Goal: Transaction & Acquisition: Purchase product/service

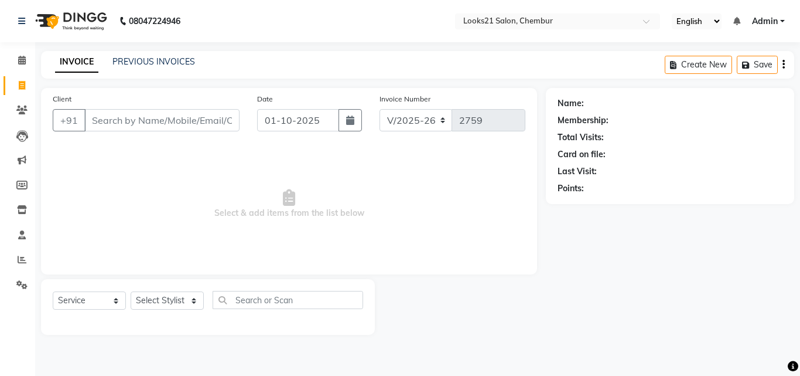
select select "844"
select select "service"
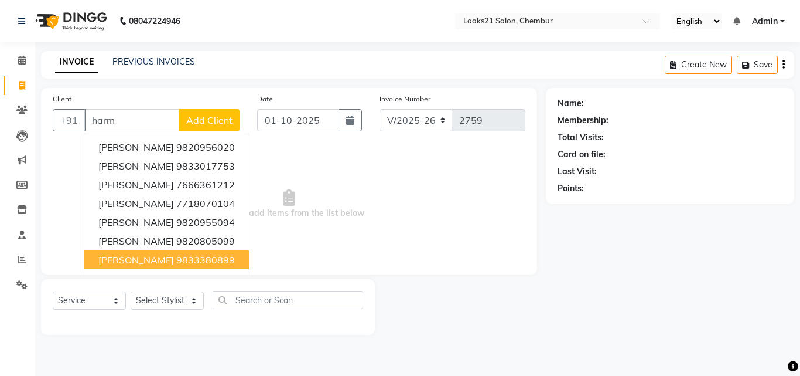
click at [118, 254] on button "[PERSON_NAME] 9833380899" at bounding box center [166, 259] width 165 height 19
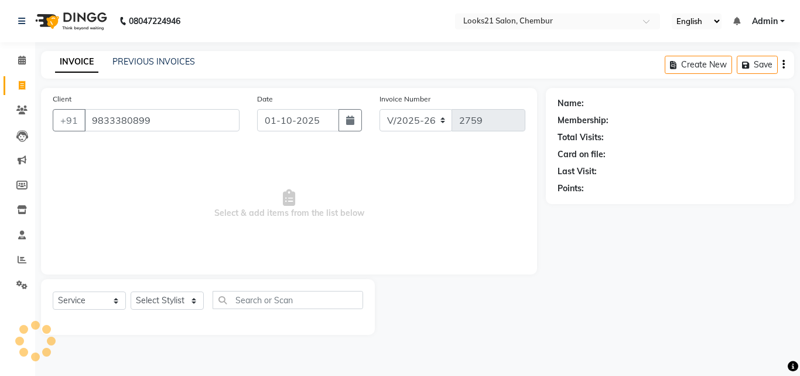
type input "9833380899"
select select "1: Object"
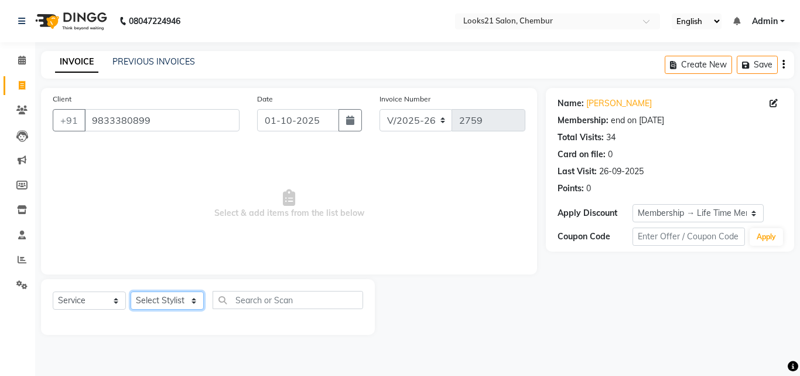
click at [184, 302] on select "Select Stylist [PERSON_NAME] LOOKS 21 [PERSON_NAME] [PERSON_NAME] [PERSON_NAME]…" at bounding box center [167, 300] width 73 height 18
select select "13889"
click at [131, 291] on select "Select Stylist [PERSON_NAME] LOOKS 21 [PERSON_NAME] [PERSON_NAME] [PERSON_NAME]…" at bounding box center [167, 300] width 73 height 18
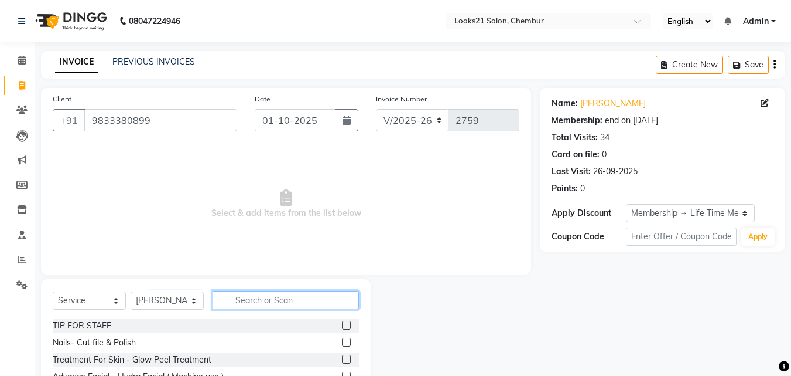
click at [257, 294] on input "text" at bounding box center [286, 300] width 146 height 18
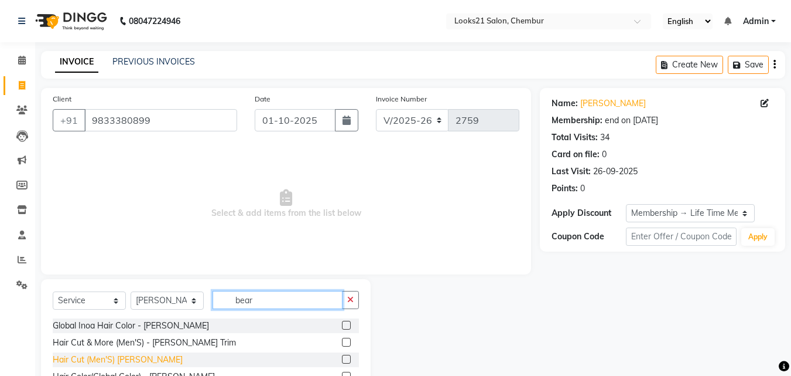
type input "bear"
click at [144, 354] on div "Hair Cut (Men'S) [PERSON_NAME]" at bounding box center [118, 359] width 130 height 12
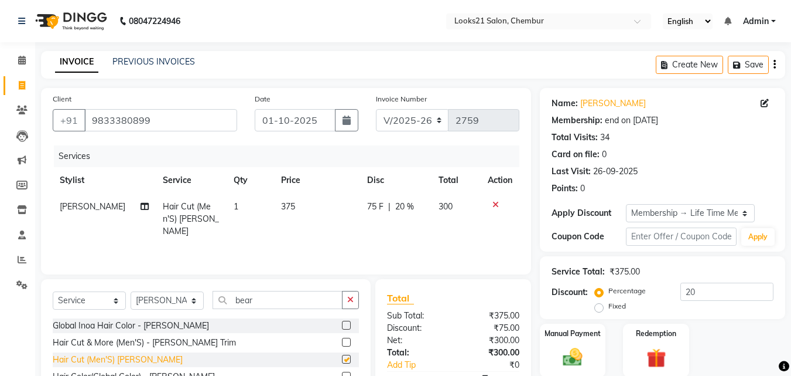
checkbox input "false"
click at [167, 305] on select "Select Stylist [PERSON_NAME] LOOKS 21 [PERSON_NAME] [PERSON_NAME] [PERSON_NAME]…" at bounding box center [167, 300] width 73 height 18
select select "13887"
click at [131, 291] on select "Select Stylist [PERSON_NAME] LOOKS 21 [PERSON_NAME] [PERSON_NAME] [PERSON_NAME]…" at bounding box center [167, 300] width 73 height 18
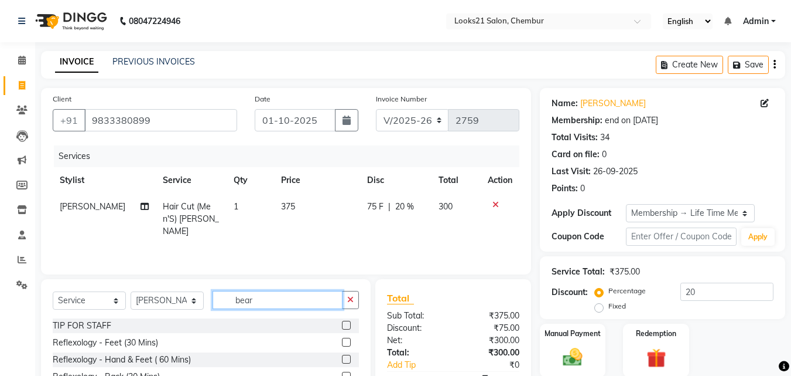
click at [272, 299] on input "bear" at bounding box center [278, 300] width 130 height 18
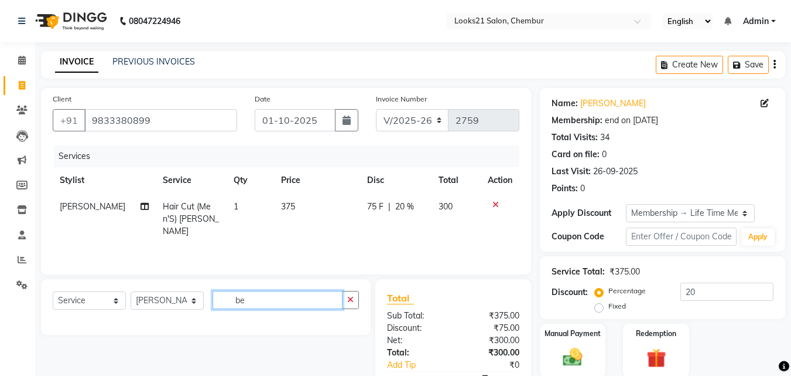
type input "b"
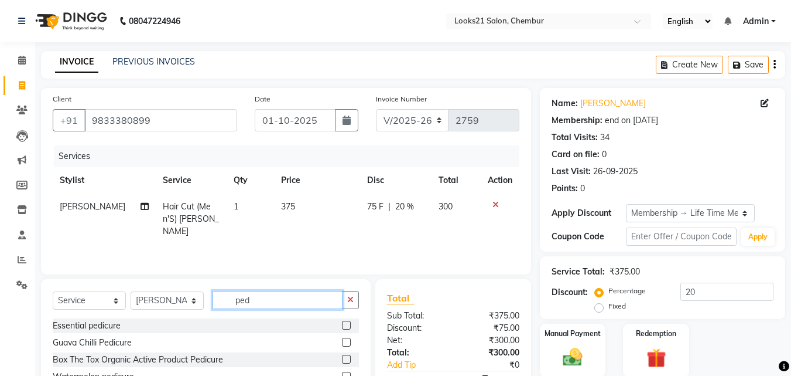
click at [281, 294] on input "ped" at bounding box center [278, 300] width 130 height 18
type input "p"
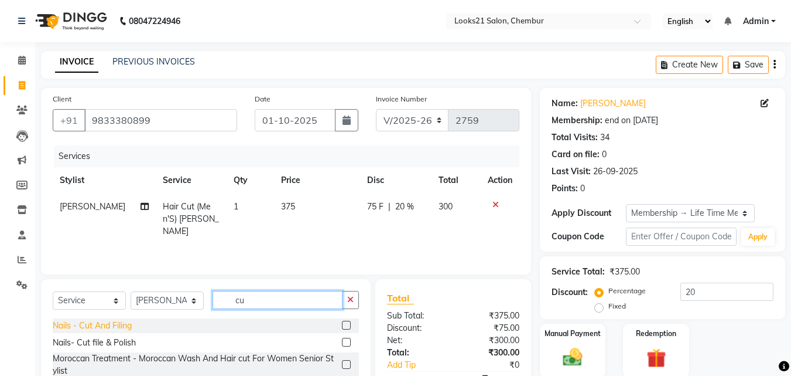
type input "cu"
click at [60, 325] on div "Nails - Cut And Filing" at bounding box center [92, 325] width 79 height 12
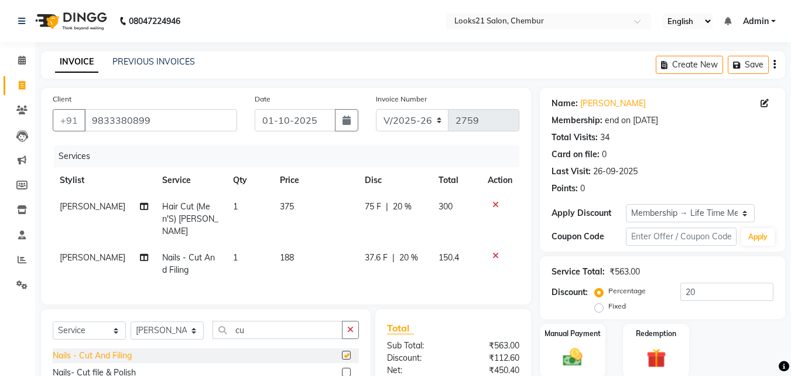
checkbox input "false"
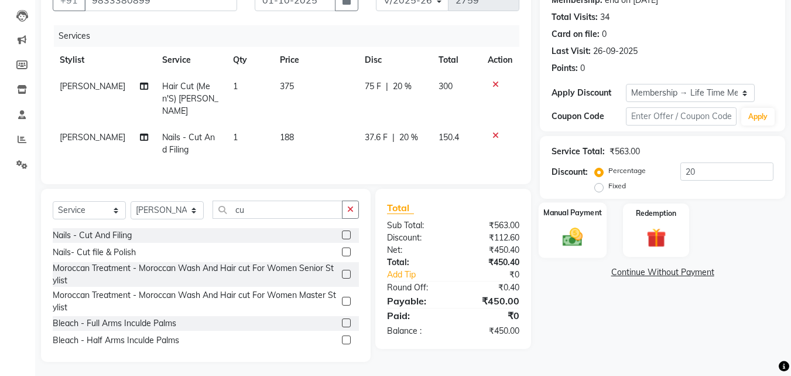
click at [578, 249] on div "Manual Payment" at bounding box center [573, 230] width 69 height 56
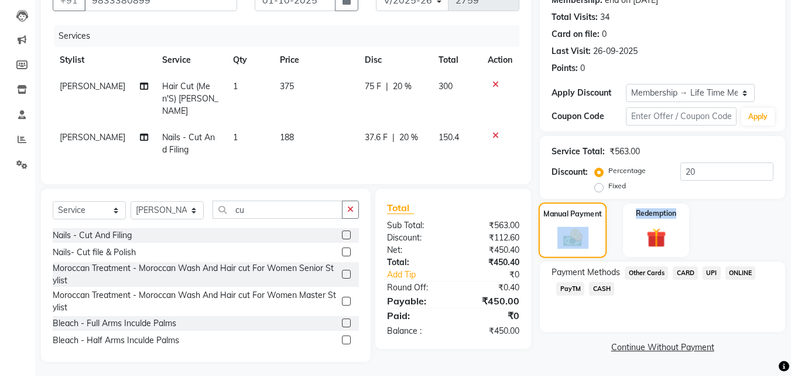
click at [578, 249] on div "Manual Payment" at bounding box center [573, 230] width 69 height 56
click at [603, 288] on span "CASH" at bounding box center [601, 288] width 25 height 13
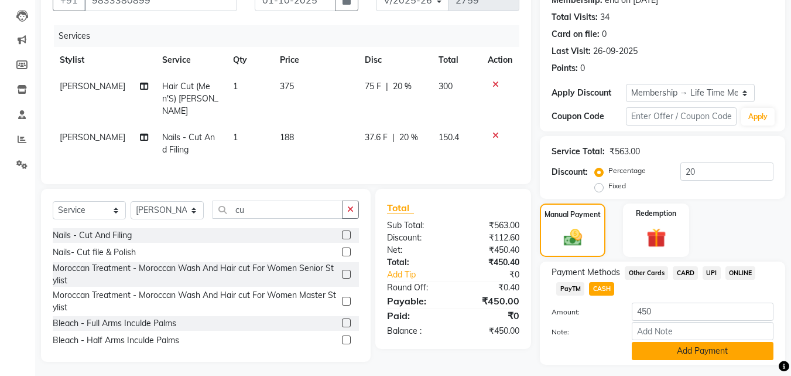
click at [677, 347] on button "Add Payment" at bounding box center [703, 351] width 142 height 18
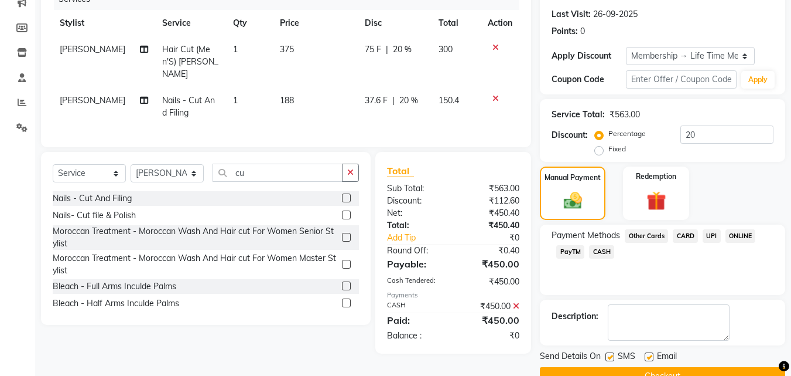
scroll to position [184, 0]
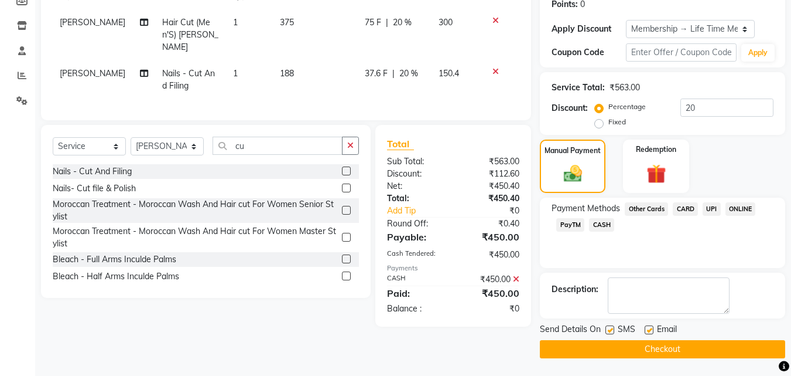
click at [717, 345] on button "Checkout" at bounding box center [662, 349] width 245 height 18
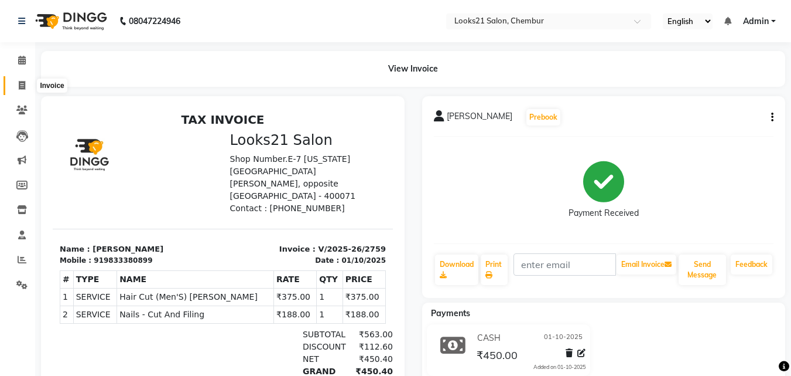
click at [26, 84] on span at bounding box center [22, 85] width 21 height 13
select select "service"
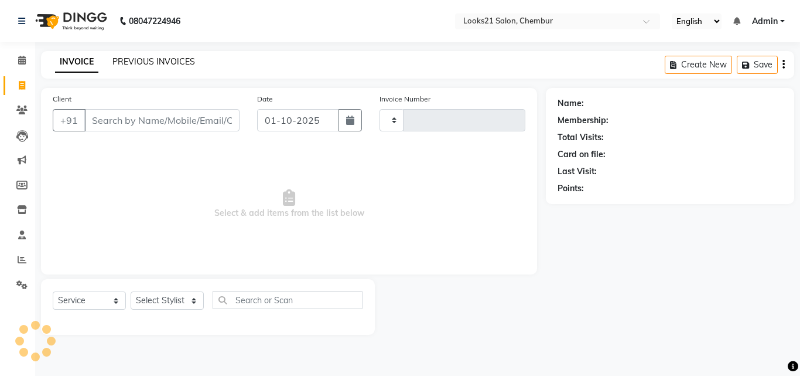
click at [156, 61] on link "PREVIOUS INVOICES" at bounding box center [153, 61] width 83 height 11
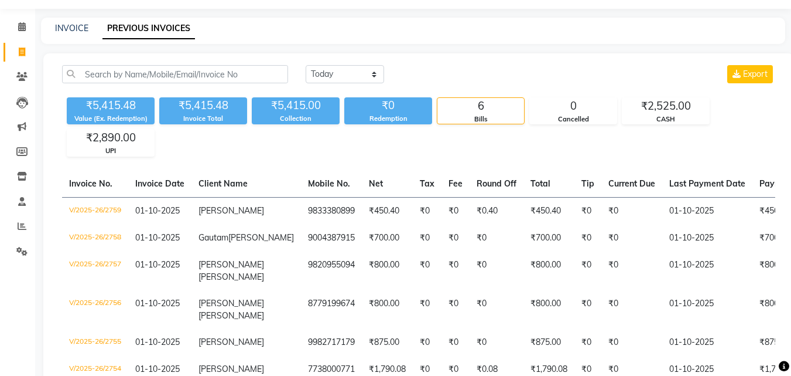
scroll to position [31, 0]
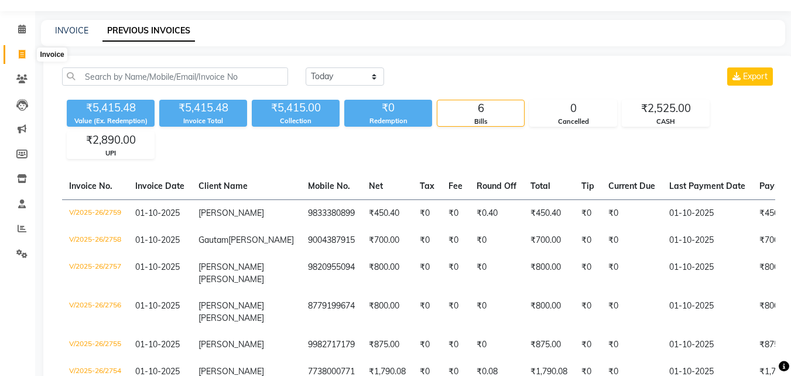
click at [19, 53] on icon at bounding box center [22, 54] width 6 height 9
select select "service"
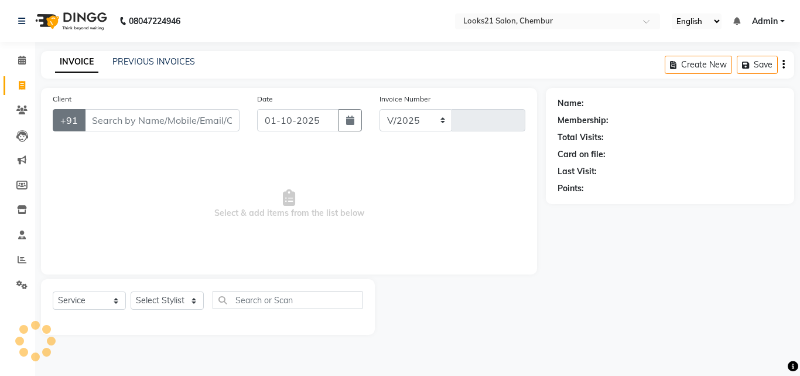
select select "844"
type input "2760"
click at [107, 118] on input "Client" at bounding box center [161, 120] width 155 height 22
type input "f"
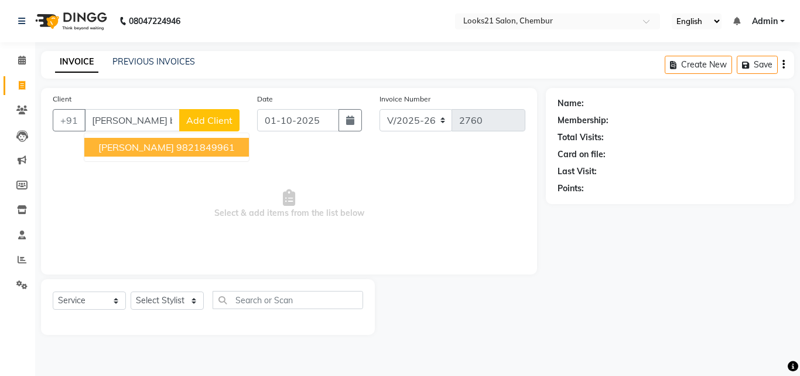
click at [155, 152] on span "[PERSON_NAME]" at bounding box center [136, 147] width 76 height 12
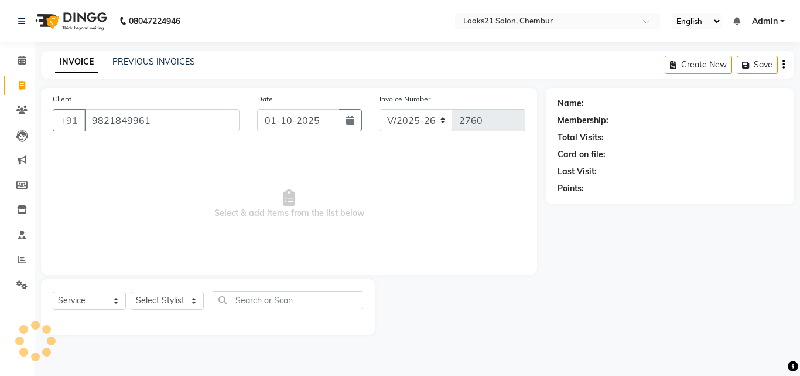
type input "9821849961"
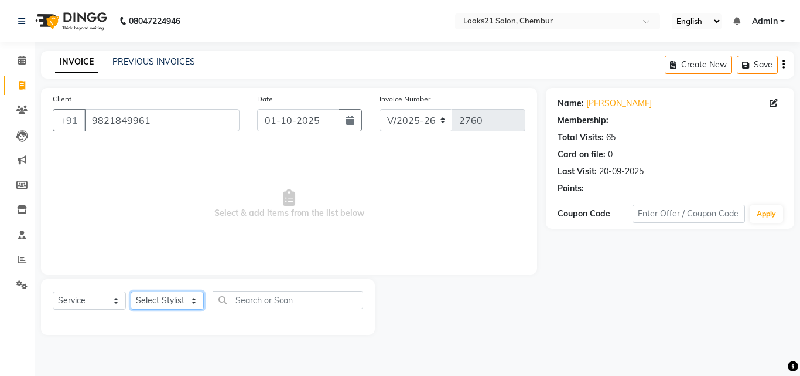
click at [147, 305] on select "Select Stylist [PERSON_NAME] LOOKS 21 [PERSON_NAME] [PERSON_NAME] [PERSON_NAME]…" at bounding box center [167, 300] width 73 height 18
select select "1: Object"
drag, startPoint x: 147, startPoint y: 305, endPoint x: 452, endPoint y: 112, distance: 360.5
click at [146, 299] on select "Select Stylist [PERSON_NAME] LOOKS 21 [PERSON_NAME] [PERSON_NAME] [PERSON_NAME]…" at bounding box center [167, 300] width 73 height 18
select select "13888"
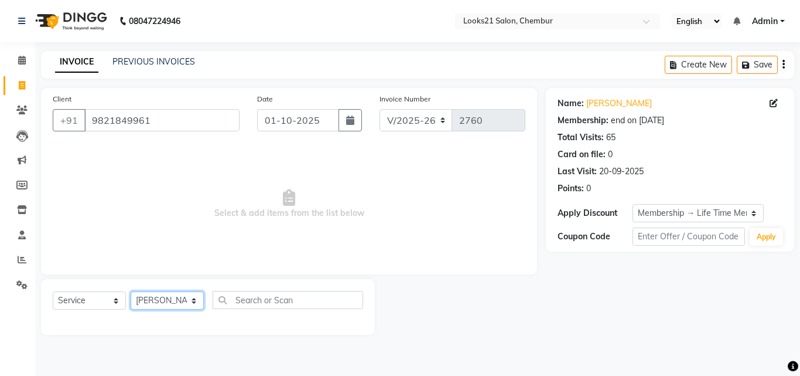
click at [131, 291] on select "Select Stylist [PERSON_NAME] LOOKS 21 [PERSON_NAME] [PERSON_NAME] [PERSON_NAME]…" at bounding box center [167, 300] width 73 height 18
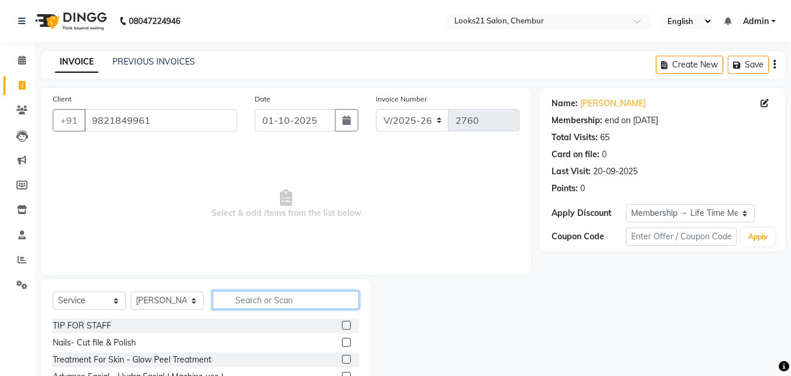
click at [226, 294] on input "text" at bounding box center [286, 300] width 146 height 18
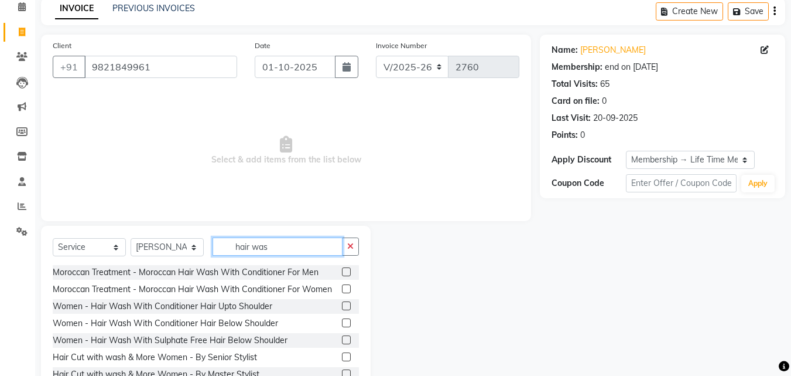
scroll to position [94, 0]
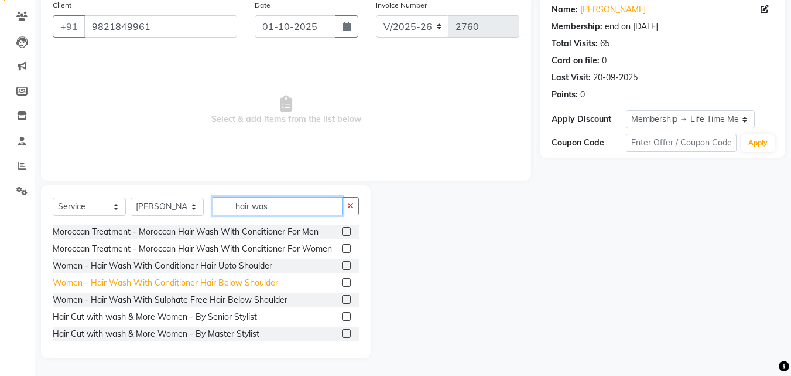
type input "hair was"
click at [225, 289] on div "Women - Hair Wash With Conditioner Hair Below Shoulder" at bounding box center [166, 283] width 226 height 12
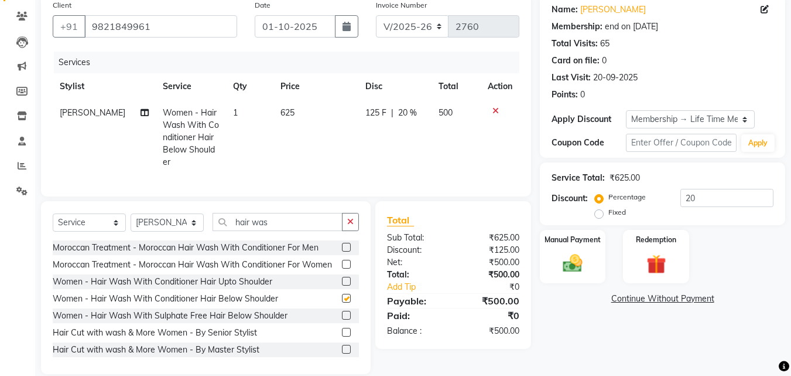
checkbox input "false"
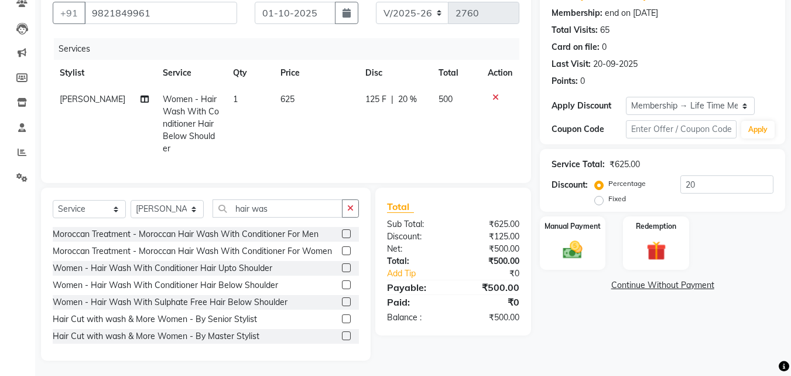
scroll to position [118, 0]
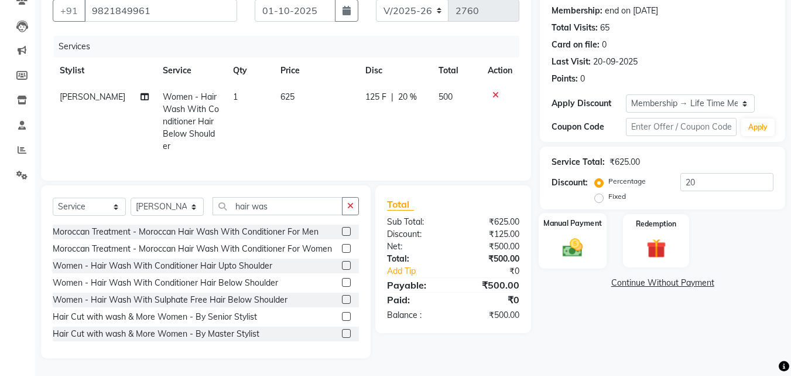
click at [586, 236] on img at bounding box center [573, 247] width 33 height 23
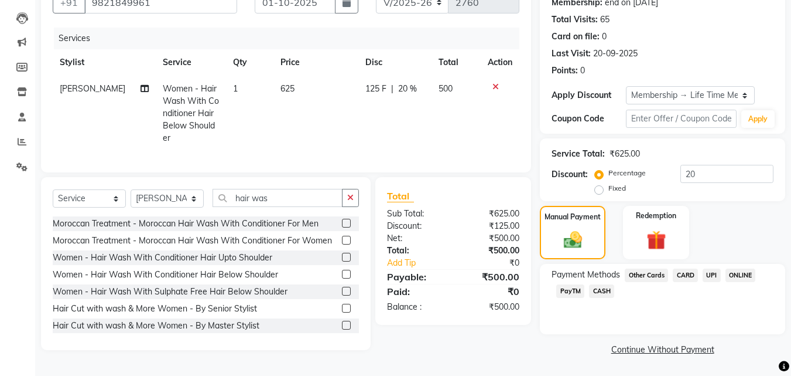
click at [600, 291] on span "CASH" at bounding box center [601, 290] width 25 height 13
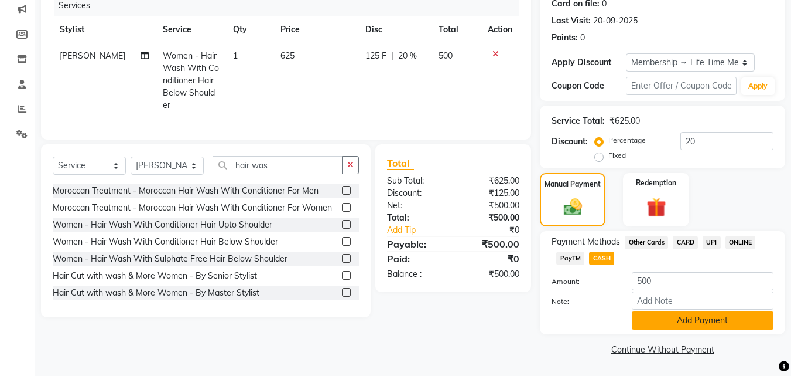
click at [651, 313] on button "Add Payment" at bounding box center [703, 320] width 142 height 18
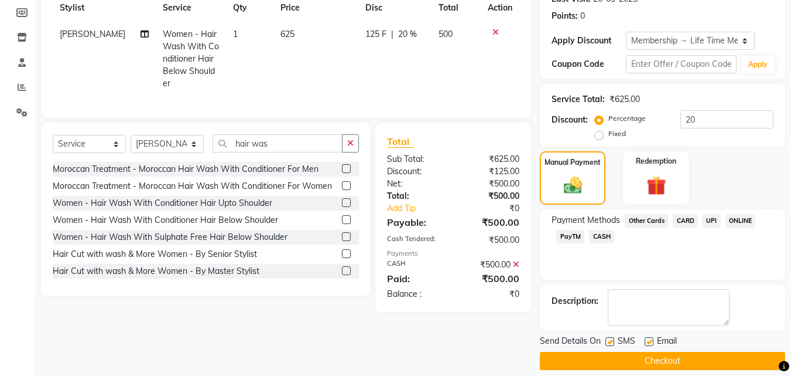
scroll to position [184, 0]
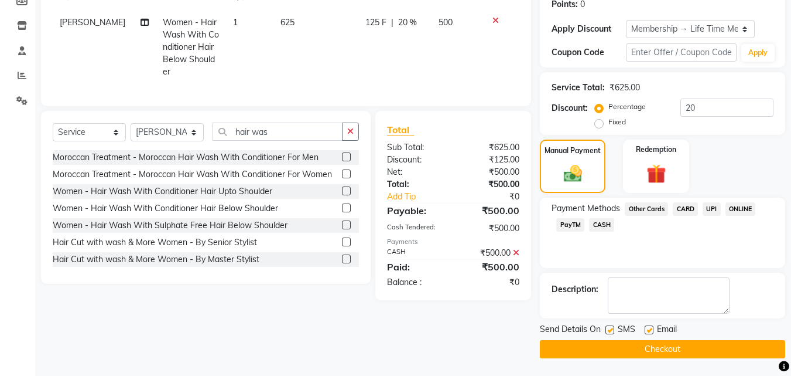
click at [656, 342] on button "Checkout" at bounding box center [662, 349] width 245 height 18
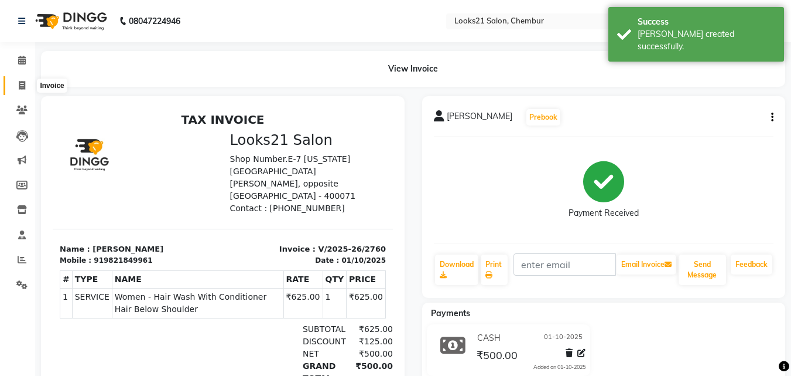
click at [24, 86] on icon at bounding box center [22, 85] width 6 height 9
select select "service"
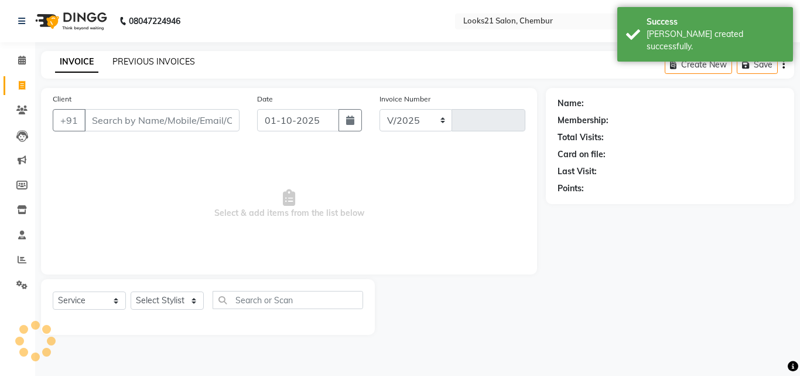
select select "844"
type input "2761"
click at [150, 65] on link "PREVIOUS INVOICES" at bounding box center [153, 61] width 83 height 11
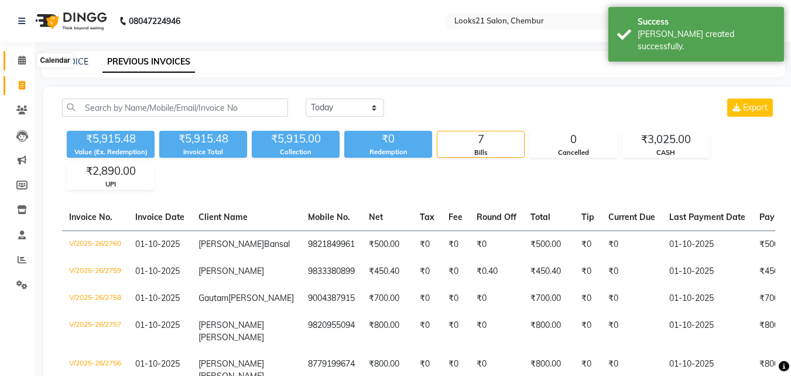
click at [32, 59] on span at bounding box center [22, 60] width 21 height 13
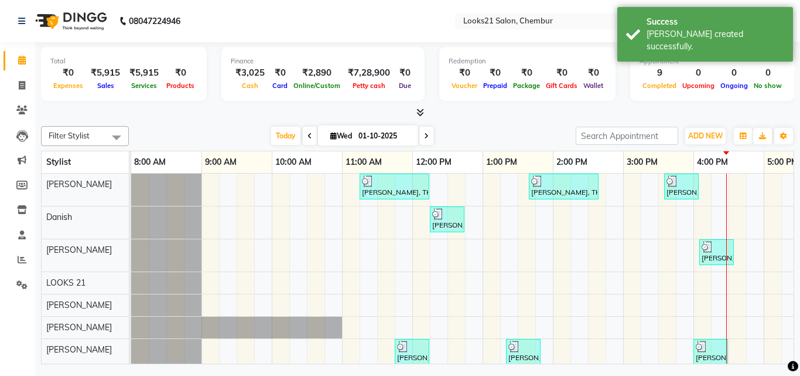
click at [327, 254] on div "[PERSON_NAME], TK02, 11:15 AM-12:15 PM, (Men'S) HAIR CUT - By Master Stylist,Ha…" at bounding box center [588, 310] width 914 height 275
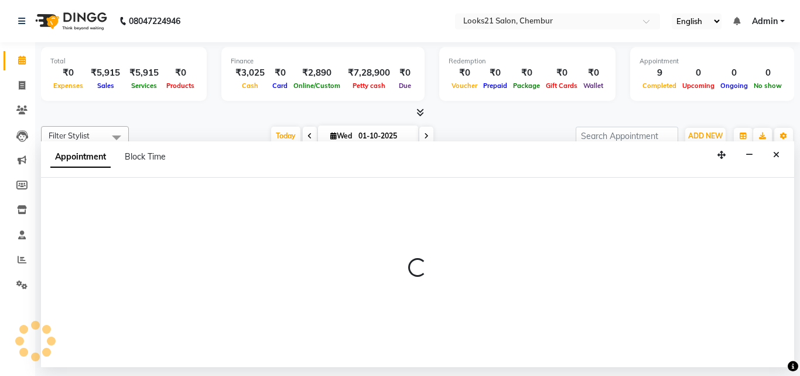
select select "13887"
select select "645"
select select "tentative"
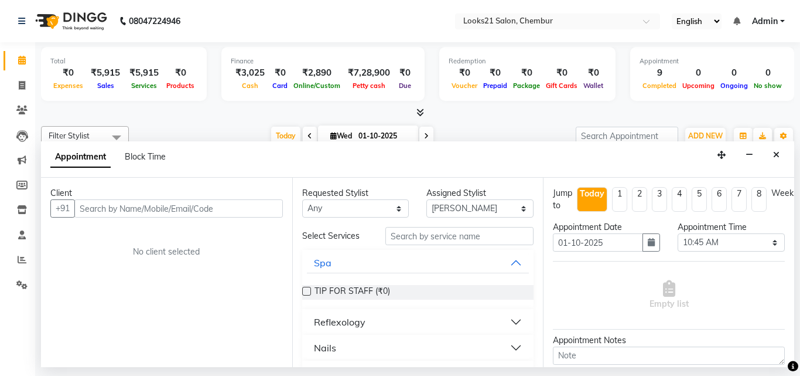
click at [139, 203] on input "text" at bounding box center [178, 208] width 209 height 18
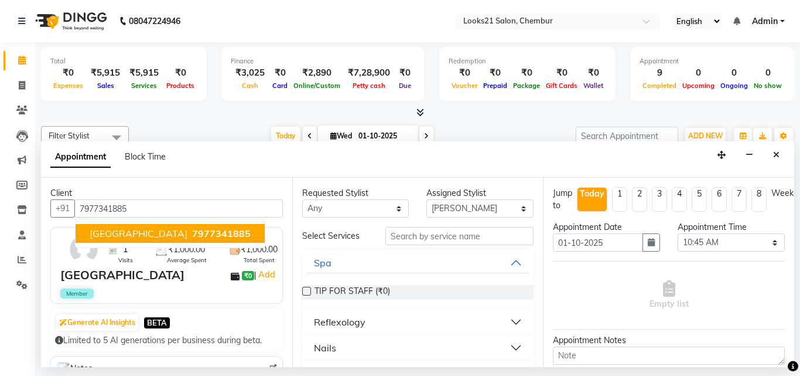
click at [192, 232] on span "7977341885" at bounding box center [221, 233] width 59 height 12
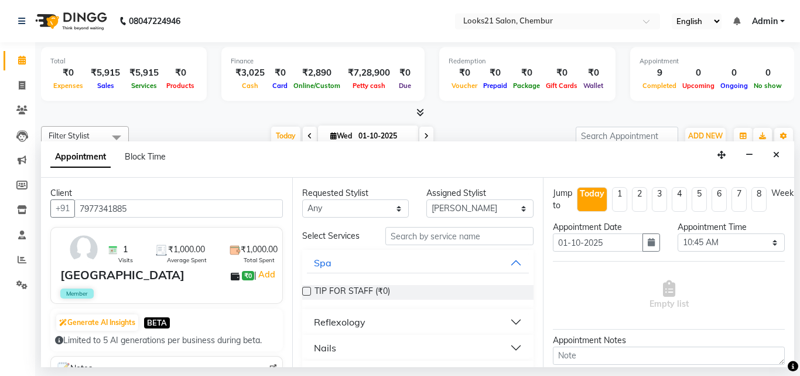
type input "7977341885"
click at [424, 234] on input "text" at bounding box center [459, 236] width 149 height 18
click at [326, 349] on div "Nails" at bounding box center [325, 347] width 22 height 14
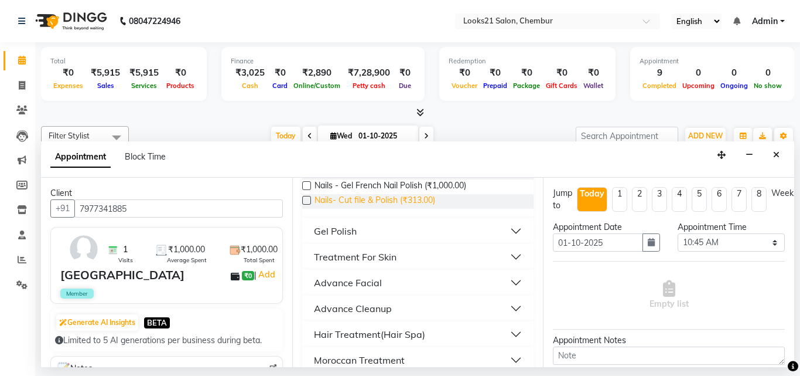
click at [397, 197] on span "Nails- Cut file & Polish (₹313.00)" at bounding box center [375, 201] width 121 height 15
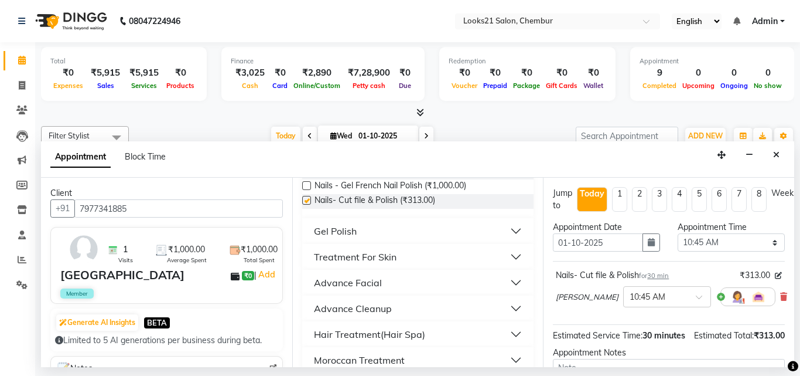
checkbox input "false"
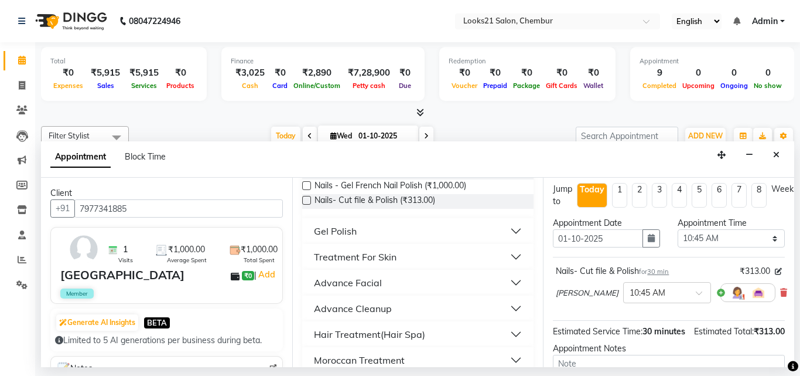
scroll to position [0, 0]
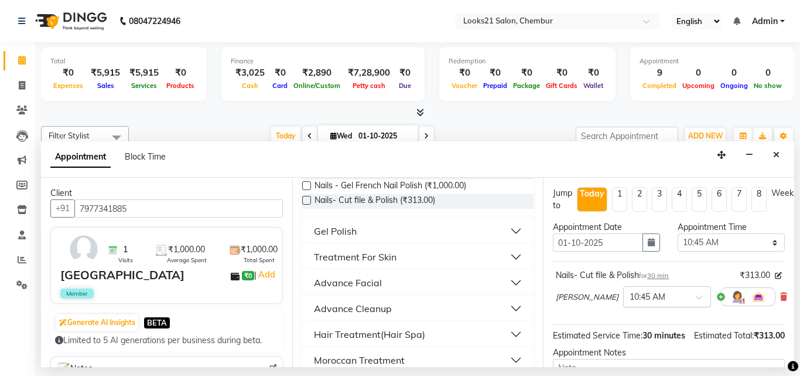
click at [670, 290] on div at bounding box center [667, 295] width 87 height 12
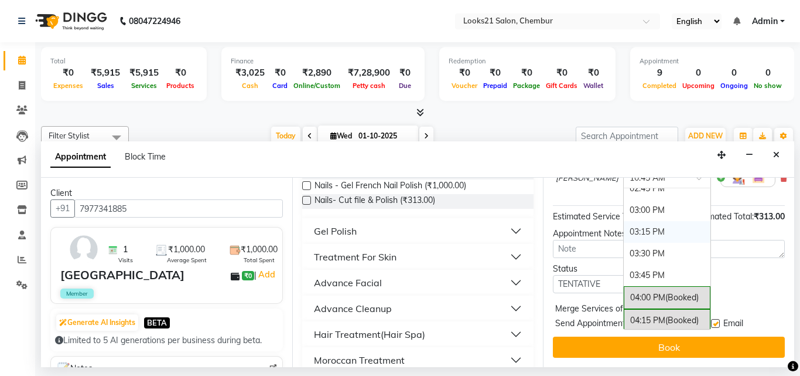
scroll to position [620, 0]
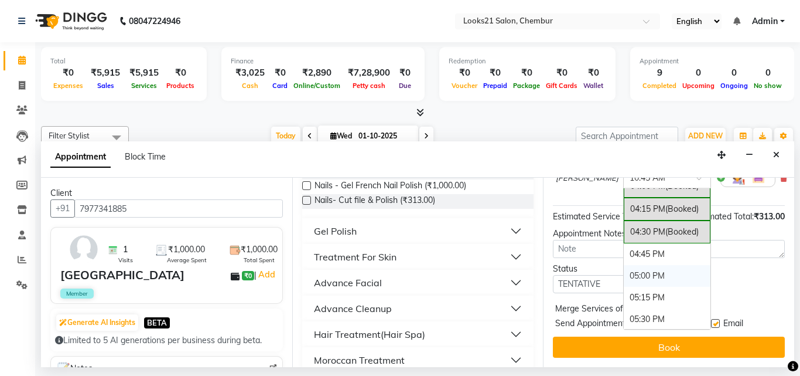
click at [624, 265] on div "05:00 PM" at bounding box center [667, 276] width 87 height 22
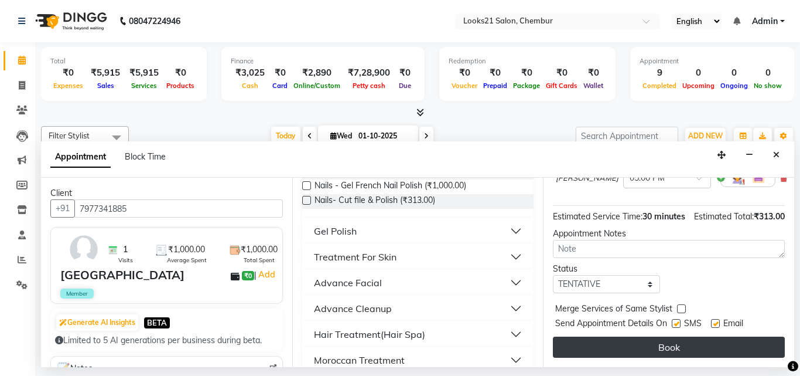
click at [619, 336] on button "Book" at bounding box center [669, 346] width 232 height 21
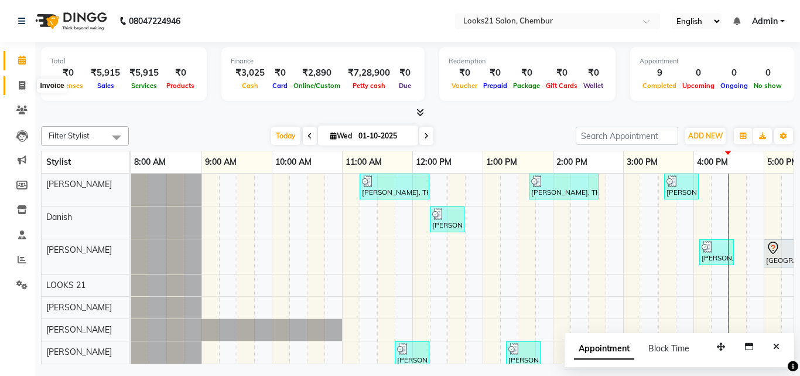
click at [16, 86] on span at bounding box center [22, 85] width 21 height 13
select select "service"
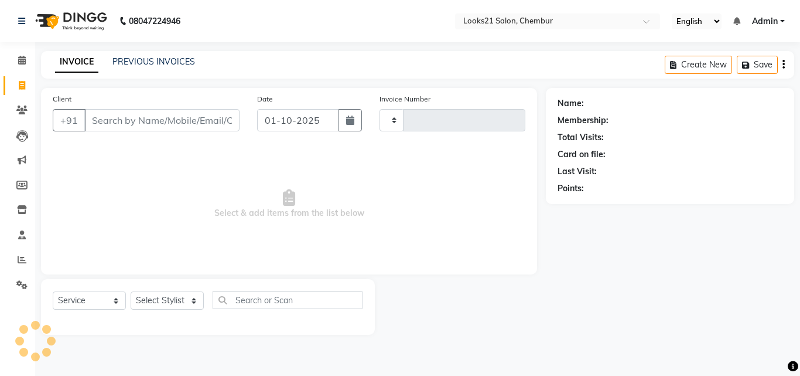
type input "2761"
select select "844"
click at [168, 124] on input "Client" at bounding box center [161, 120] width 155 height 22
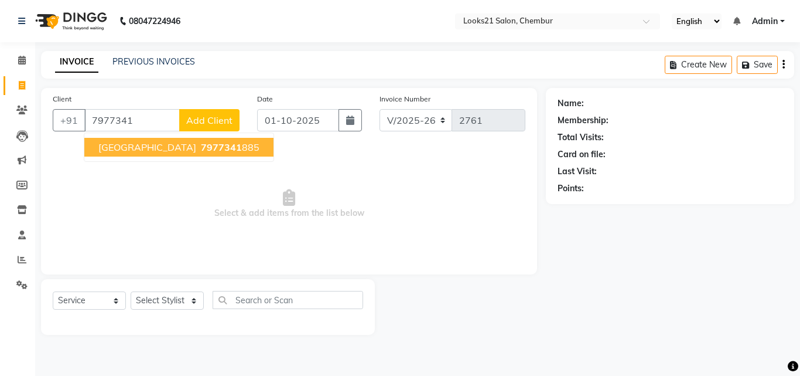
click at [201, 151] on span "7977341" at bounding box center [221, 147] width 41 height 12
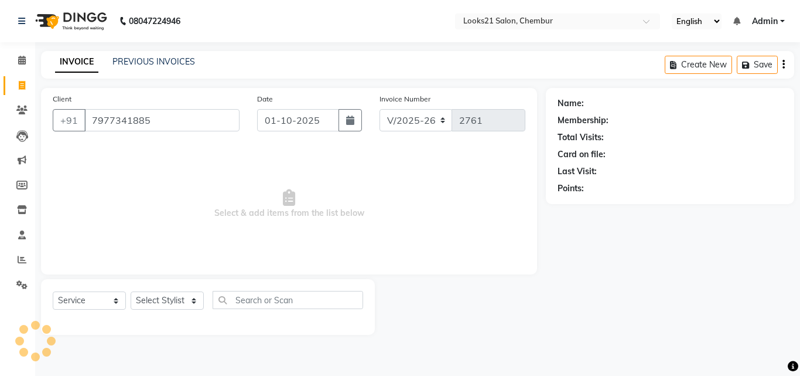
type input "7977341885"
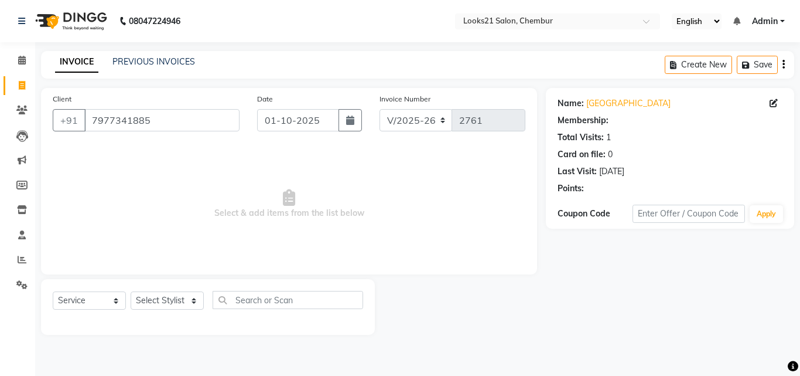
select select "1: Object"
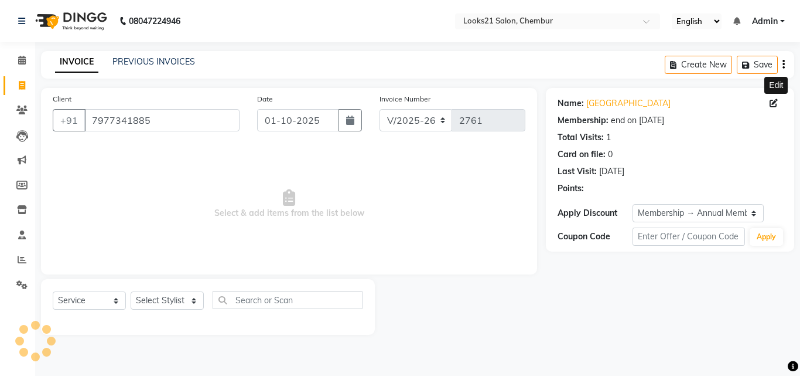
click at [779, 102] on span at bounding box center [776, 103] width 13 height 12
click at [779, 100] on span at bounding box center [776, 103] width 13 height 12
click at [775, 104] on icon at bounding box center [774, 103] width 8 height 8
select select "22"
select select "[DEMOGRAPHIC_DATA]"
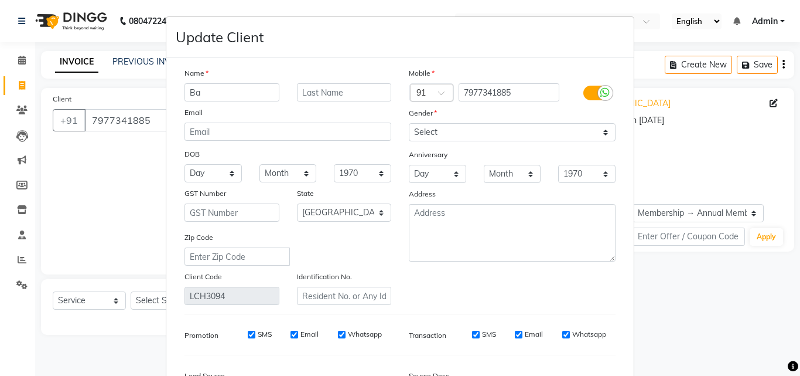
type input "B"
type input "sabiya"
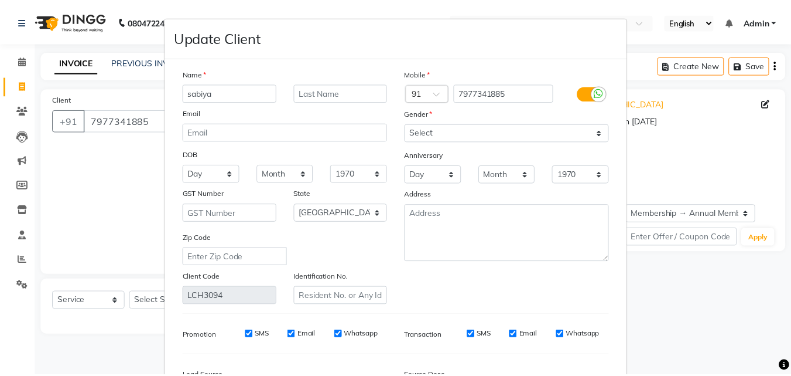
scroll to position [141, 0]
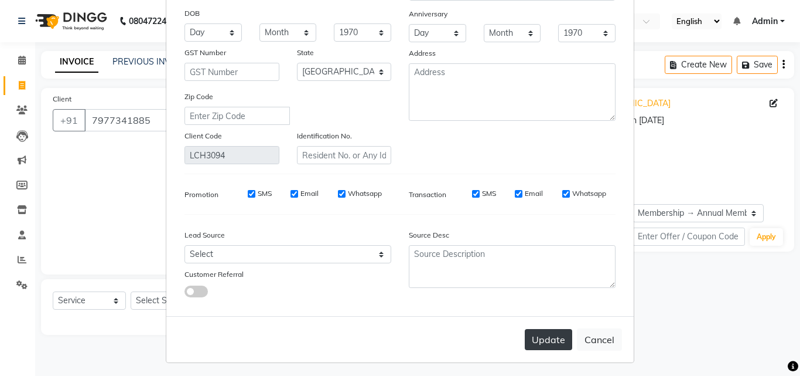
click at [547, 336] on button "Update" at bounding box center [548, 339] width 47 height 21
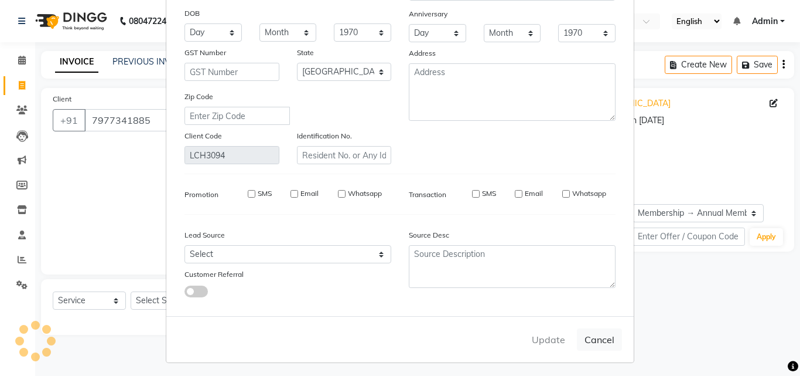
select select
select select "null"
select select
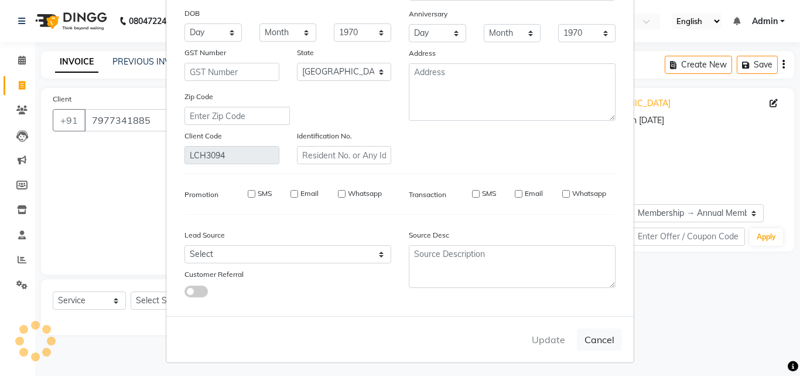
select select
checkbox input "false"
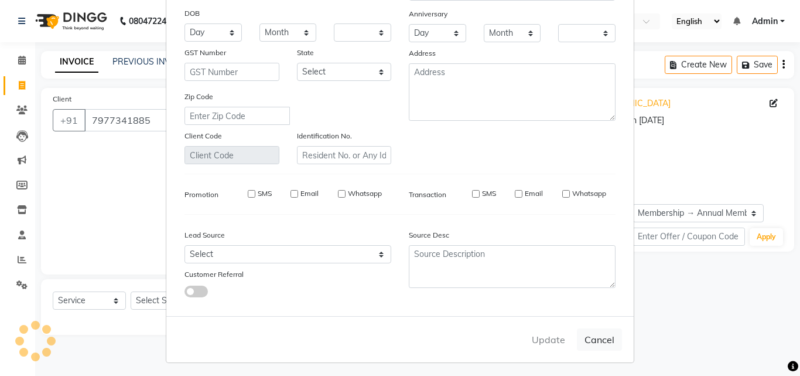
checkbox input "false"
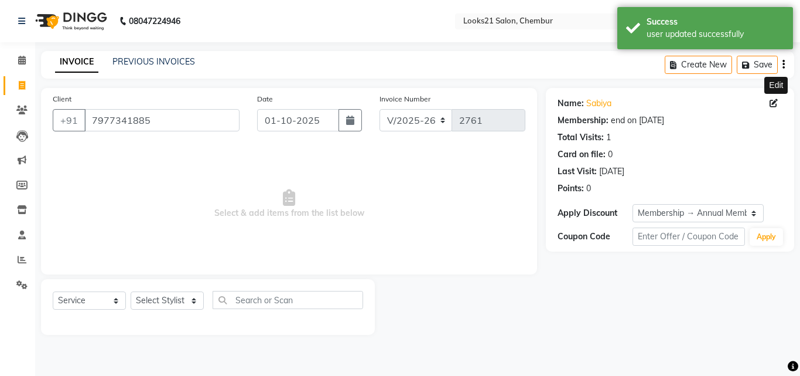
select select "2: Object"
click at [163, 305] on select "Select Stylist [PERSON_NAME] LOOKS 21 [PERSON_NAME] [PERSON_NAME] [PERSON_NAME]…" at bounding box center [167, 300] width 73 height 18
select select "85921"
click at [131, 291] on select "Select Stylist [PERSON_NAME] LOOKS 21 [PERSON_NAME] [PERSON_NAME] [PERSON_NAME]…" at bounding box center [167, 300] width 73 height 18
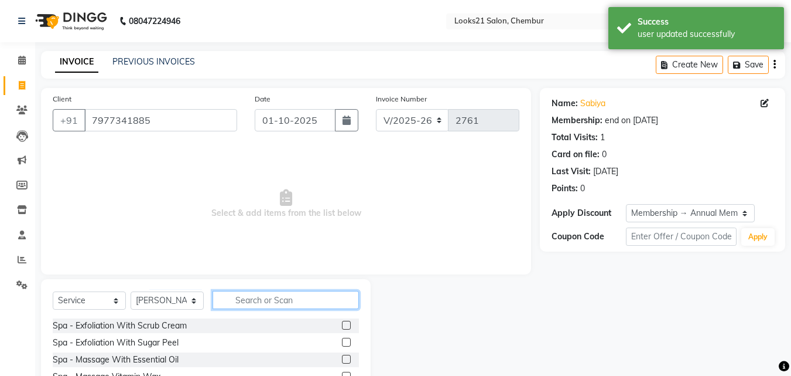
click at [230, 299] on input "text" at bounding box center [286, 300] width 146 height 18
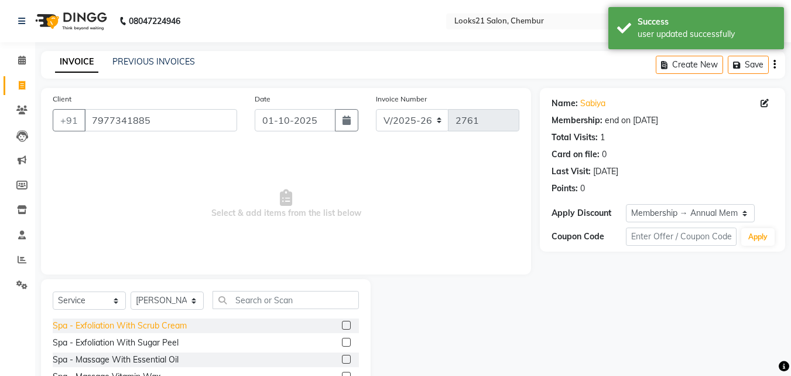
click at [163, 329] on div "Spa - Exfoliation With Scrub Cream" at bounding box center [120, 325] width 134 height 12
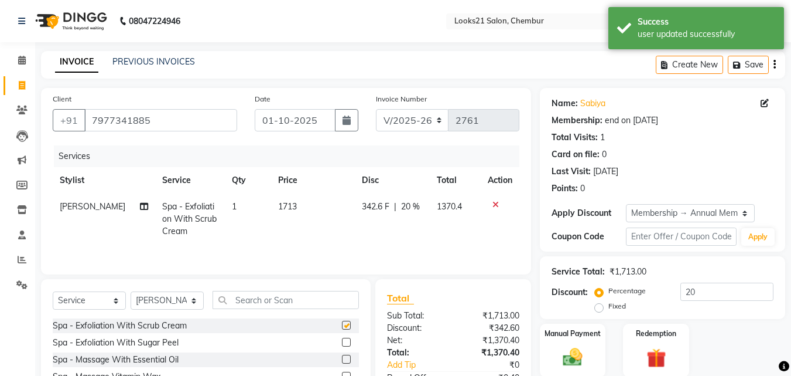
checkbox input "false"
click at [586, 354] on img at bounding box center [573, 356] width 33 height 23
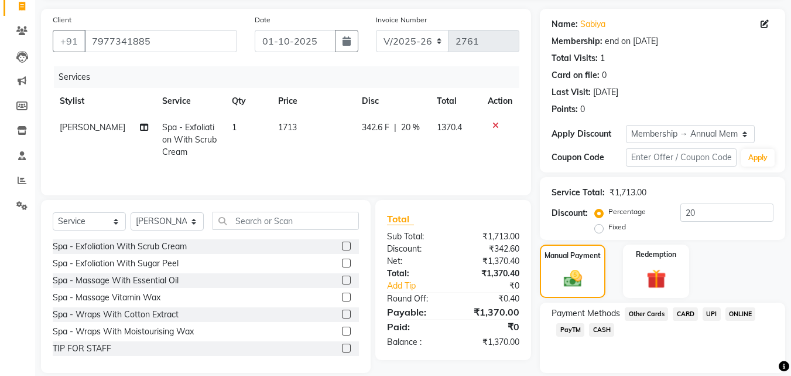
scroll to position [118, 0]
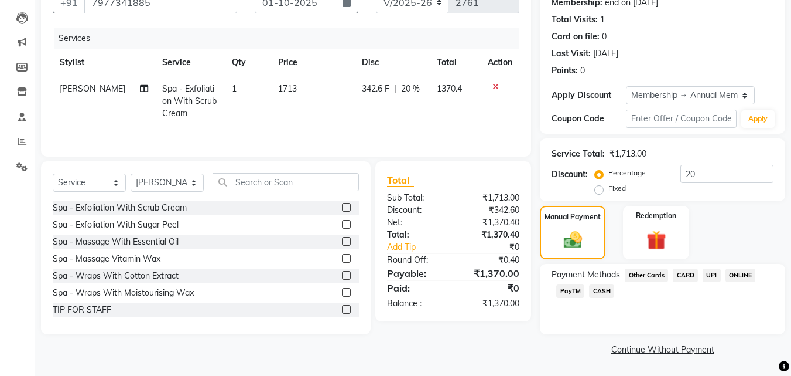
click at [609, 285] on span "CASH" at bounding box center [601, 290] width 25 height 13
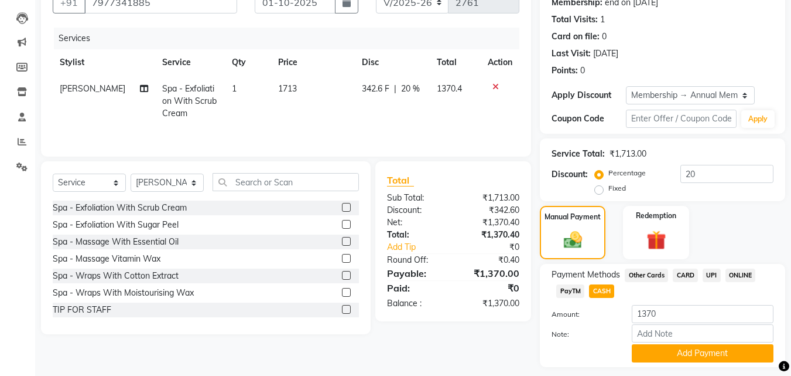
click at [766, 256] on div "Manual Payment Redemption" at bounding box center [662, 232] width 263 height 53
click at [612, 349] on div at bounding box center [583, 353] width 80 height 18
click at [672, 321] on input "1370" at bounding box center [703, 314] width 142 height 18
click at [790, 356] on div "Name: Sabiya Membership: end on [DATE] Total Visits: 1 Card on file: 0 Last Vis…" at bounding box center [667, 180] width 254 height 421
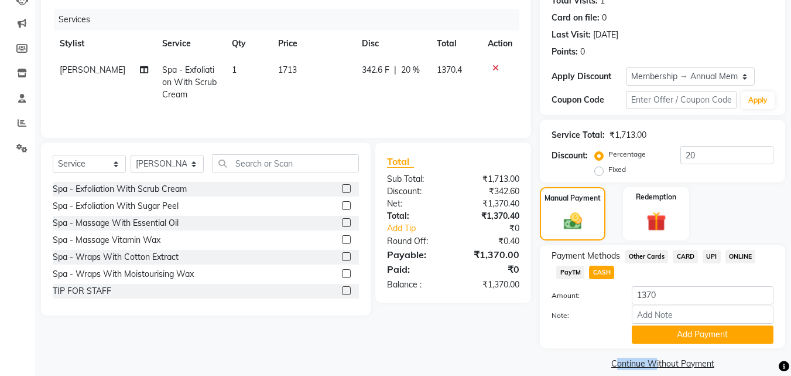
scroll to position [151, 0]
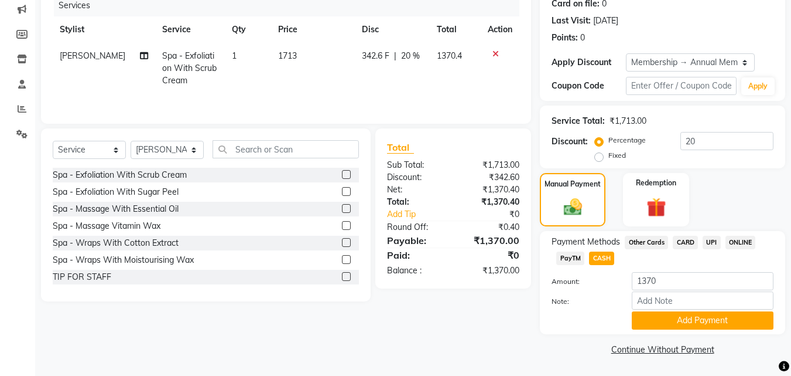
click at [704, 346] on link "Continue Without Payment" at bounding box center [663, 349] width 241 height 12
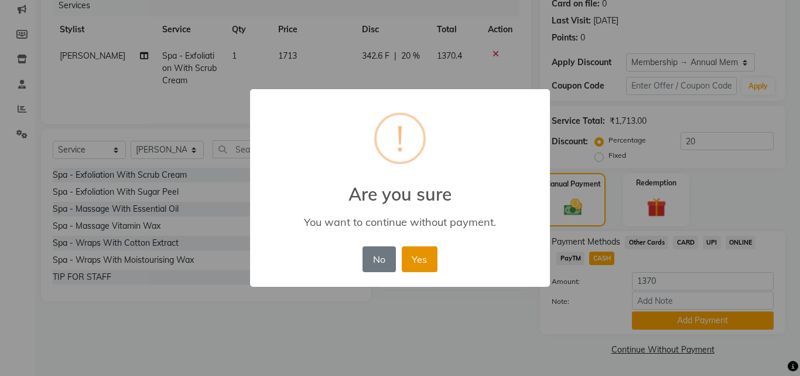
click at [431, 261] on button "Yes" at bounding box center [420, 259] width 36 height 26
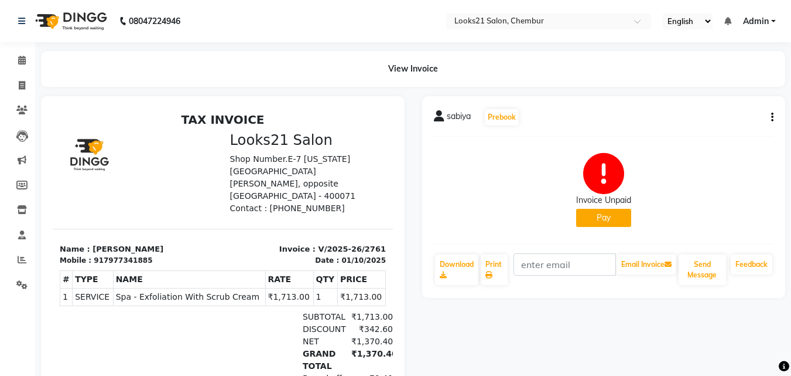
click at [599, 212] on button "Pay" at bounding box center [603, 218] width 55 height 18
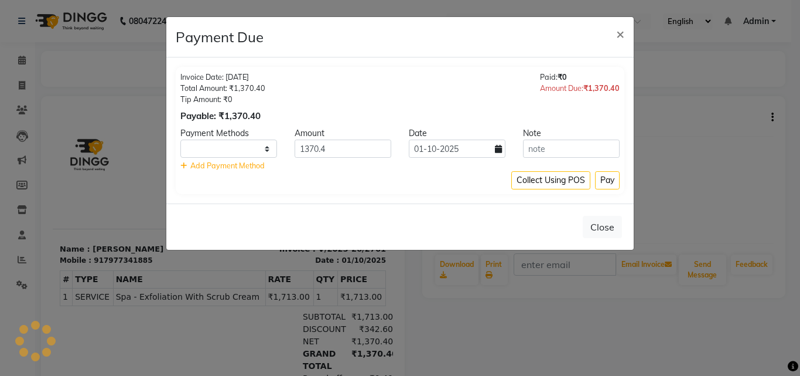
select select "1"
click at [606, 186] on button "Pay" at bounding box center [607, 180] width 25 height 18
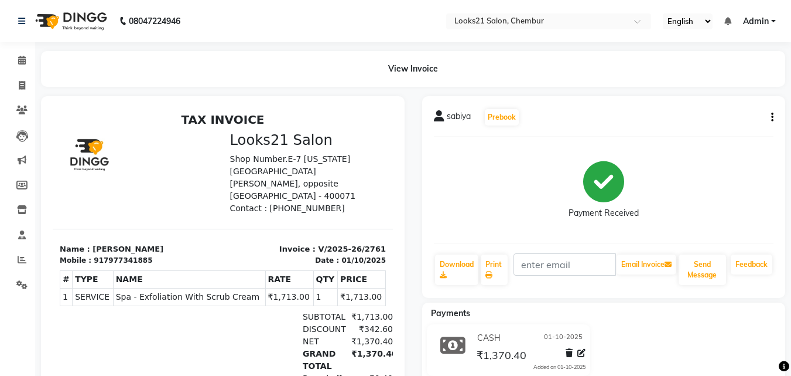
click at [779, 118] on div "sabiya Prebook Payment Received Download Print Email Invoice Send Message Feedb…" at bounding box center [604, 197] width 364 height 202
click at [772, 118] on icon "button" at bounding box center [773, 117] width 2 height 1
click at [698, 91] on div "Cancel Invoice" at bounding box center [714, 88] width 80 height 15
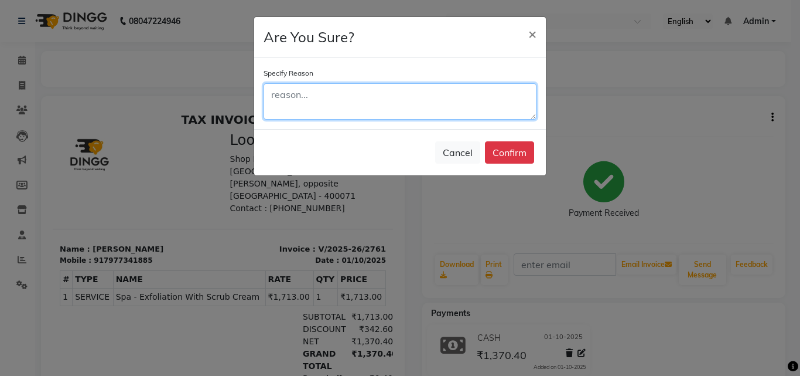
click at [384, 103] on textarea at bounding box center [400, 101] width 273 height 36
type textarea "e"
type textarea "demo bill"
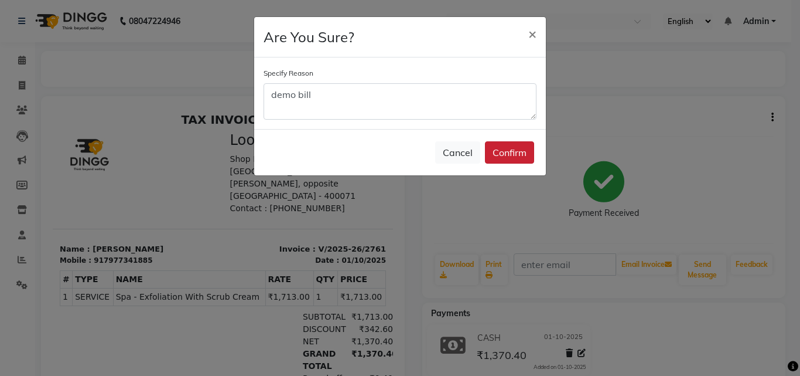
click at [504, 161] on button "Confirm" at bounding box center [509, 152] width 49 height 22
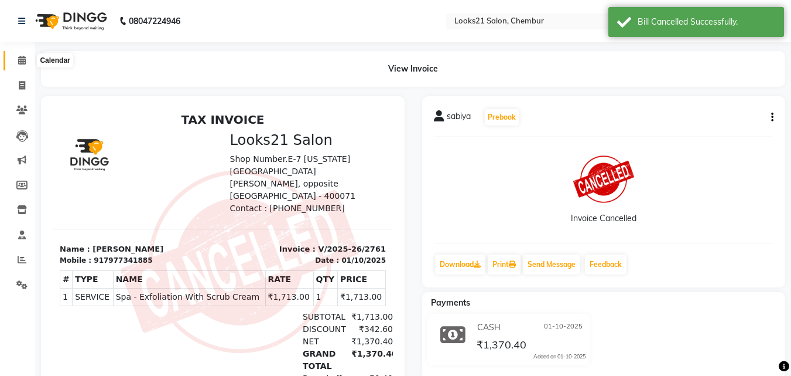
click at [19, 55] on span at bounding box center [22, 60] width 21 height 13
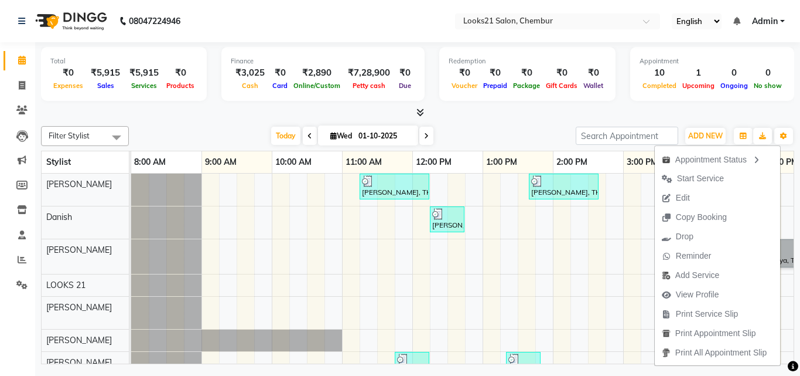
click at [616, 247] on div "[PERSON_NAME], TK02, 11:15 AM-12:15 PM, (Men'S) HAIR CUT - By Master Stylist,Ha…" at bounding box center [588, 317] width 914 height 288
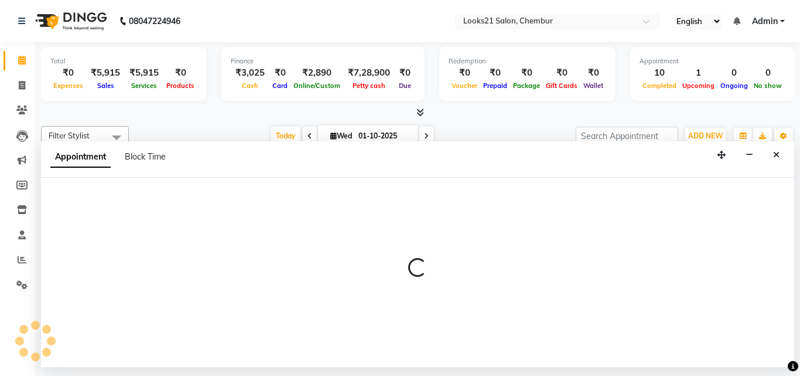
select select "13887"
select select "885"
select select "tentative"
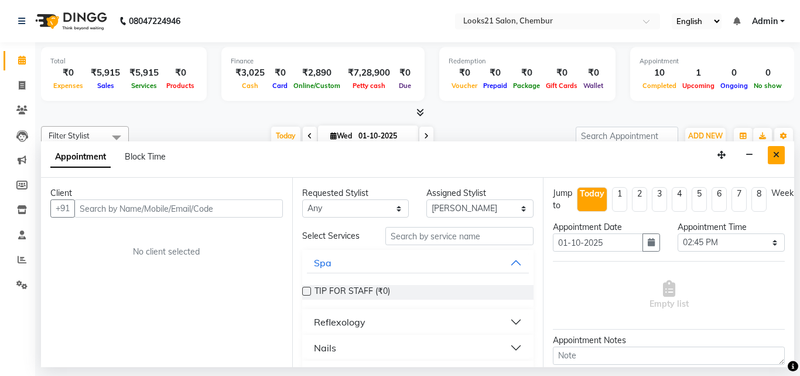
click at [774, 158] on icon "Close" at bounding box center [776, 155] width 6 height 8
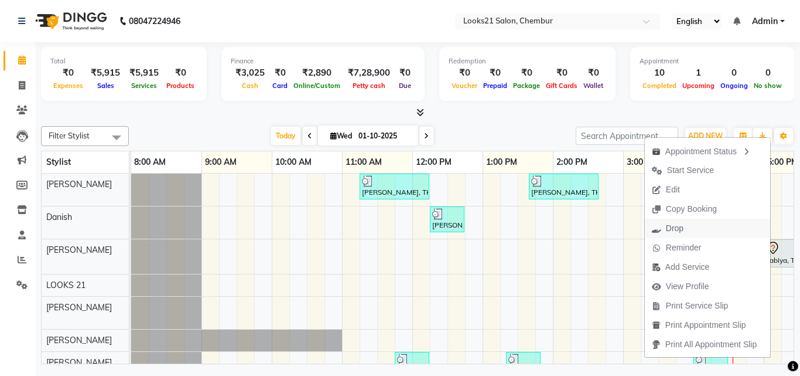
click at [680, 224] on span "Drop" at bounding box center [668, 228] width 46 height 19
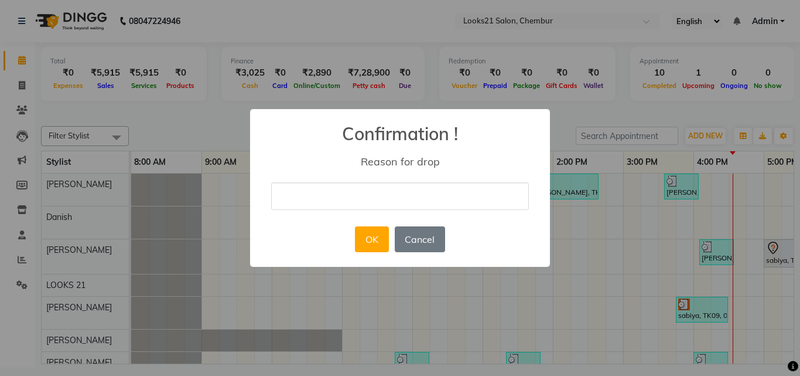
click at [425, 206] on input "text" at bounding box center [400, 196] width 258 height 28
type input "nn"
click at [380, 244] on button "OK" at bounding box center [371, 239] width 33 height 26
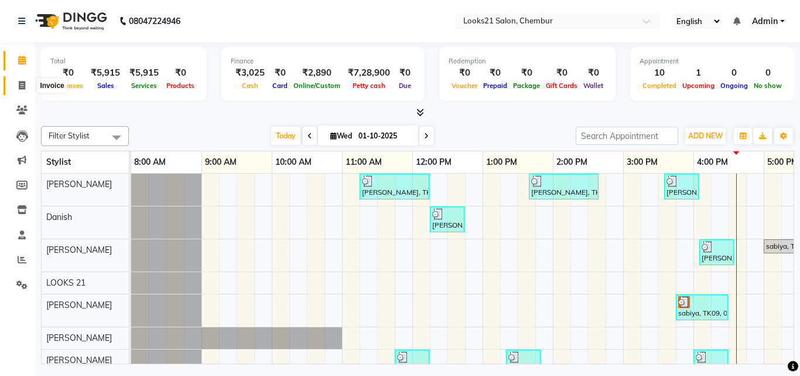
click at [22, 81] on icon at bounding box center [22, 85] width 6 height 9
select select "service"
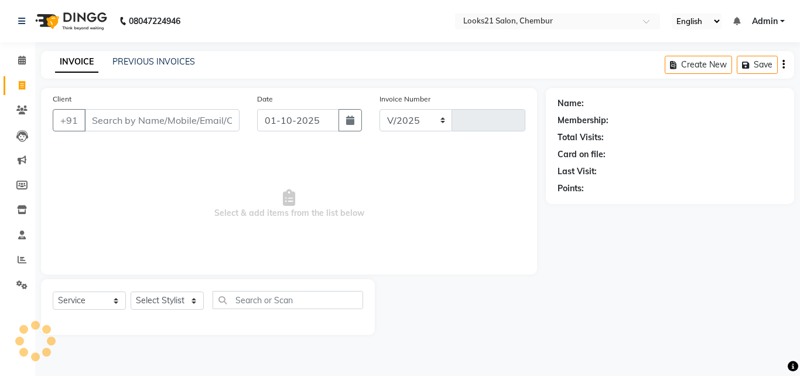
select select "844"
type input "2762"
click at [119, 112] on input "Client" at bounding box center [161, 120] width 155 height 22
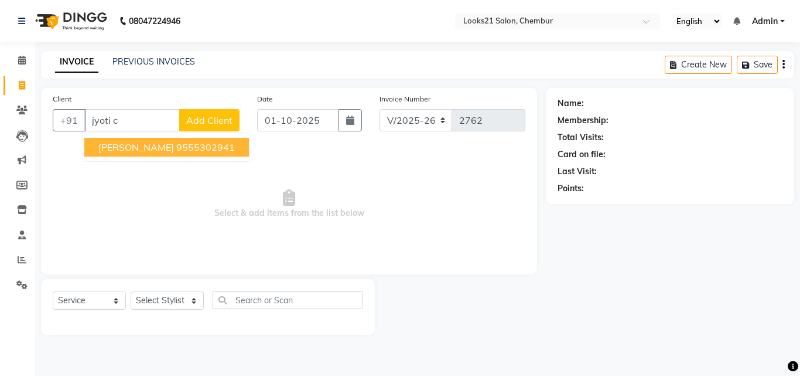
click at [176, 151] on ngb-highlight "9555302941" at bounding box center [205, 147] width 59 height 12
type input "9555302941"
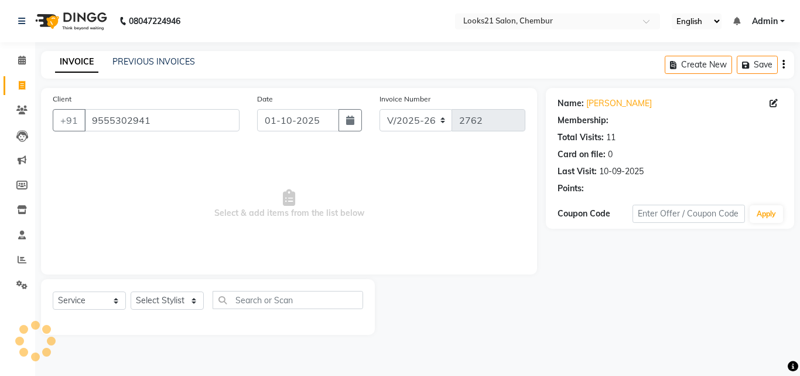
select select "1: Object"
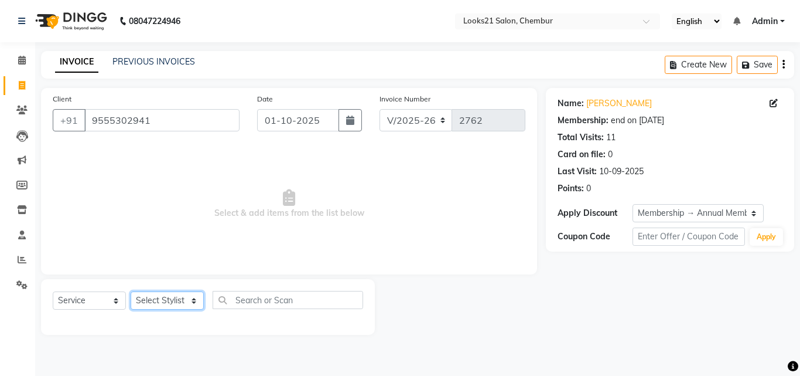
click at [158, 300] on select "Select Stylist [PERSON_NAME] LOOKS 21 [PERSON_NAME] [PERSON_NAME] [PERSON_NAME]…" at bounding box center [167, 300] width 73 height 18
select select "13882"
click at [131, 291] on select "Select Stylist [PERSON_NAME] LOOKS 21 [PERSON_NAME] [PERSON_NAME] [PERSON_NAME]…" at bounding box center [167, 300] width 73 height 18
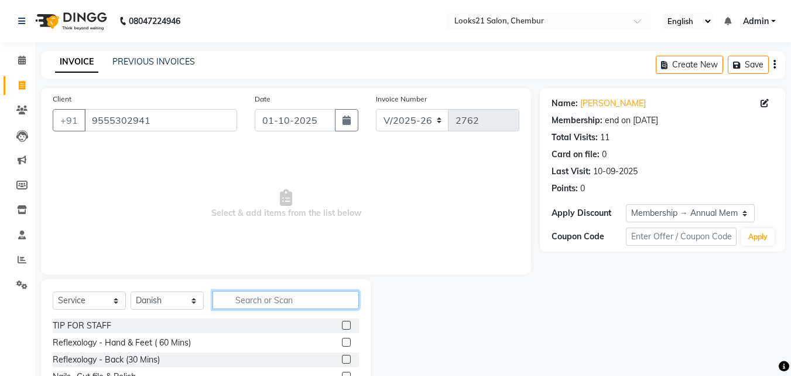
click at [258, 302] on input "text" at bounding box center [286, 300] width 146 height 18
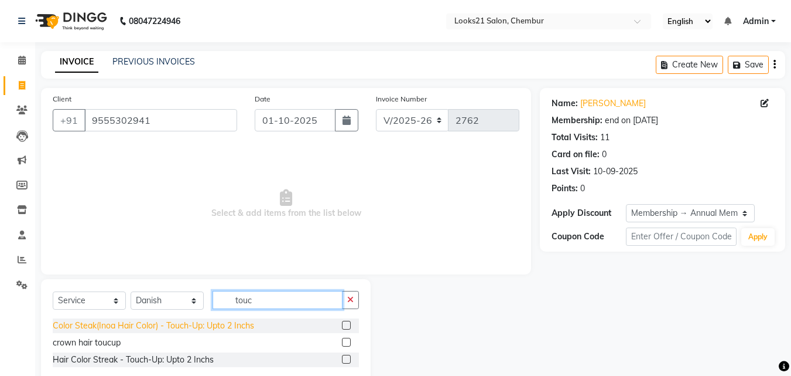
type input "touc"
click at [230, 320] on div "Color Steak(Inoa Hair Color) - Touch-Up: Upto 2 Inchs" at bounding box center [154, 325] width 202 height 12
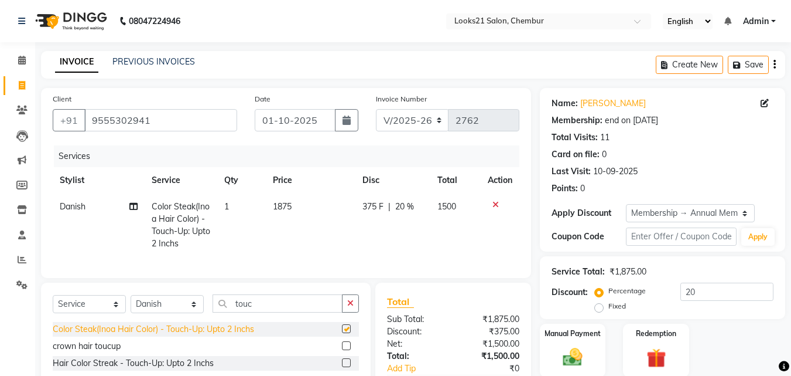
checkbox input "false"
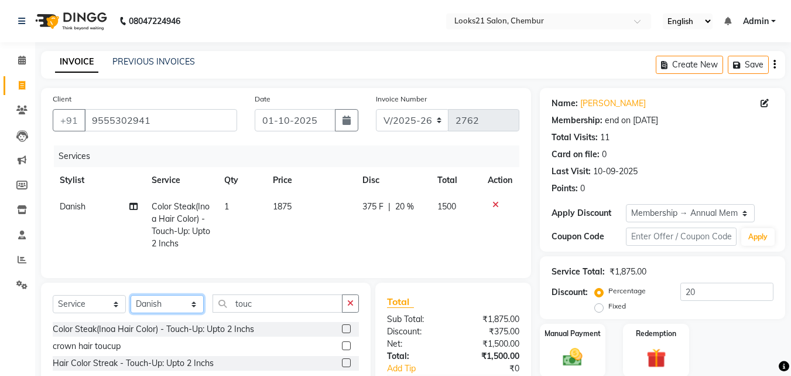
click at [168, 313] on select "Select Stylist [PERSON_NAME] LOOKS 21 [PERSON_NAME] [PERSON_NAME] [PERSON_NAME]…" at bounding box center [167, 304] width 73 height 18
select select "86086"
click at [131, 303] on select "Select Stylist [PERSON_NAME] LOOKS 21 [PERSON_NAME] [PERSON_NAME] [PERSON_NAME]…" at bounding box center [167, 304] width 73 height 18
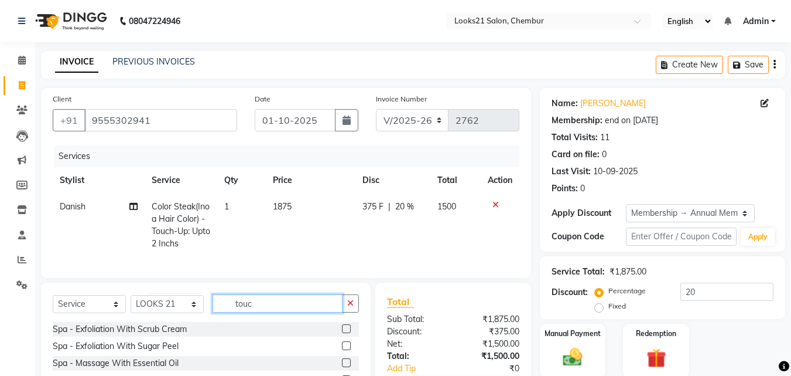
click at [316, 305] on input "touc" at bounding box center [278, 303] width 130 height 18
type input "t"
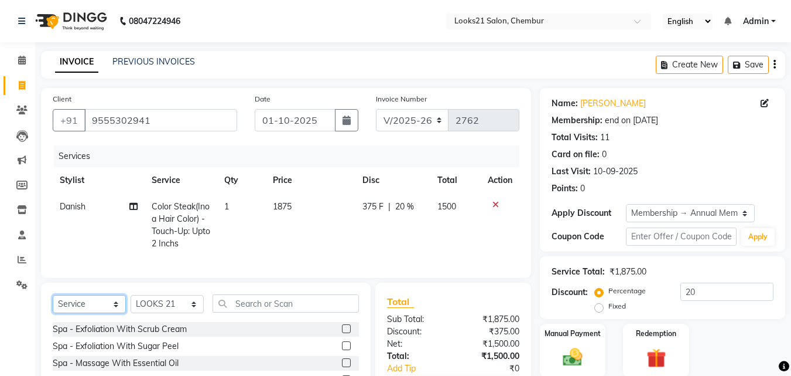
click at [83, 313] on select "Select Service Product Membership Package Voucher Prepaid Gift Card" at bounding box center [89, 304] width 73 height 18
select select "product"
click at [53, 303] on select "Select Service Product Membership Package Voucher Prepaid Gift Card" at bounding box center [89, 304] width 73 height 18
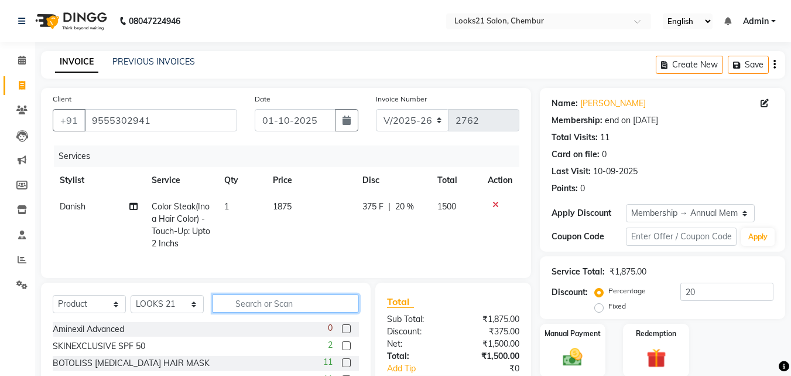
click at [271, 303] on input "text" at bounding box center [286, 303] width 146 height 18
type input "dion"
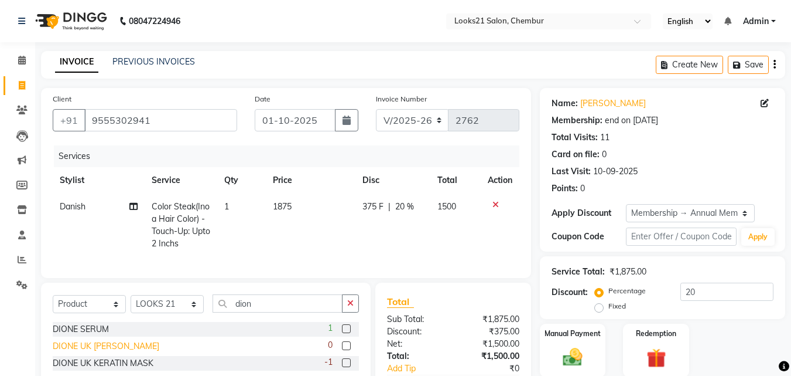
click at [128, 352] on div "DIONE UK [PERSON_NAME]" at bounding box center [106, 346] width 107 height 12
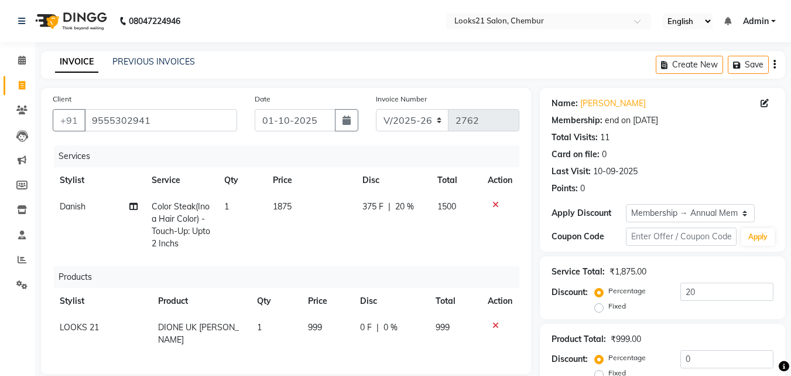
checkbox input "false"
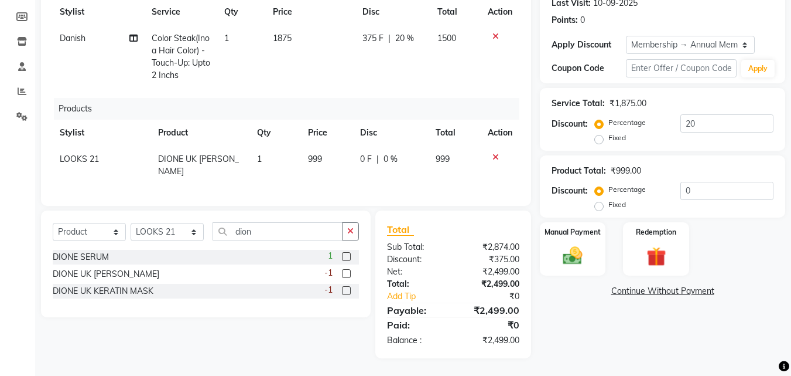
scroll to position [177, 0]
click at [147, 294] on div "DIONE UK KERATIN MASK" at bounding box center [103, 291] width 101 height 12
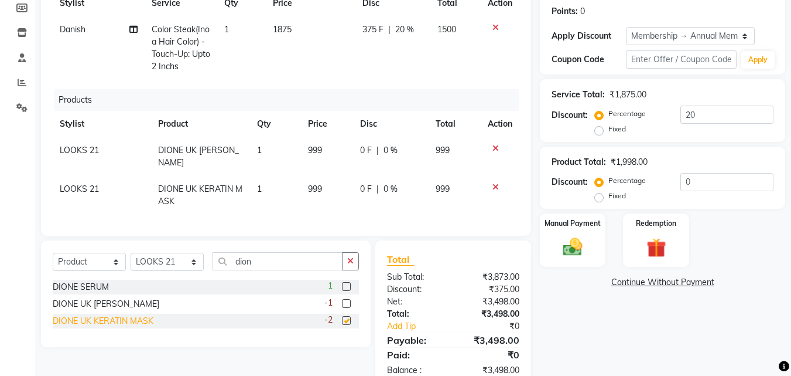
checkbox input "false"
click at [499, 147] on div at bounding box center [500, 148] width 25 height 8
click at [490, 146] on div at bounding box center [500, 148] width 25 height 8
click at [497, 146] on icon at bounding box center [496, 148] width 6 height 8
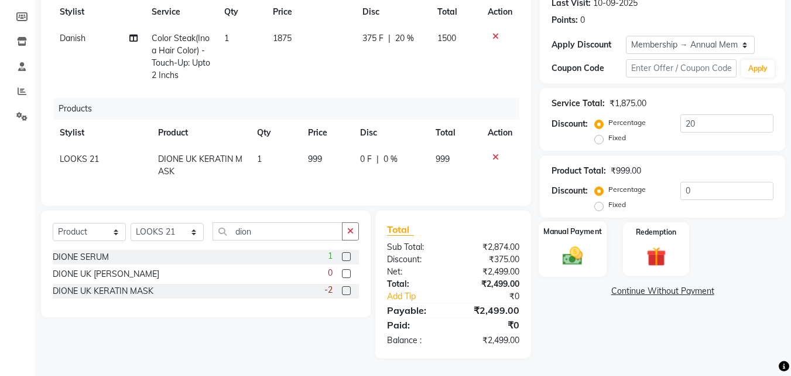
click at [592, 251] on div "Manual Payment" at bounding box center [573, 249] width 69 height 56
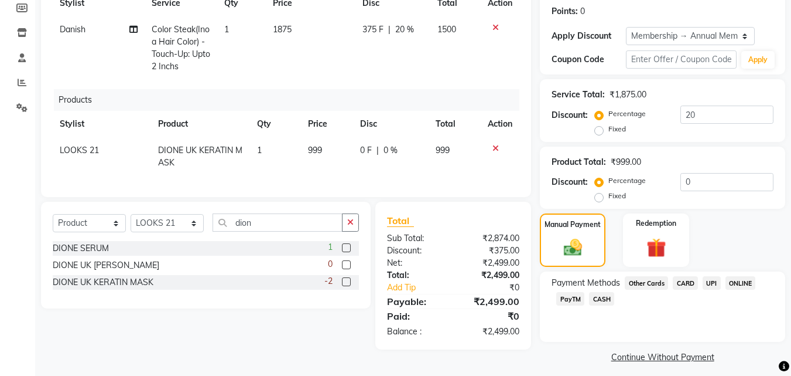
click at [706, 286] on span "UPI" at bounding box center [712, 282] width 18 height 13
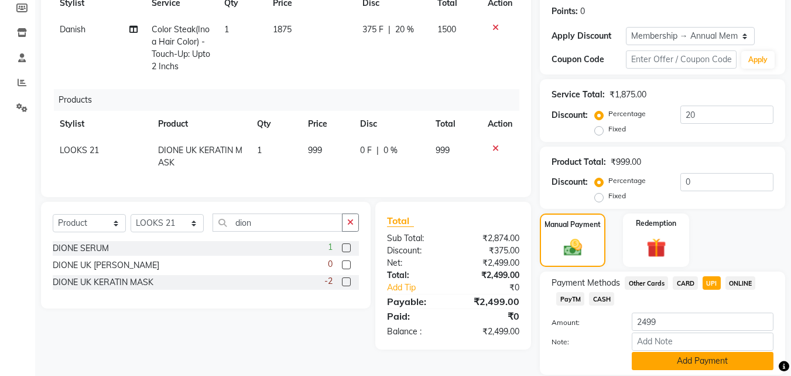
click at [724, 361] on button "Add Payment" at bounding box center [703, 361] width 142 height 18
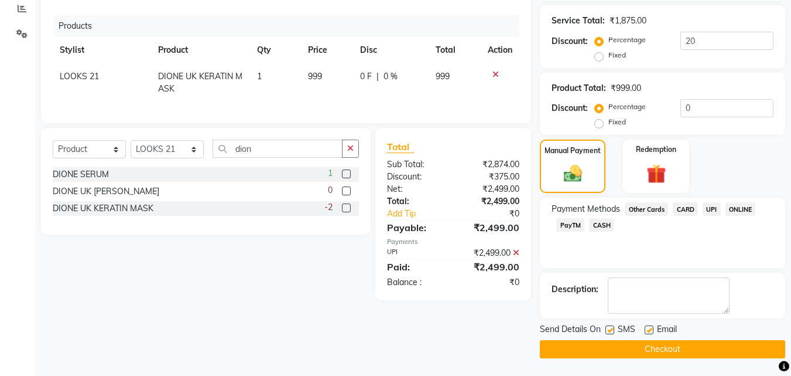
scroll to position [251, 0]
click at [717, 352] on button "Checkout" at bounding box center [662, 349] width 245 height 18
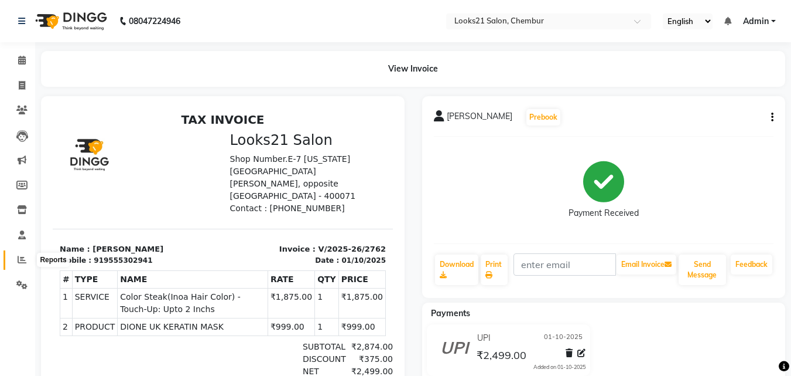
click at [25, 253] on span at bounding box center [22, 259] width 21 height 13
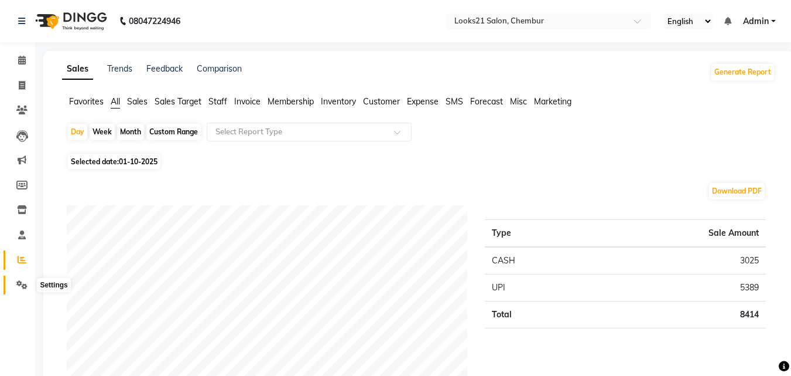
click at [30, 284] on span at bounding box center [22, 284] width 21 height 13
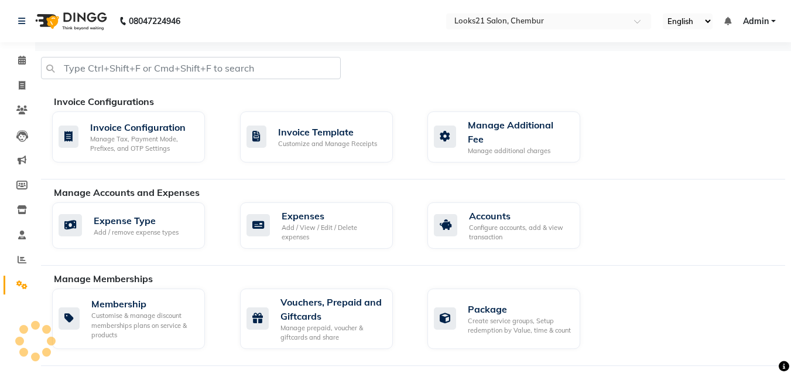
scroll to position [328, 0]
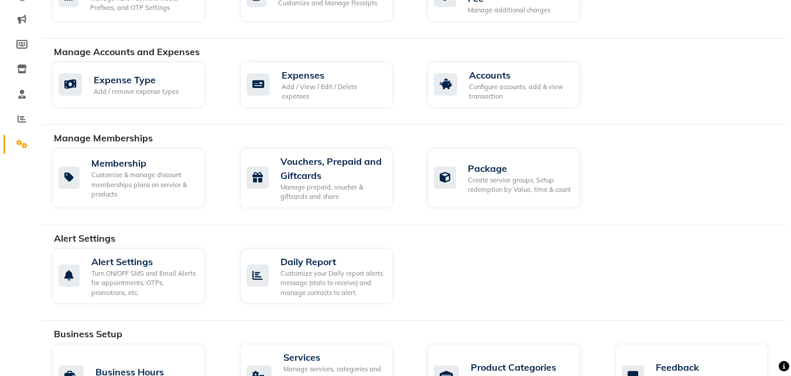
scroll to position [117, 0]
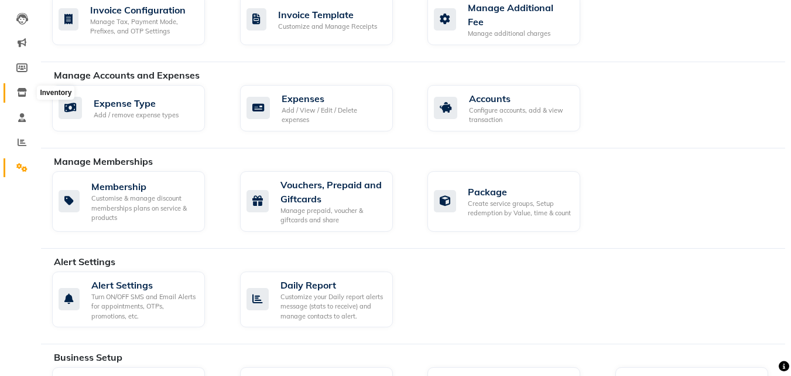
click at [24, 91] on icon at bounding box center [22, 92] width 10 height 9
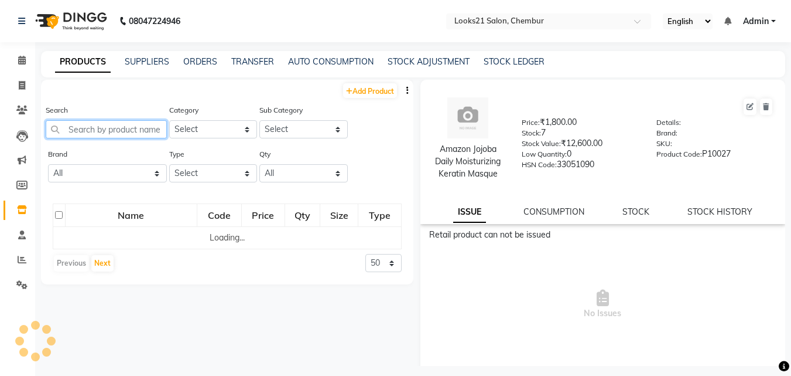
click at [100, 126] on input "text" at bounding box center [106, 129] width 121 height 18
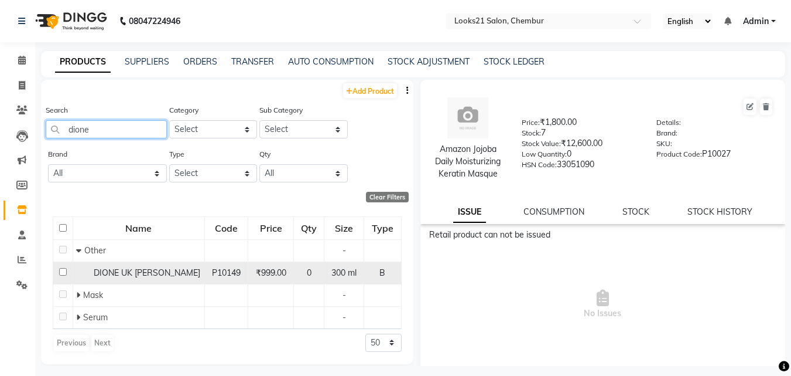
type input "dione"
click at [145, 274] on span "DIONE UK [PERSON_NAME]" at bounding box center [147, 272] width 107 height 11
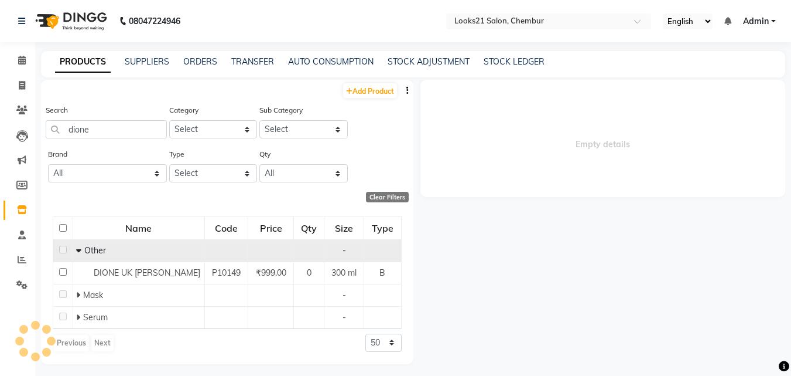
select select
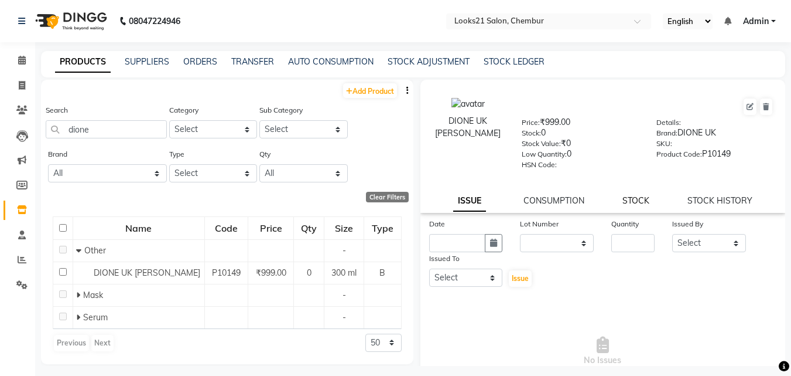
click at [624, 200] on link "STOCK" at bounding box center [636, 200] width 27 height 11
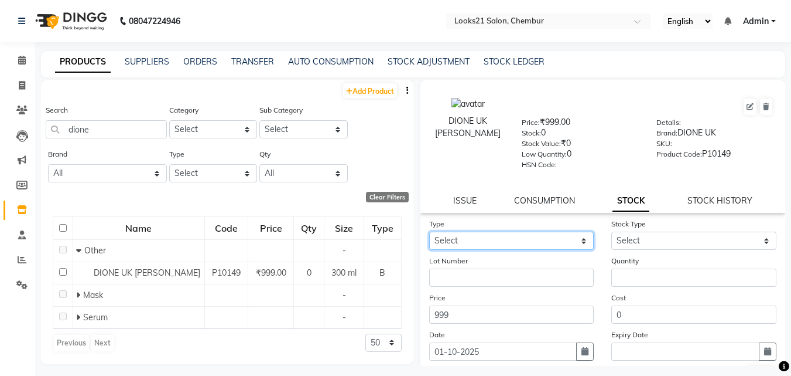
click at [480, 238] on select "Select In Out" at bounding box center [511, 240] width 165 height 18
select select "in"
click at [429, 231] on select "Select In Out" at bounding box center [511, 240] width 165 height 18
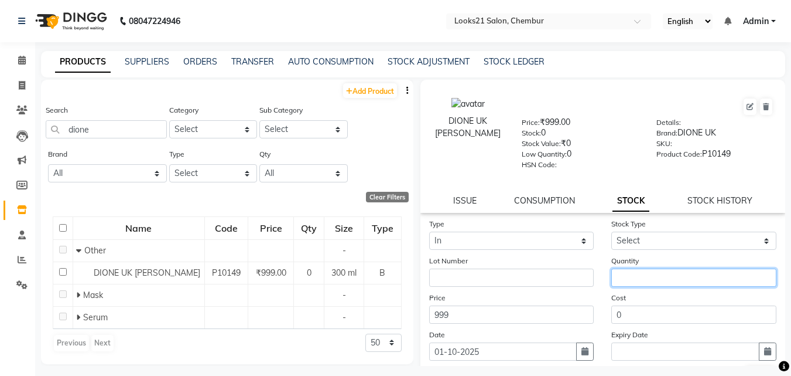
click at [625, 272] on input "number" at bounding box center [694, 277] width 165 height 18
type input "12"
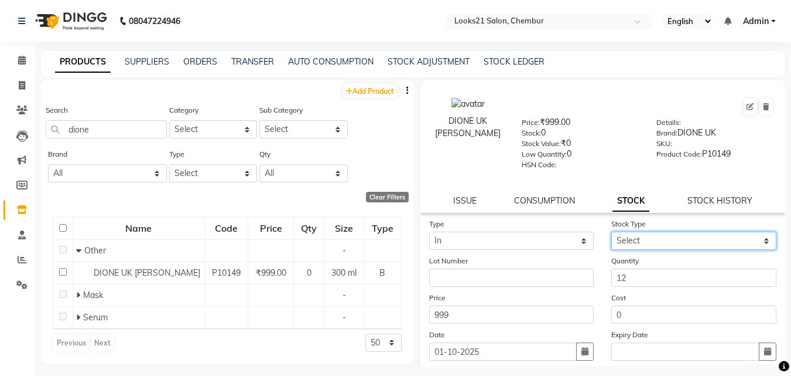
click at [645, 238] on select "Select New Stock Adjustment Return Other" at bounding box center [694, 240] width 165 height 18
select select "new stock"
click at [612, 231] on select "Select New Stock Adjustment Return Other" at bounding box center [694, 240] width 165 height 18
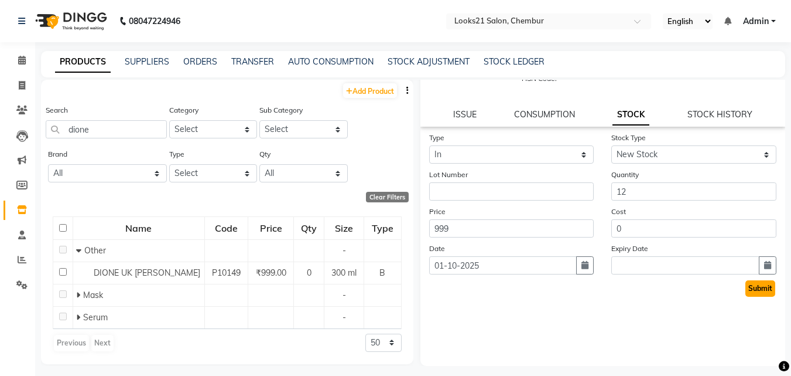
click at [746, 287] on button "Submit" at bounding box center [761, 288] width 30 height 16
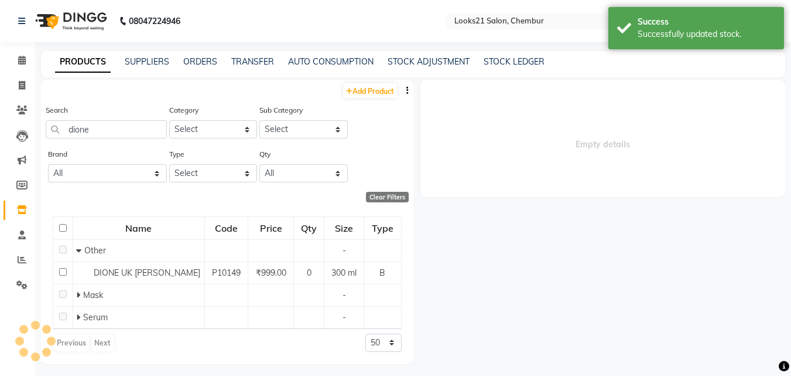
scroll to position [0, 0]
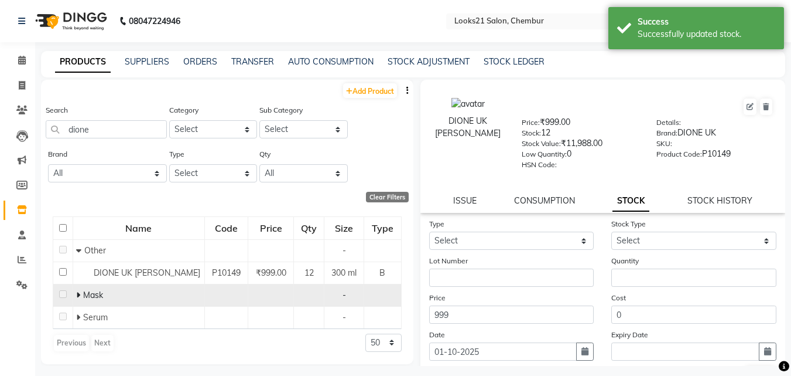
click at [101, 300] on span "Mask" at bounding box center [93, 294] width 20 height 11
click at [94, 300] on span "Mask" at bounding box center [93, 294] width 20 height 11
click at [102, 299] on span "Mask" at bounding box center [93, 294] width 20 height 11
click at [86, 300] on span "Mask" at bounding box center [93, 294] width 20 height 11
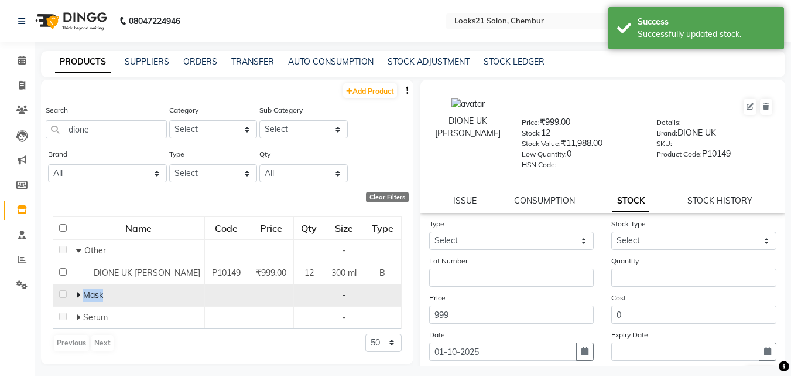
click at [86, 300] on span "Mask" at bounding box center [93, 294] width 20 height 11
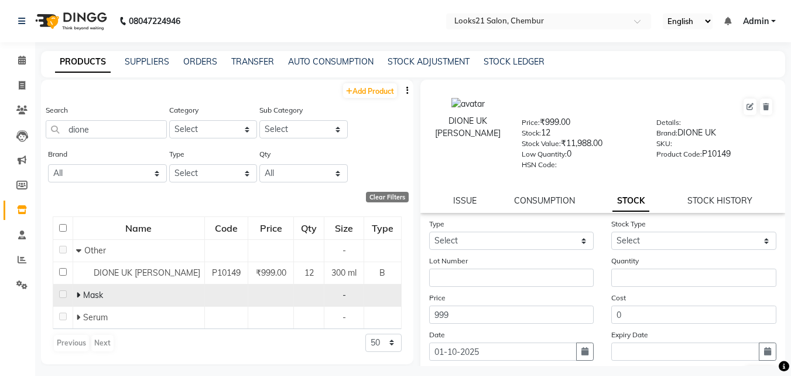
click at [76, 299] on icon at bounding box center [78, 295] width 4 height 8
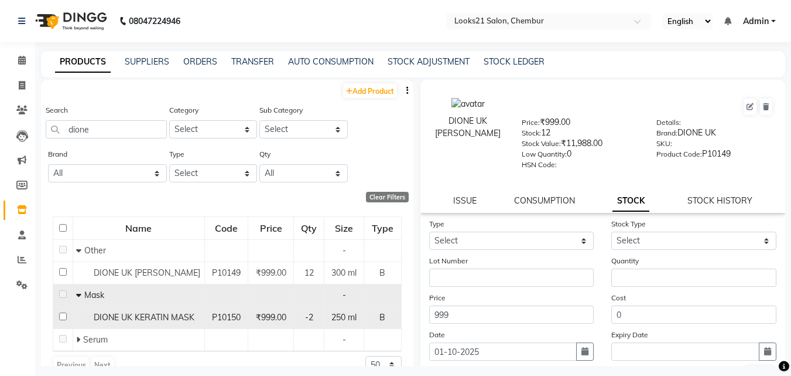
click at [139, 322] on span "DIONE UK KERATIN MASK" at bounding box center [144, 317] width 101 height 11
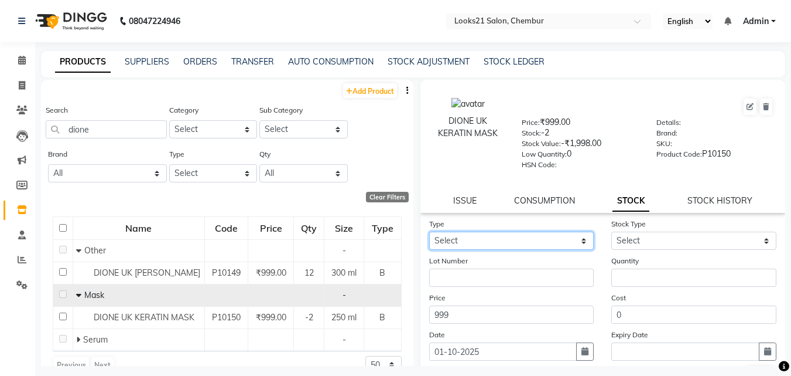
click at [471, 237] on select "Select In Out" at bounding box center [511, 240] width 165 height 18
select select "in"
click at [429, 231] on select "Select In Out" at bounding box center [511, 240] width 165 height 18
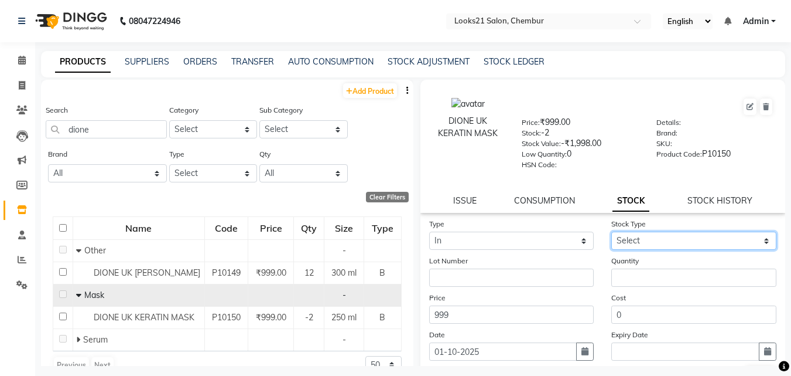
click at [633, 237] on select "Select New Stock Adjustment Return Other" at bounding box center [694, 240] width 165 height 18
select select "new stock"
click at [612, 231] on select "Select New Stock Adjustment Return Other" at bounding box center [694, 240] width 165 height 18
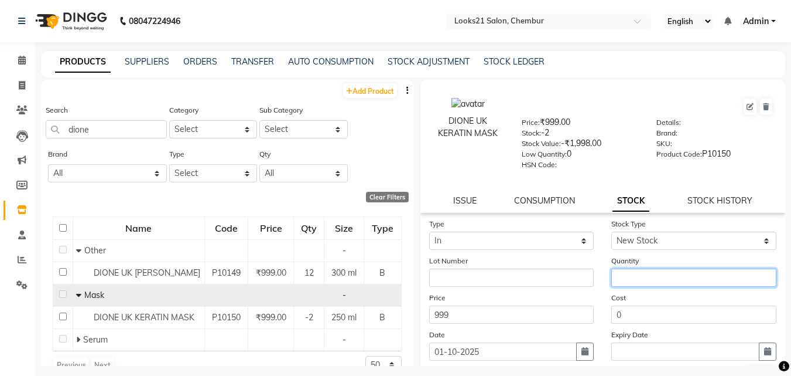
click at [635, 278] on input "number" at bounding box center [694, 277] width 165 height 18
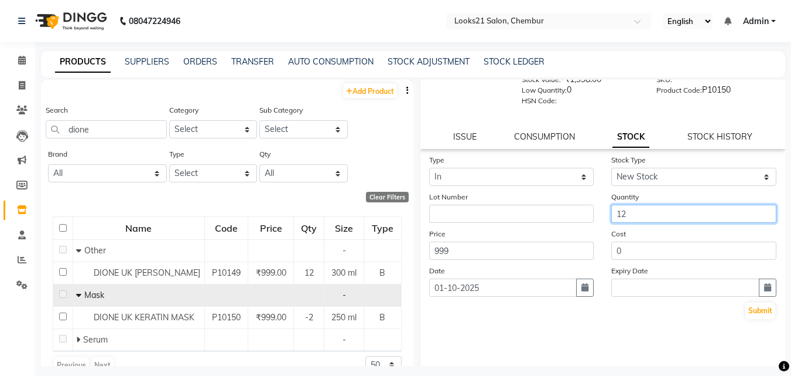
scroll to position [85, 0]
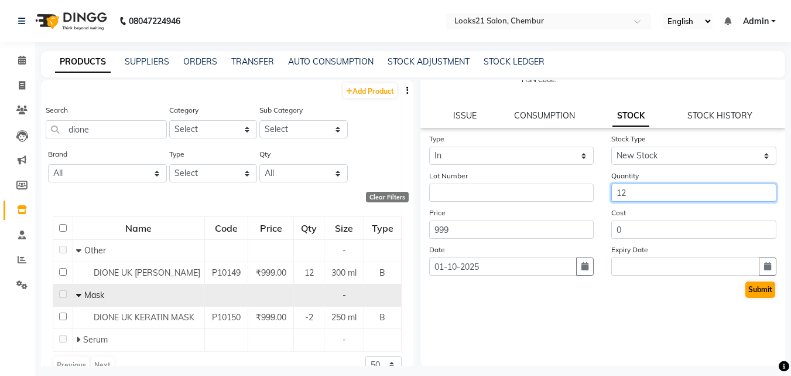
type input "12"
click at [746, 291] on button "Submit" at bounding box center [761, 289] width 30 height 16
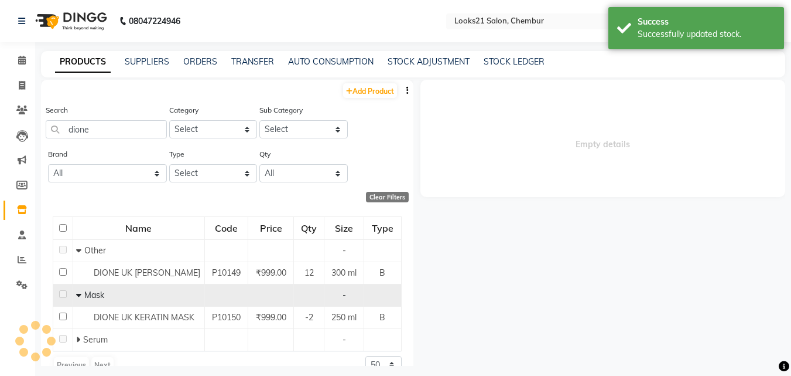
scroll to position [0, 0]
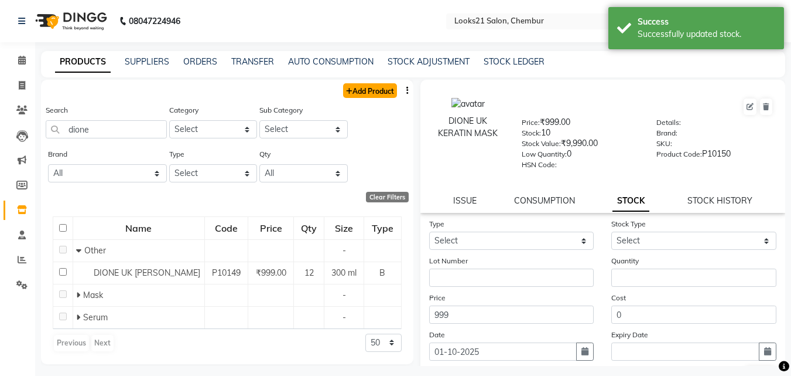
click at [353, 90] on link "Add Product" at bounding box center [370, 90] width 54 height 15
select select "true"
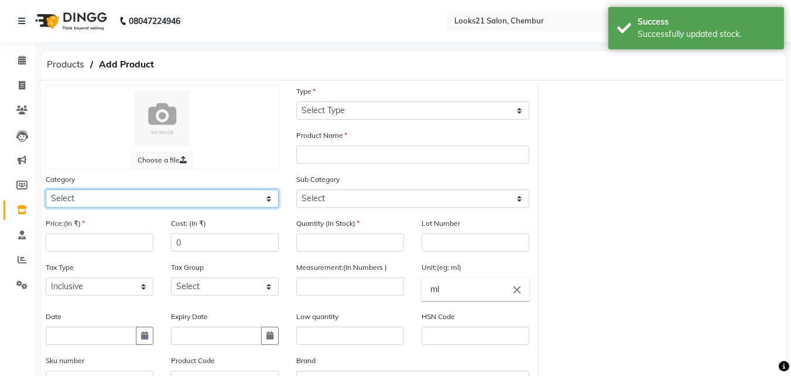
click at [145, 201] on select "Select Hair Skin Makeup Personal Care Appliances [PERSON_NAME] Waxing Disposabl…" at bounding box center [162, 198] width 233 height 18
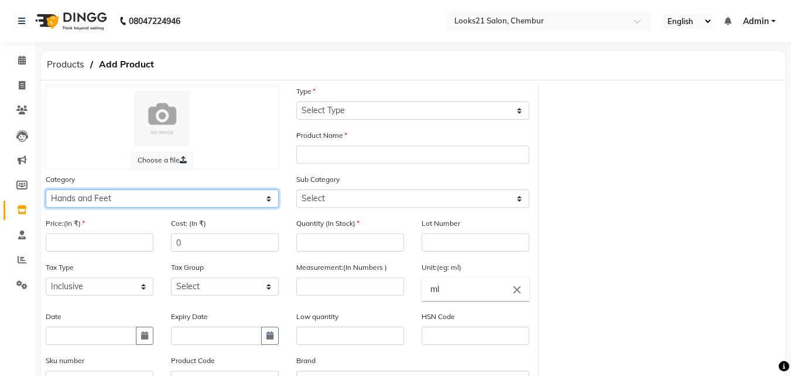
click at [46, 189] on select "Select Hair Skin Makeup Personal Care Appliances [PERSON_NAME] Waxing Disposabl…" at bounding box center [162, 198] width 233 height 18
click at [141, 195] on select "Select Hair Skin Makeup Personal Care Appliances [PERSON_NAME] Waxing Disposabl…" at bounding box center [162, 198] width 233 height 18
select select "353701150"
click at [46, 189] on select "Select Hair Skin Makeup Personal Care Appliances [PERSON_NAME] Waxing Disposabl…" at bounding box center [162, 198] width 233 height 18
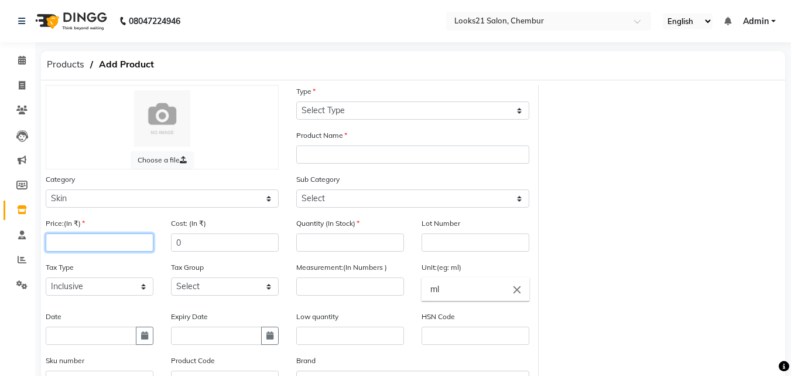
click at [134, 239] on input "number" at bounding box center [100, 242] width 108 height 18
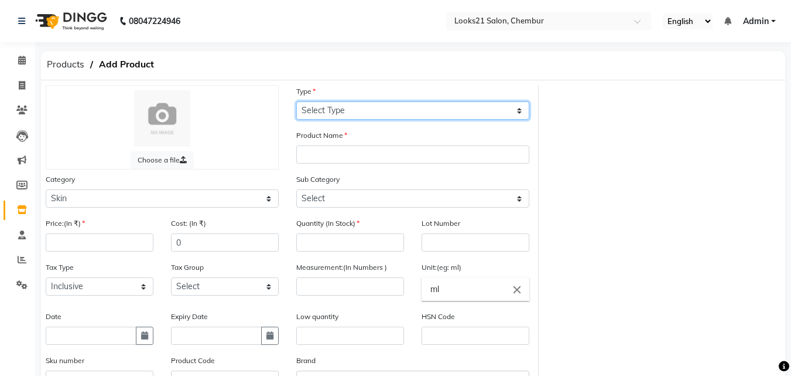
click at [325, 111] on select "Select Type Both Retail Consumable" at bounding box center [412, 110] width 233 height 18
select select "R"
click at [296, 101] on select "Select Type Both Retail Consumable" at bounding box center [412, 110] width 233 height 18
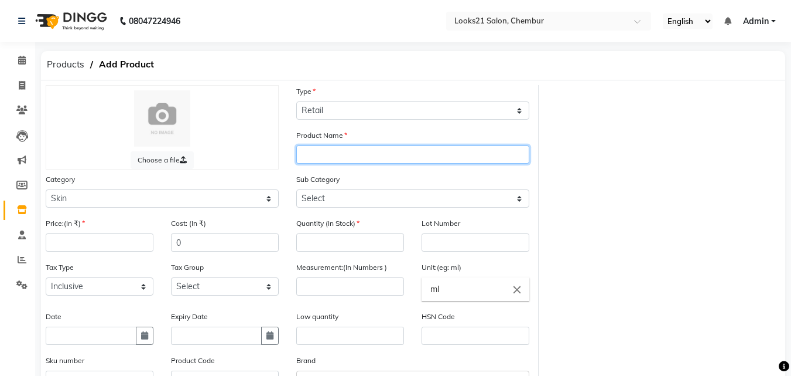
click at [303, 152] on input "text" at bounding box center [412, 154] width 233 height 18
type input "linfiora hand and feet cream"
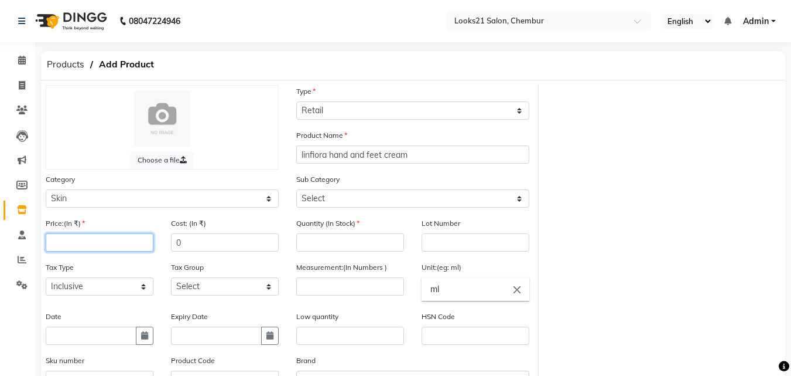
click at [111, 240] on input "number" at bounding box center [100, 242] width 108 height 18
type input "950"
click at [332, 238] on input "number" at bounding box center [350, 242] width 108 height 18
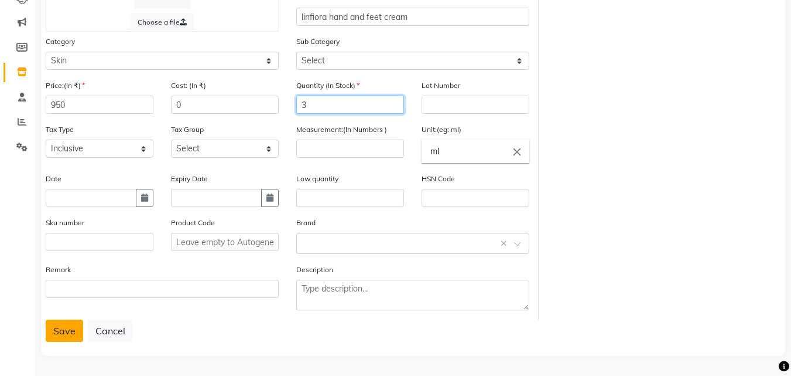
type input "3"
click at [73, 327] on button "Save" at bounding box center [64, 330] width 37 height 22
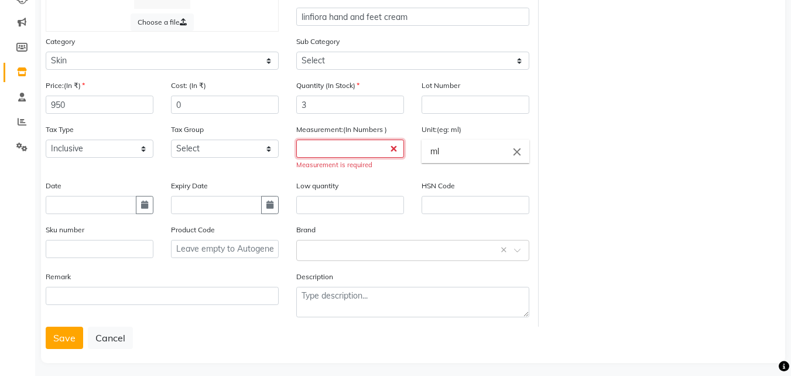
click at [325, 154] on input "number" at bounding box center [350, 148] width 108 height 18
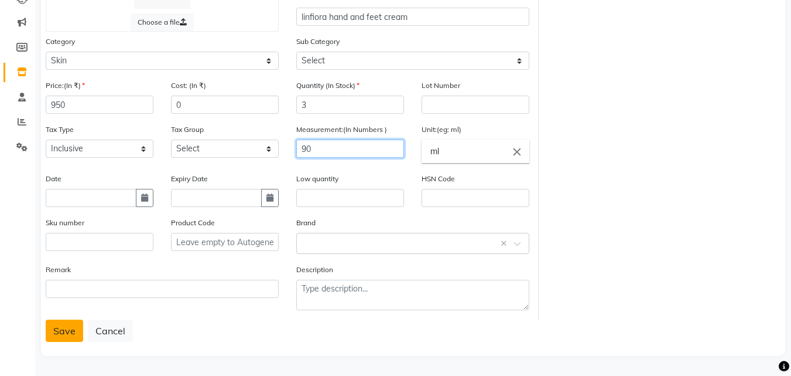
type input "90"
click at [46, 322] on button "Save" at bounding box center [64, 330] width 37 height 22
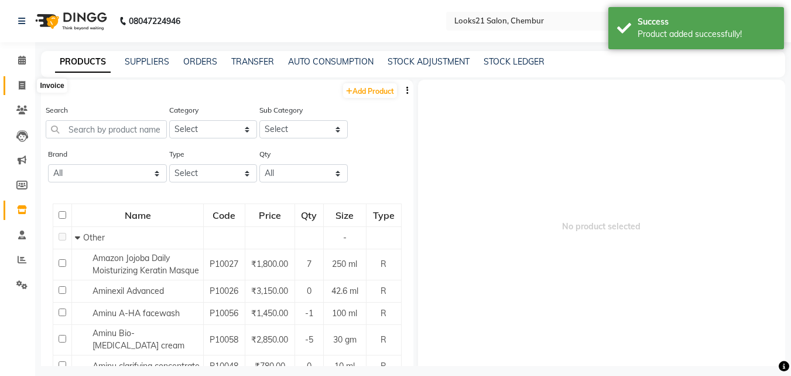
click at [29, 80] on span at bounding box center [22, 85] width 21 height 13
select select "service"
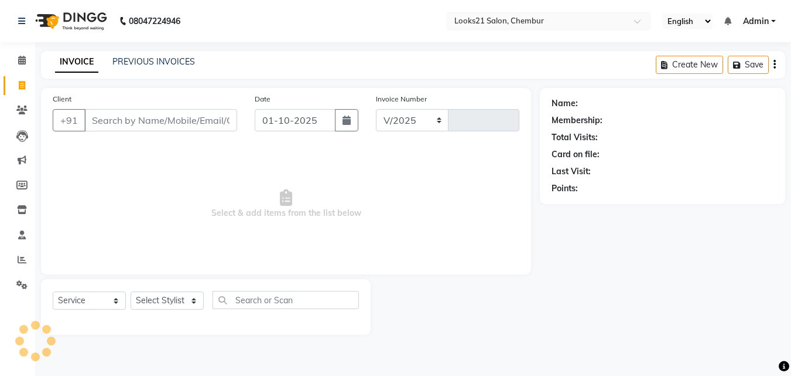
select select "844"
type input "2763"
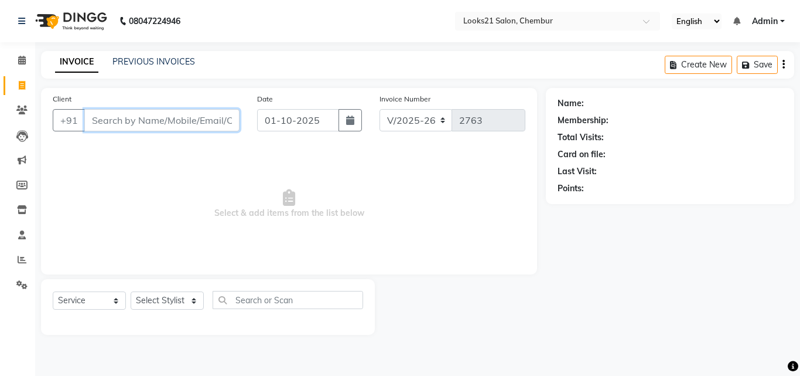
click at [137, 127] on input "Client" at bounding box center [161, 120] width 155 height 22
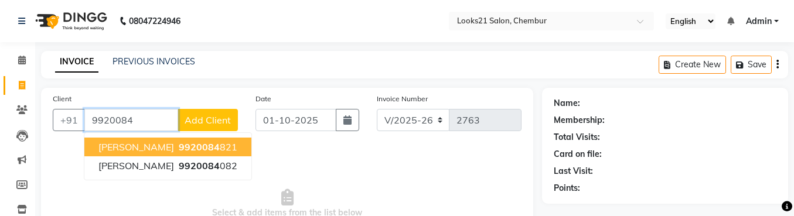
click at [144, 147] on span "[PERSON_NAME]" at bounding box center [136, 147] width 76 height 12
type input "9920084821"
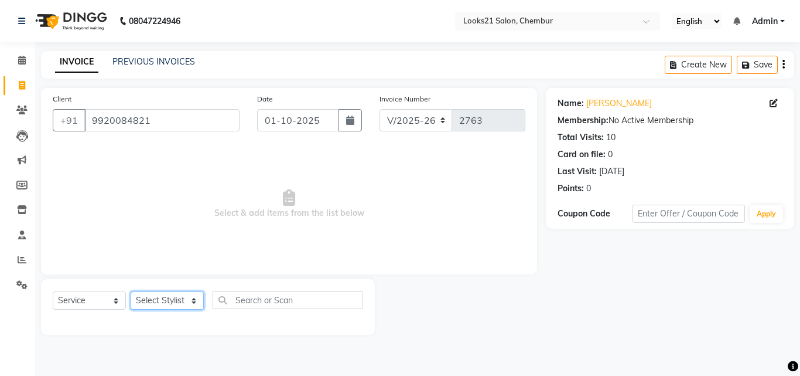
click at [159, 305] on select "Select Stylist [PERSON_NAME] LOOKS 21 [PERSON_NAME] [PERSON_NAME] [PERSON_NAME]…" at bounding box center [167, 300] width 73 height 18
select select "13883"
click at [131, 291] on select "Select Stylist [PERSON_NAME] LOOKS 21 [PERSON_NAME] [PERSON_NAME] [PERSON_NAME]…" at bounding box center [167, 300] width 73 height 18
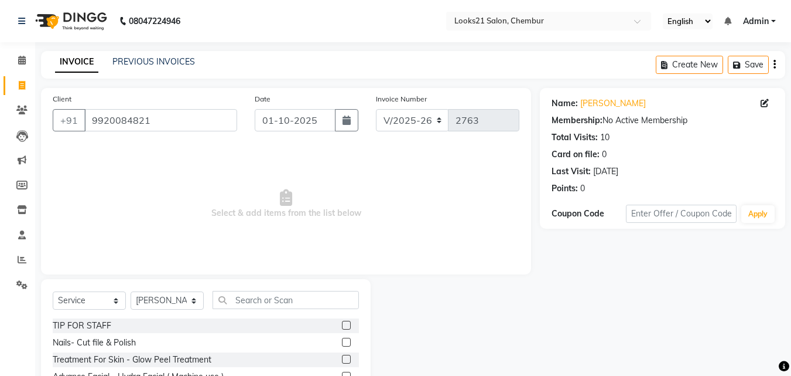
click at [251, 290] on div "Select Service Product Membership Package Voucher Prepaid Gift Card Select Styl…" at bounding box center [206, 365] width 330 height 173
click at [246, 294] on input "text" at bounding box center [286, 300] width 146 height 18
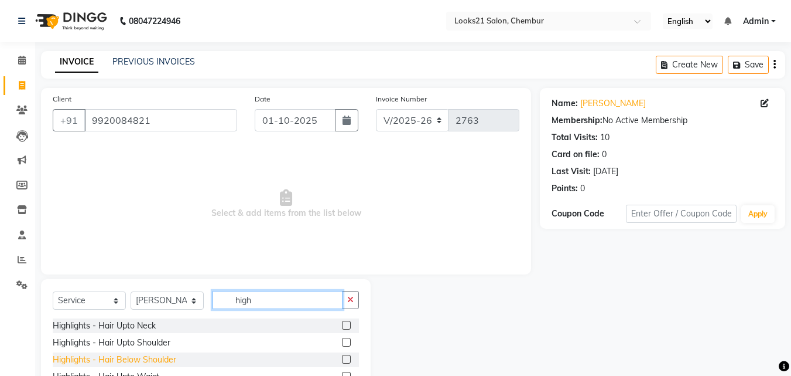
type input "high"
click at [135, 355] on div "Highlights - Hair Below Shoulder" at bounding box center [115, 359] width 124 height 12
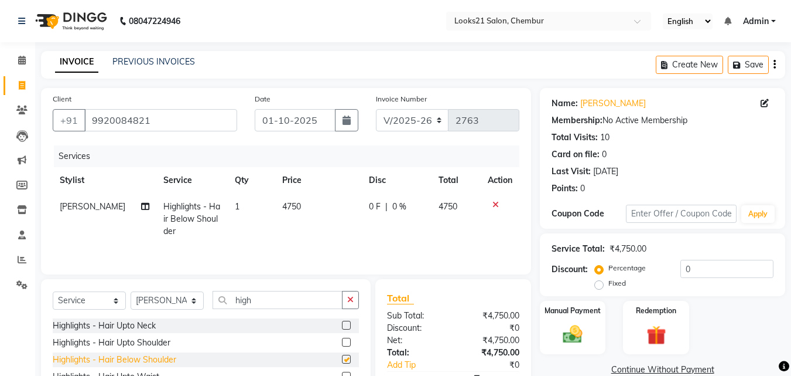
checkbox input "false"
click at [285, 211] on span "4750" at bounding box center [291, 206] width 19 height 11
select select "13883"
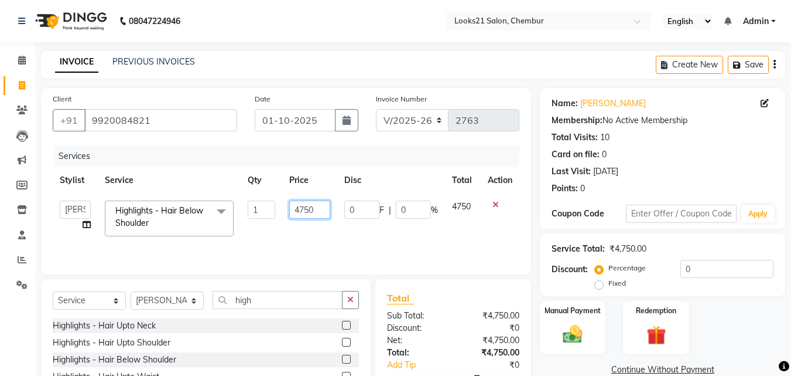
click at [313, 206] on input "4750" at bounding box center [309, 209] width 40 height 18
type input "4"
type input "7800"
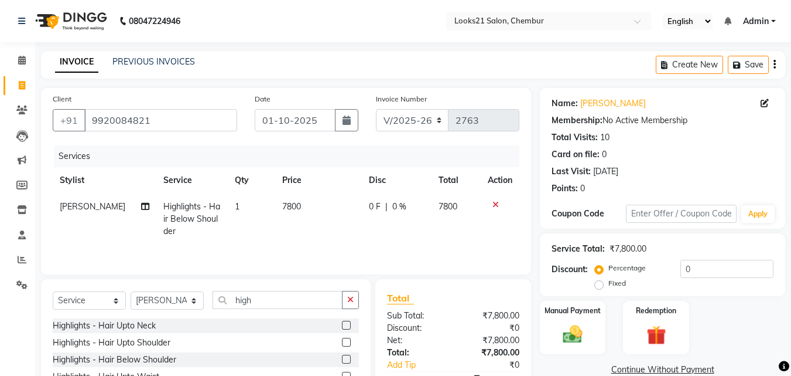
click at [309, 225] on td "7800" at bounding box center [318, 218] width 87 height 51
select select "13883"
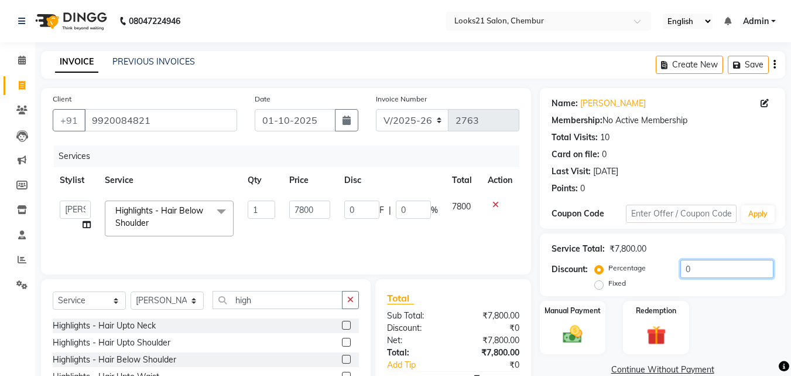
click at [705, 269] on input "0" at bounding box center [727, 269] width 93 height 18
type input "2"
type input "156"
type input "2"
type input "20"
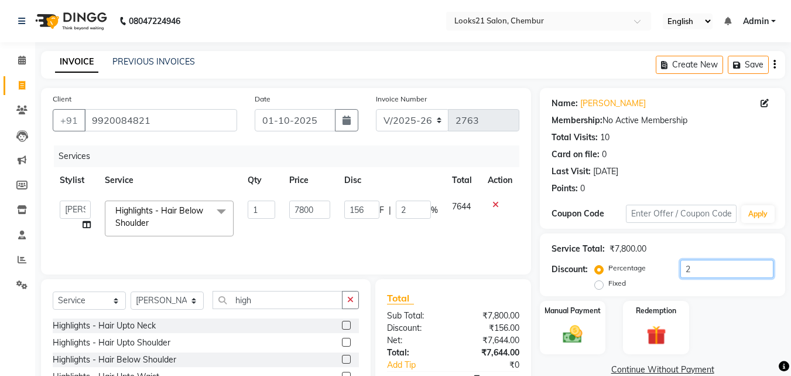
type input "1560"
type input "20"
click at [321, 209] on input "7800" at bounding box center [309, 209] width 40 height 18
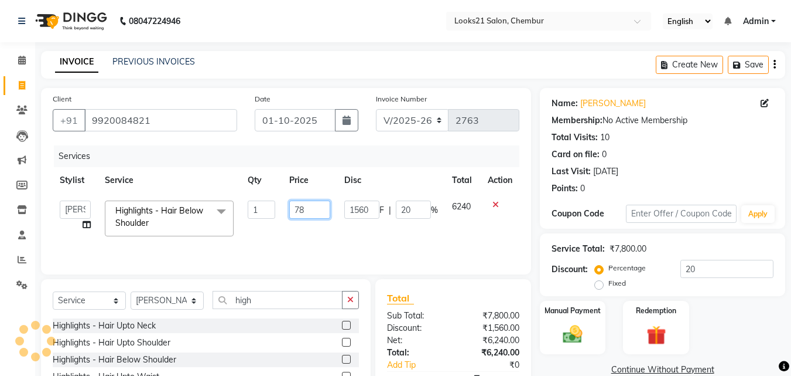
type input "7"
type input "7900"
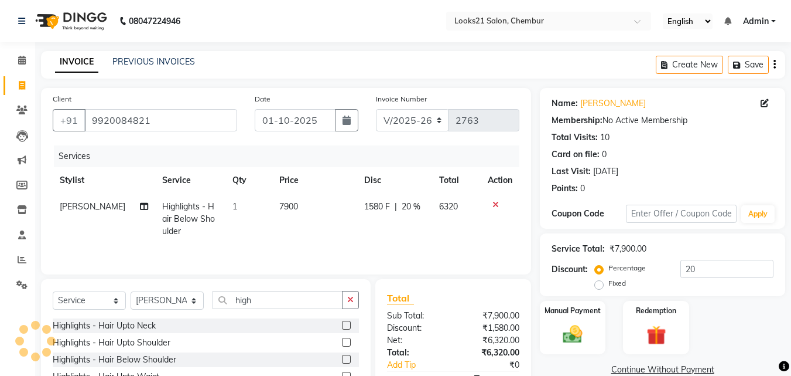
click at [321, 243] on div "Services Stylist Service Qty Price Disc Total Action [PERSON_NAME] Highlights -…" at bounding box center [286, 203] width 467 height 117
drag, startPoint x: 288, startPoint y: 211, endPoint x: 300, endPoint y: 209, distance: 11.9
click at [300, 209] on td "7900" at bounding box center [314, 218] width 85 height 51
select select "13883"
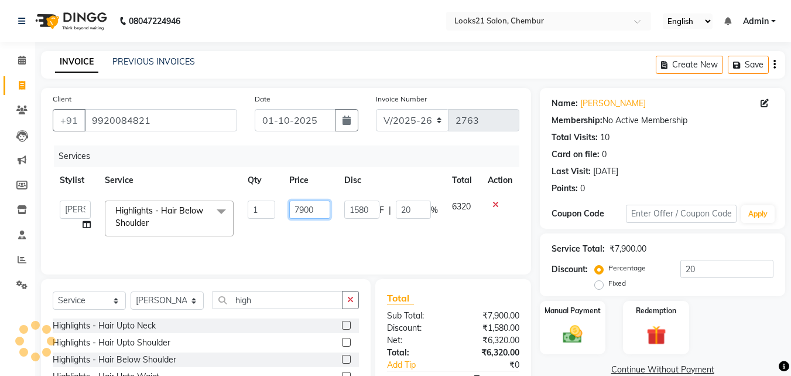
click at [300, 209] on input "7900" at bounding box center [309, 209] width 40 height 18
click at [323, 204] on input "7900" at bounding box center [309, 209] width 40 height 18
type input "7"
type input "8250"
click at [311, 243] on div "Services Stylist Service Qty Price Disc Total Action [PERSON_NAME] [PERSON_NAME…" at bounding box center [286, 203] width 467 height 117
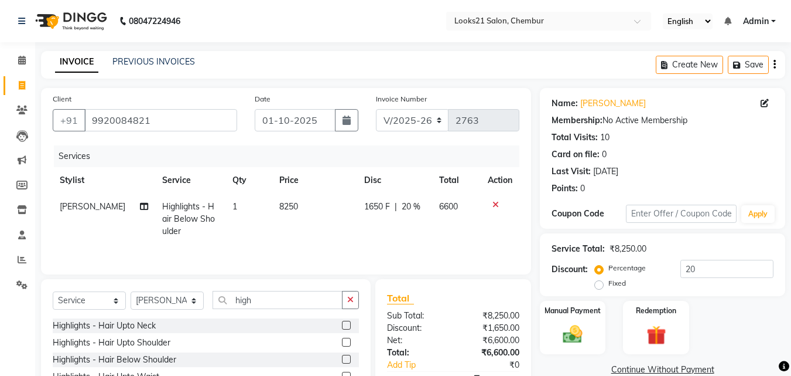
click at [296, 207] on td "8250" at bounding box center [314, 218] width 85 height 51
select select "13883"
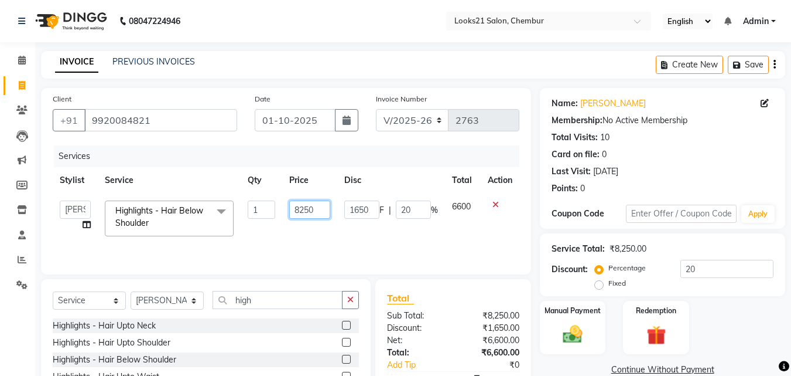
click at [305, 206] on input "8250" at bounding box center [309, 209] width 40 height 18
type input "8150"
click at [299, 224] on td "8150" at bounding box center [309, 218] width 54 height 50
select select "13883"
click at [312, 214] on input "8150" at bounding box center [309, 209] width 40 height 18
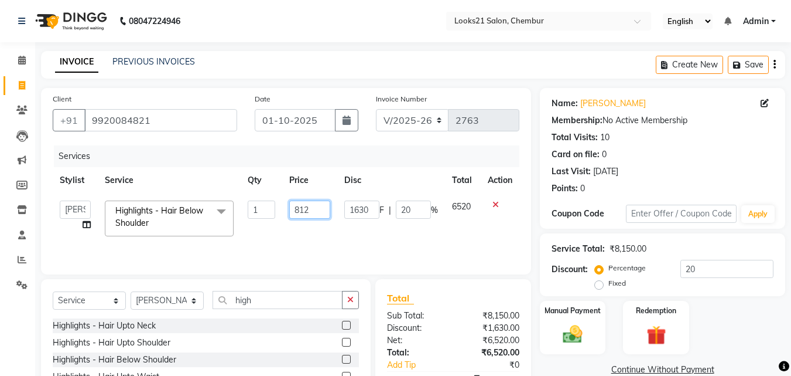
type input "8125"
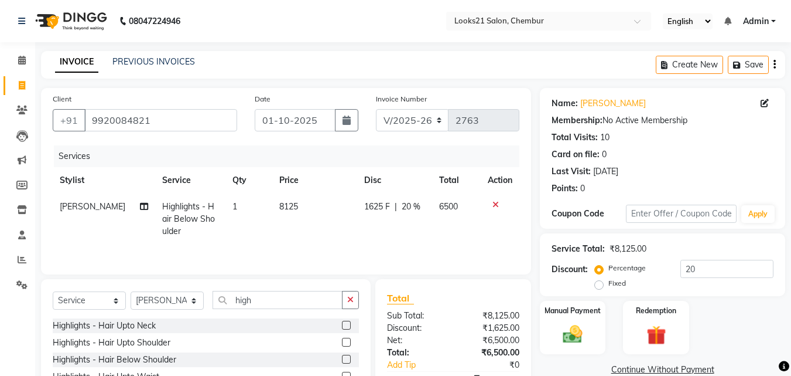
click at [315, 227] on td "8125" at bounding box center [314, 218] width 85 height 51
select select "13883"
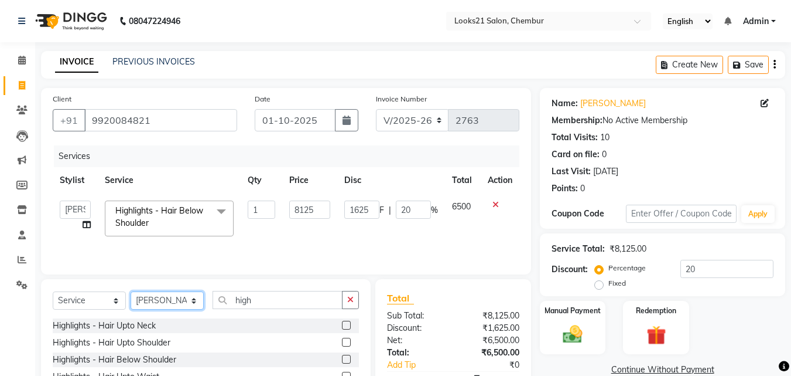
click at [169, 301] on select "Select Stylist [PERSON_NAME] LOOKS 21 [PERSON_NAME] [PERSON_NAME] [PERSON_NAME]…" at bounding box center [167, 300] width 73 height 18
select select "13887"
click at [131, 291] on select "Select Stylist [PERSON_NAME] LOOKS 21 [PERSON_NAME] [PERSON_NAME] [PERSON_NAME]…" at bounding box center [167, 300] width 73 height 18
click at [275, 309] on div "Select Service Product Membership Package Voucher Prepaid Gift Card Select Styl…" at bounding box center [206, 305] width 306 height 28
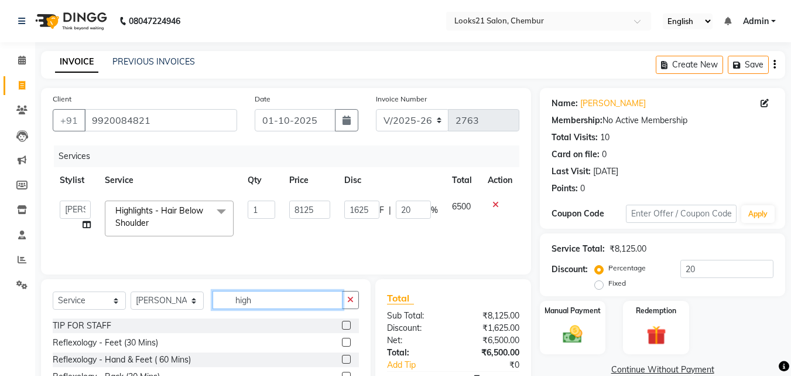
click at [278, 299] on input "high" at bounding box center [278, 300] width 130 height 18
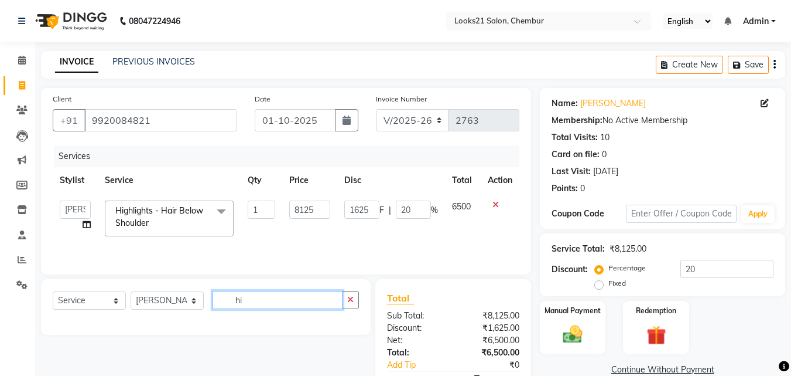
type input "h"
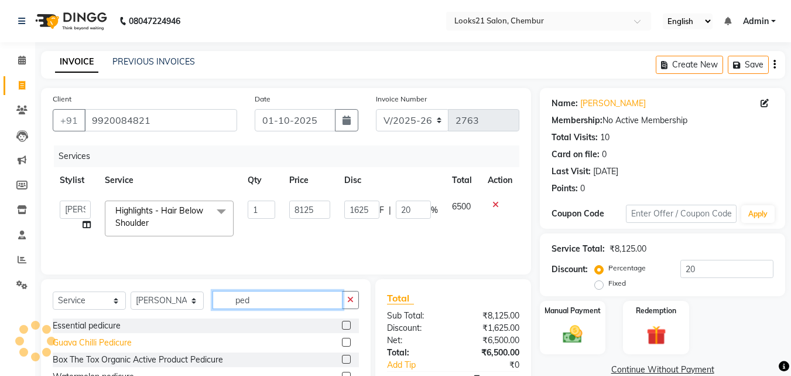
type input "ped"
click at [124, 340] on div "Guava Chilli Pedicure" at bounding box center [92, 342] width 79 height 12
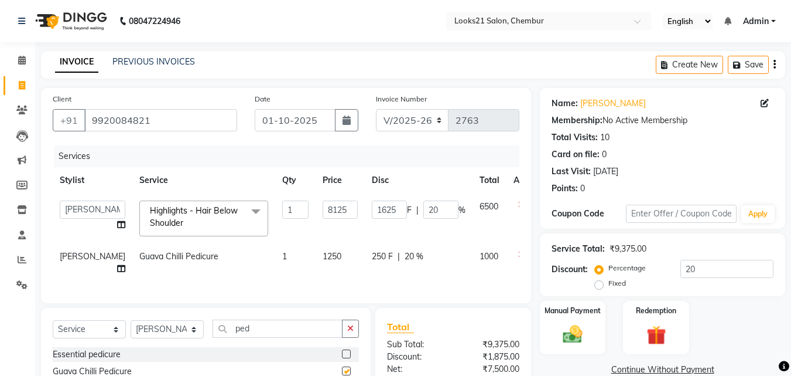
checkbox input "false"
click at [149, 337] on select "Select Stylist [PERSON_NAME] LOOKS 21 [PERSON_NAME] [PERSON_NAME] [PERSON_NAME]…" at bounding box center [167, 329] width 73 height 18
select select "13885"
click at [131, 329] on select "Select Stylist [PERSON_NAME] LOOKS 21 [PERSON_NAME] [PERSON_NAME] [PERSON_NAME]…" at bounding box center [167, 329] width 73 height 18
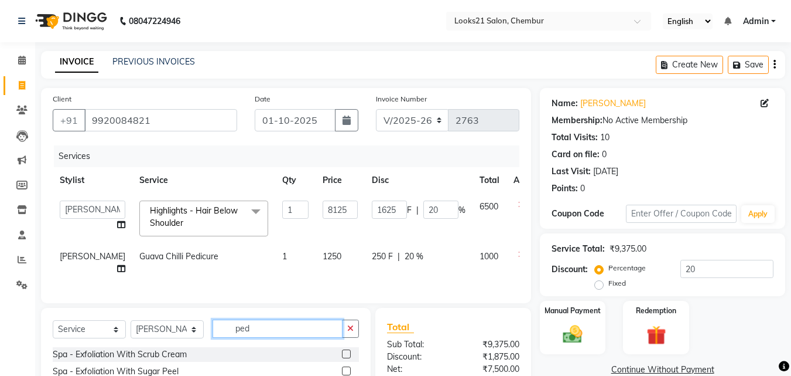
click at [282, 336] on input "ped" at bounding box center [278, 328] width 130 height 18
type input "p"
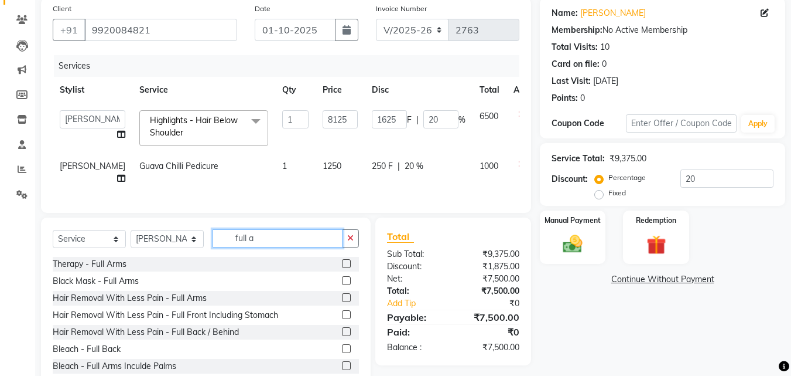
scroll to position [131, 0]
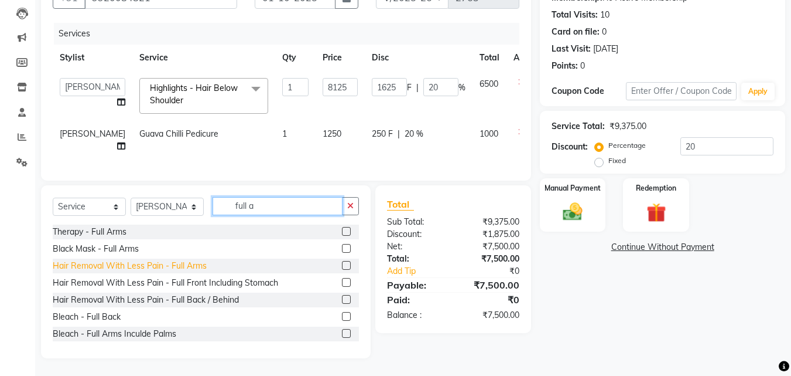
type input "full a"
click at [175, 263] on div "Hair Removal With Less Pain - Full Arms" at bounding box center [130, 266] width 154 height 12
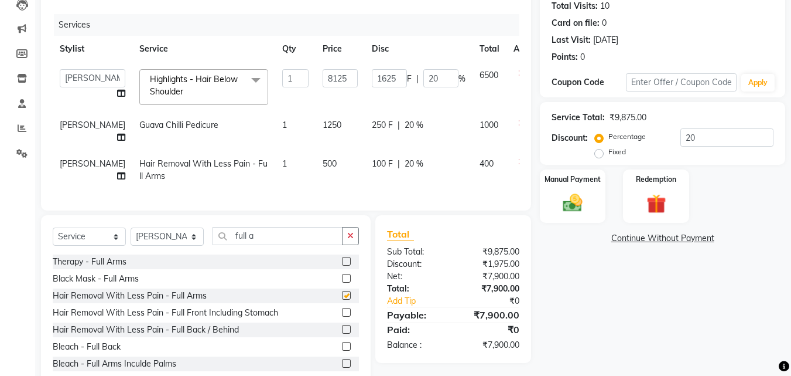
checkbox input "false"
click at [276, 245] on input "full a" at bounding box center [278, 236] width 130 height 18
type input "f"
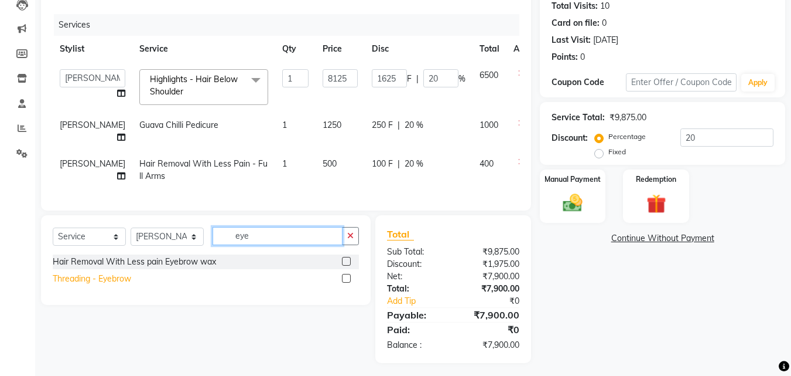
type input "eye"
click at [120, 285] on div "Threading - Eyebrow" at bounding box center [92, 278] width 79 height 12
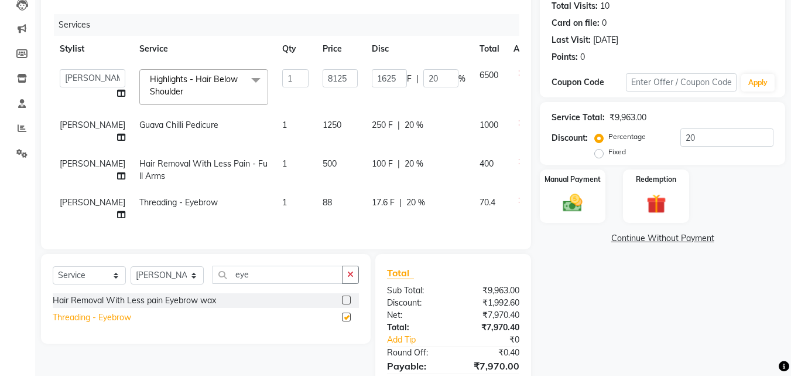
checkbox input "false"
click at [282, 197] on span "1" at bounding box center [284, 202] width 5 height 11
select select "13885"
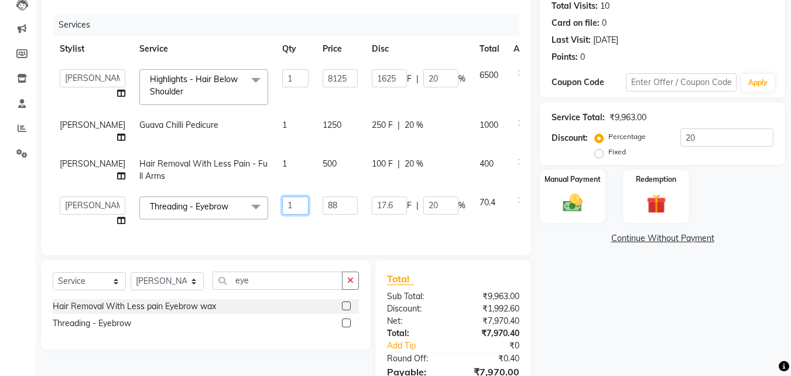
click at [282, 197] on input "1" at bounding box center [295, 205] width 26 height 18
type input "2"
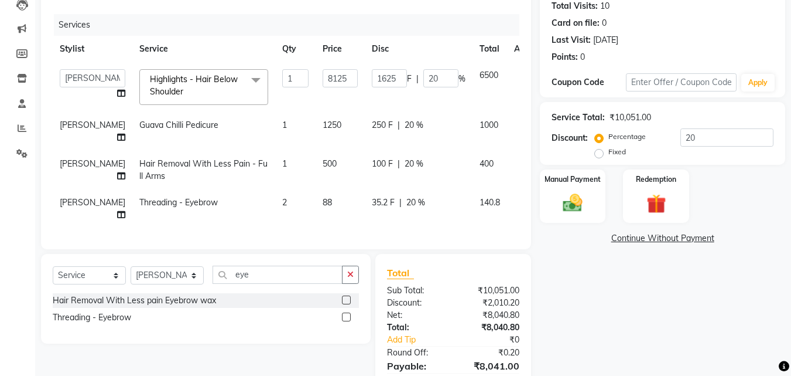
click at [275, 224] on td "2" at bounding box center [295, 208] width 40 height 39
select select "13885"
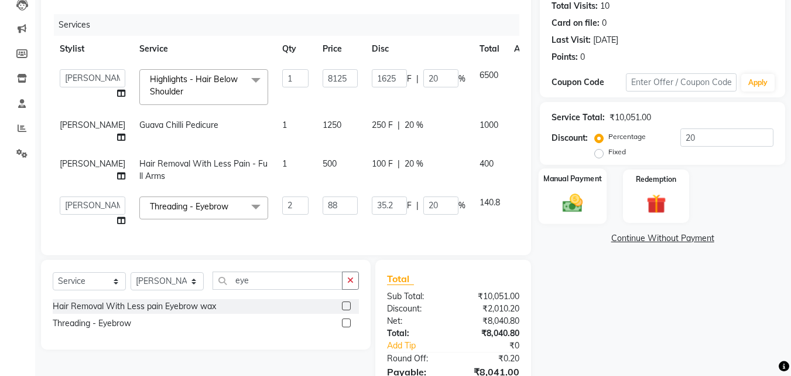
click at [588, 185] on div "Manual Payment" at bounding box center [573, 196] width 69 height 56
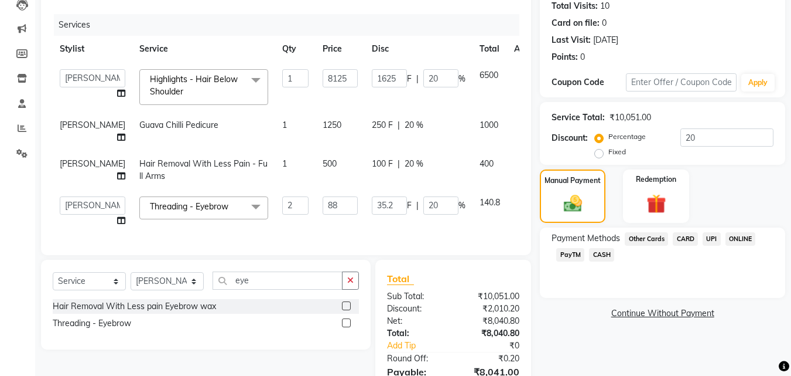
click at [708, 234] on span "UPI" at bounding box center [712, 238] width 18 height 13
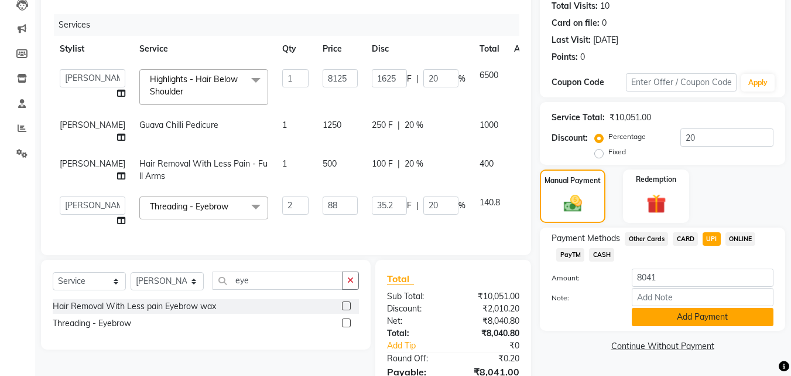
click at [653, 312] on button "Add Payment" at bounding box center [703, 317] width 142 height 18
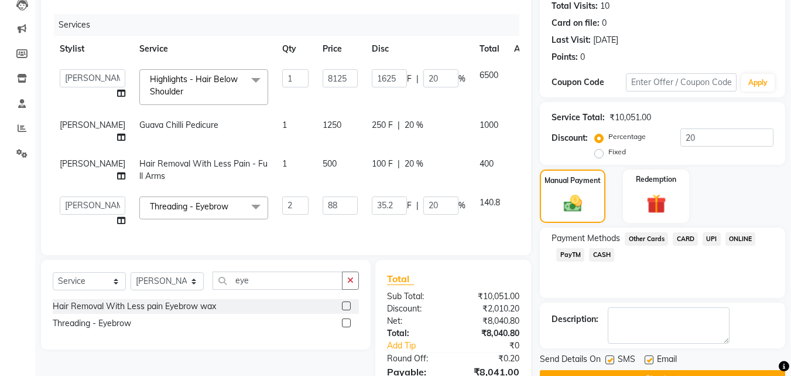
scroll to position [224, 0]
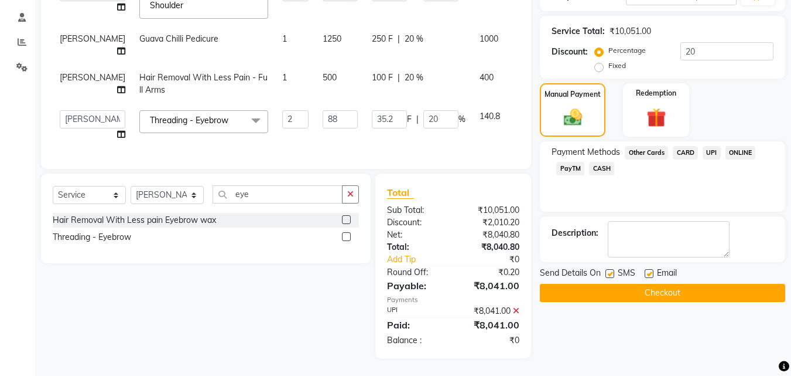
click at [717, 284] on button "Checkout" at bounding box center [662, 293] width 245 height 18
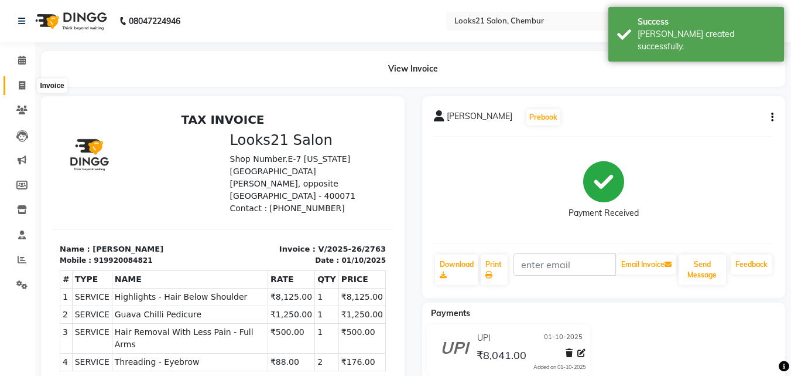
click at [25, 83] on icon at bounding box center [22, 85] width 6 height 9
select select "service"
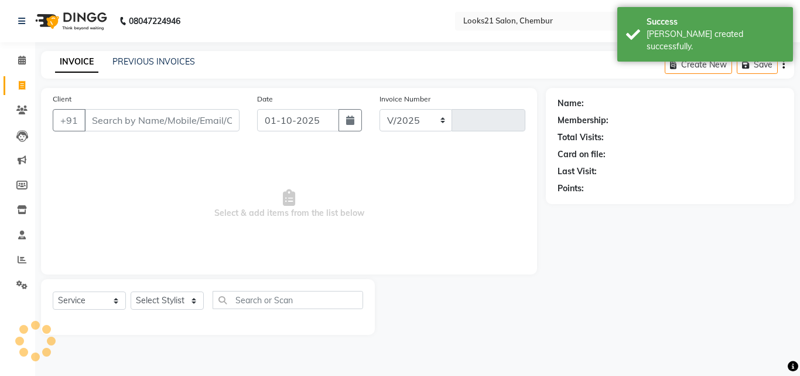
select select "844"
type input "2764"
click at [107, 118] on input "Client" at bounding box center [161, 120] width 155 height 22
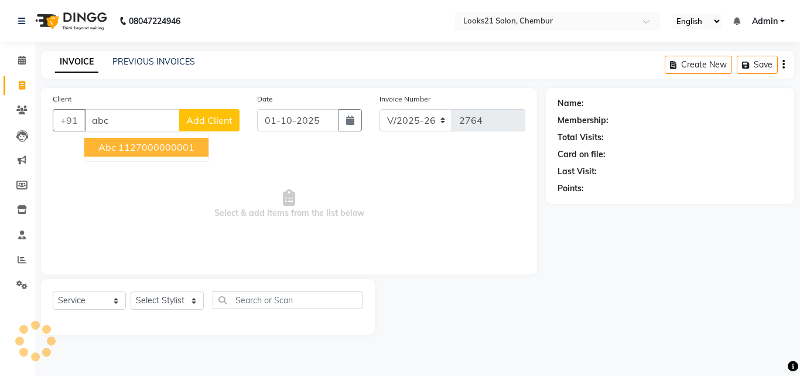
click at [110, 146] on span "abc" at bounding box center [107, 147] width 18 height 12
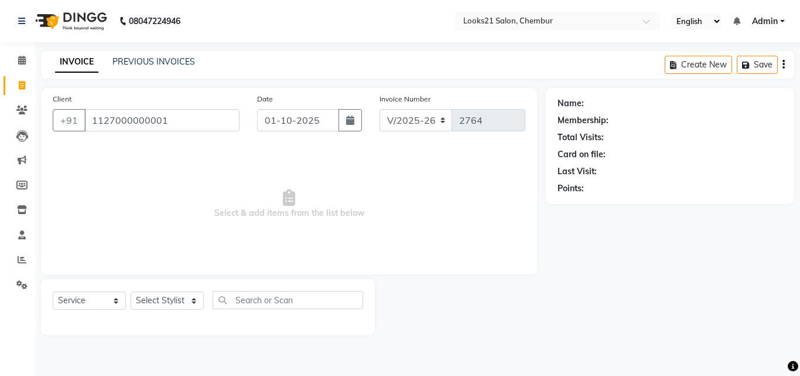
type input "1127000000001"
click at [150, 306] on select "Select Stylist [PERSON_NAME] LOOKS 21 [PERSON_NAME] [PERSON_NAME] [PERSON_NAME]…" at bounding box center [167, 300] width 73 height 18
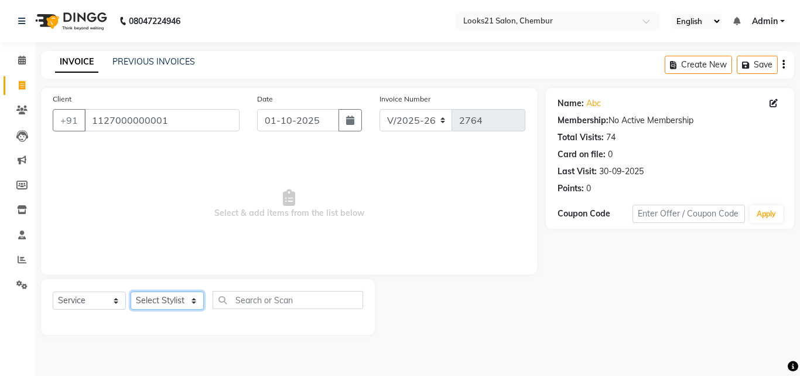
select select "13886"
click at [131, 291] on select "Select Stylist [PERSON_NAME] LOOKS 21 [PERSON_NAME] [PERSON_NAME] [PERSON_NAME]…" at bounding box center [167, 300] width 73 height 18
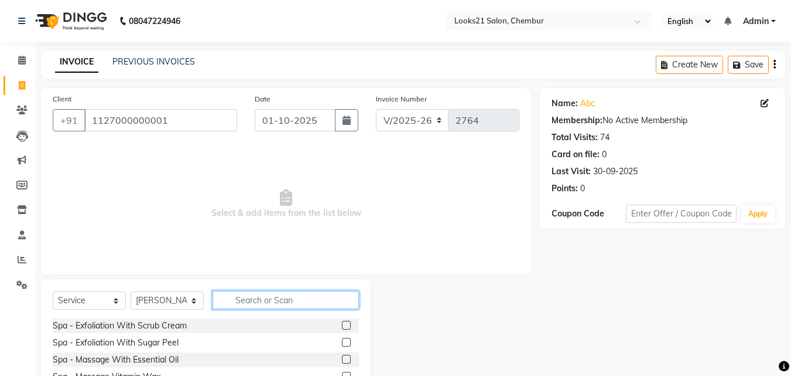
click at [261, 305] on input "text" at bounding box center [286, 300] width 146 height 18
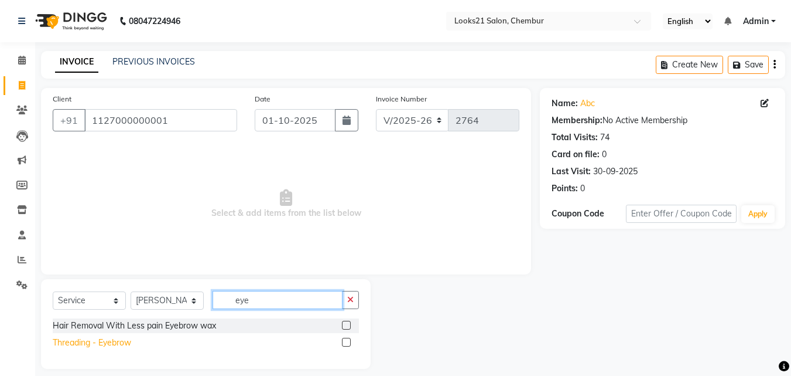
type input "eye"
click at [120, 339] on div "Threading - Eyebrow" at bounding box center [92, 342] width 79 height 12
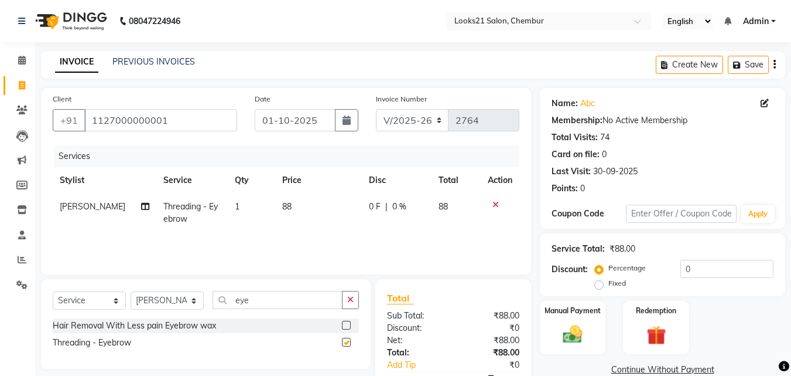
checkbox input "false"
click at [282, 204] on span "88" at bounding box center [286, 206] width 9 height 11
select select "13886"
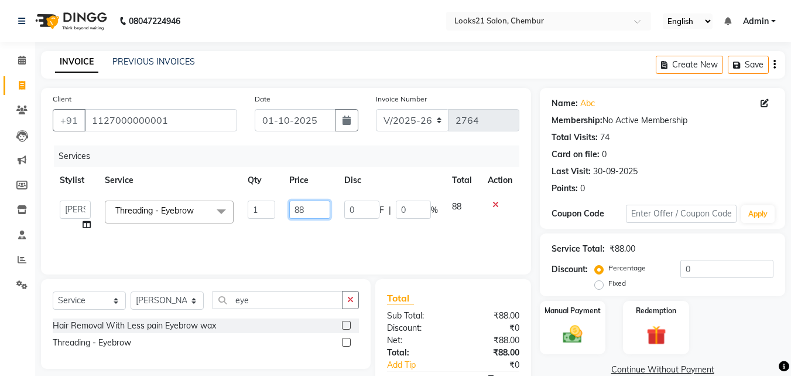
click at [307, 203] on input "88" at bounding box center [309, 209] width 40 height 18
type input "8"
type input "90"
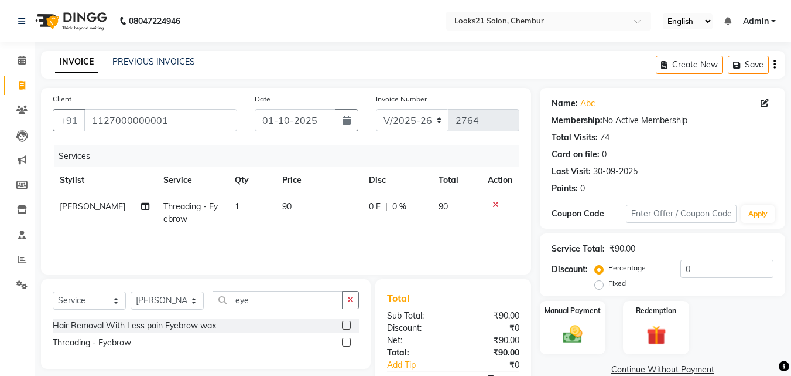
click at [333, 233] on div "Services Stylist Service Qty Price Disc Total Action [PERSON_NAME] Threading - …" at bounding box center [286, 203] width 467 height 117
click at [601, 325] on div "Manual Payment" at bounding box center [573, 327] width 69 height 56
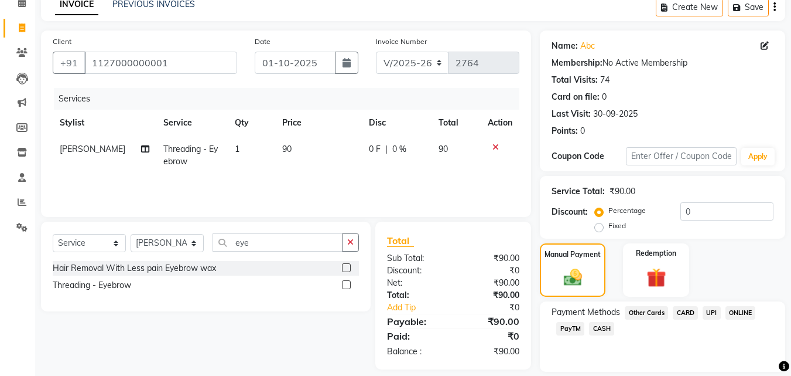
scroll to position [95, 0]
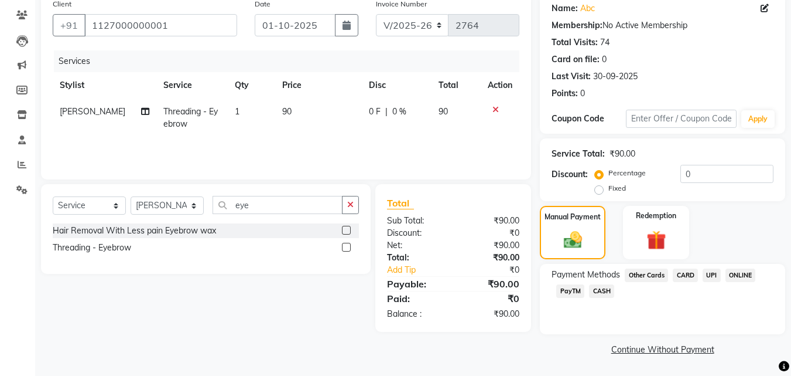
click at [714, 270] on span "UPI" at bounding box center [712, 274] width 18 height 13
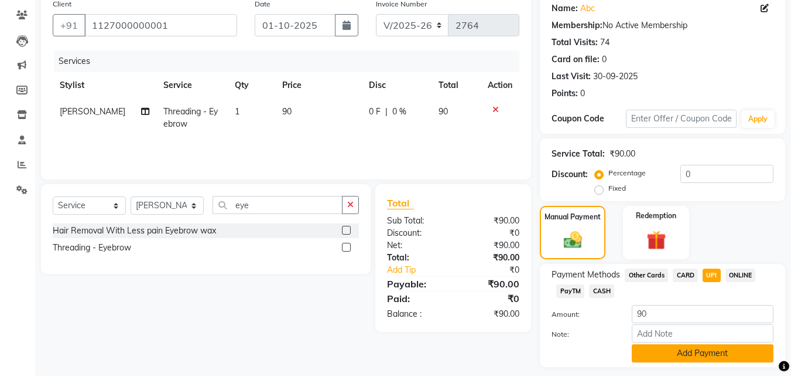
click at [726, 348] on button "Add Payment" at bounding box center [703, 353] width 142 height 18
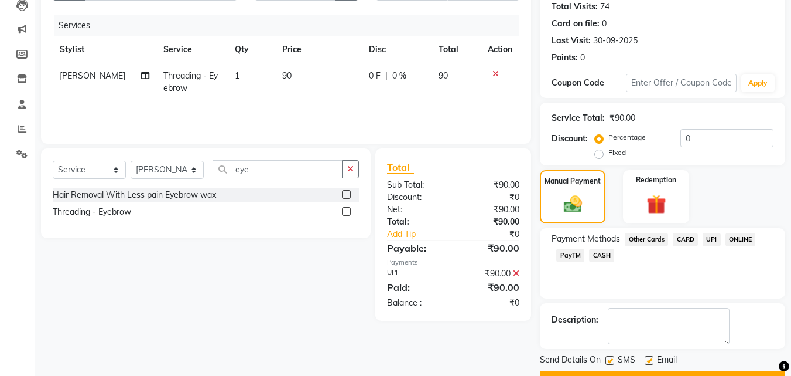
scroll to position [159, 0]
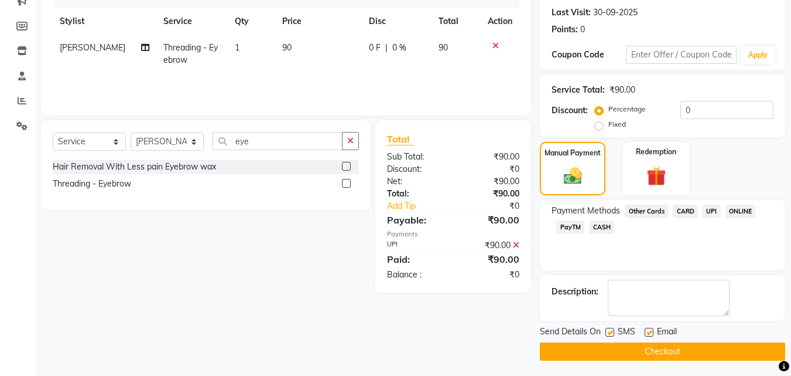
click at [728, 352] on button "Checkout" at bounding box center [662, 351] width 245 height 18
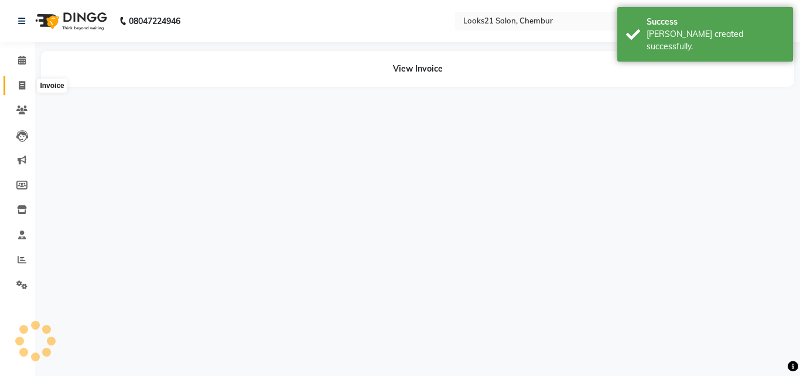
click at [23, 85] on icon at bounding box center [22, 85] width 6 height 9
select select "service"
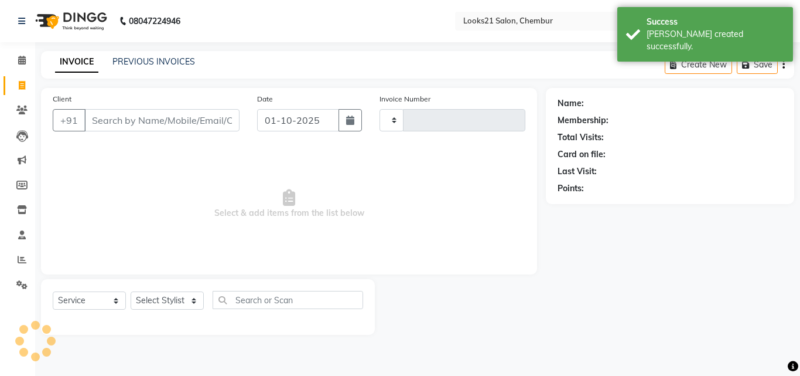
type input "2765"
select select "844"
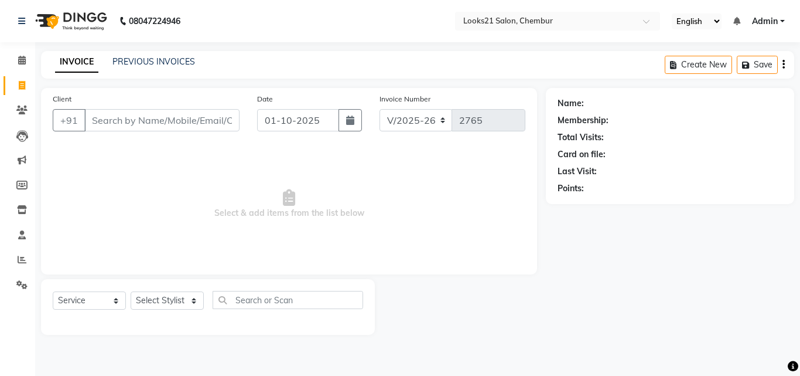
click at [23, 85] on icon at bounding box center [22, 85] width 6 height 9
select select "service"
select select "844"
type input "2765"
click at [19, 84] on icon at bounding box center [22, 85] width 6 height 9
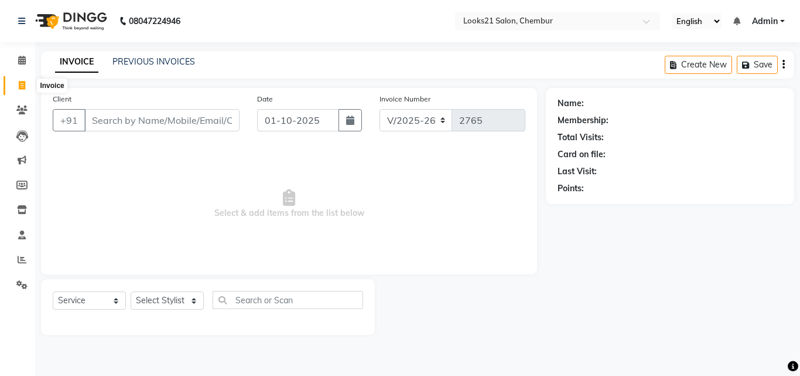
select select "service"
select select "844"
type input "2765"
click at [136, 63] on link "PREVIOUS INVOICES" at bounding box center [153, 61] width 83 height 11
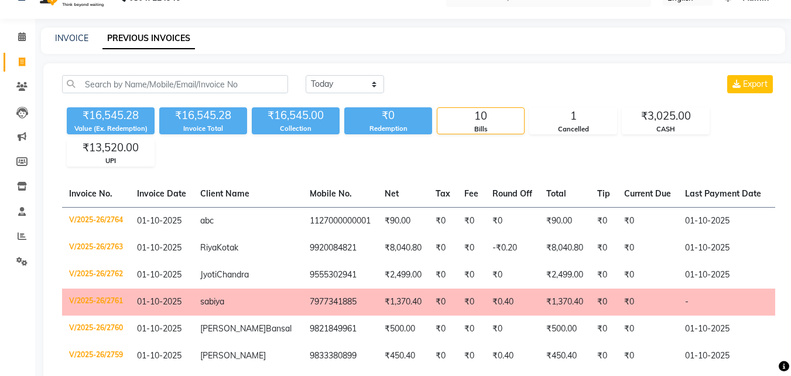
scroll to position [47, 0]
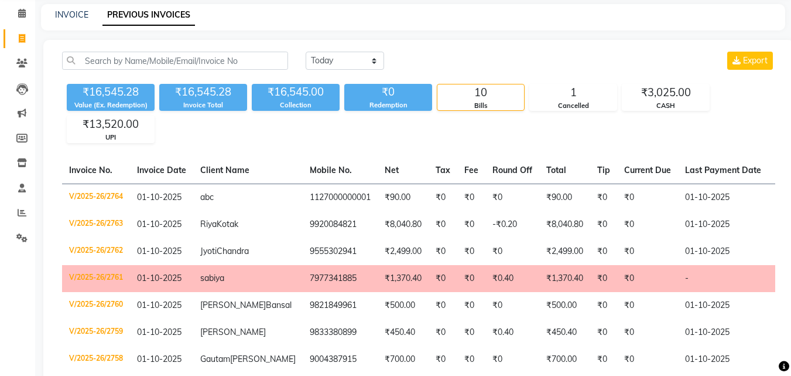
select select "service"
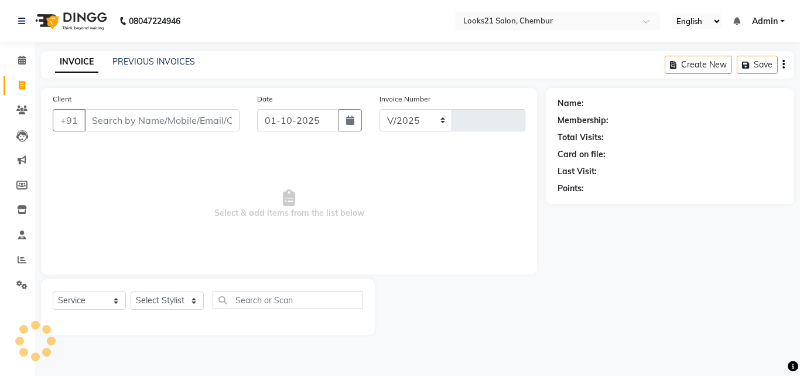
select select "844"
type input "2765"
click at [180, 122] on input "Client" at bounding box center [161, 120] width 155 height 22
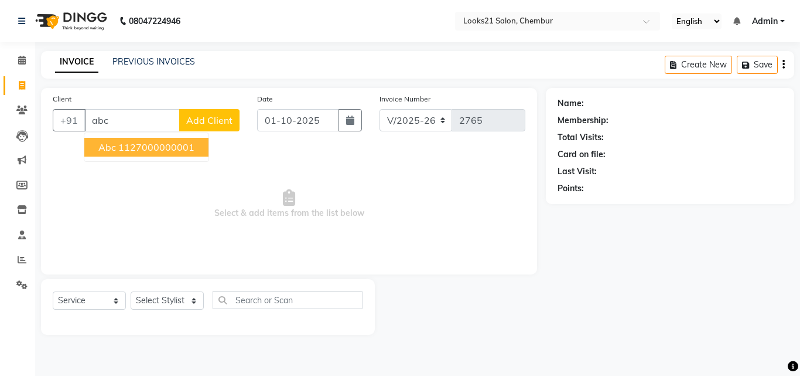
click at [115, 151] on span "abc" at bounding box center [107, 147] width 18 height 12
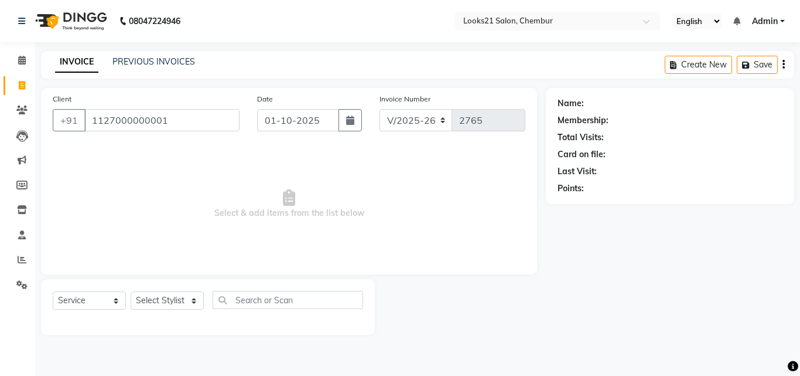
type input "1127000000001"
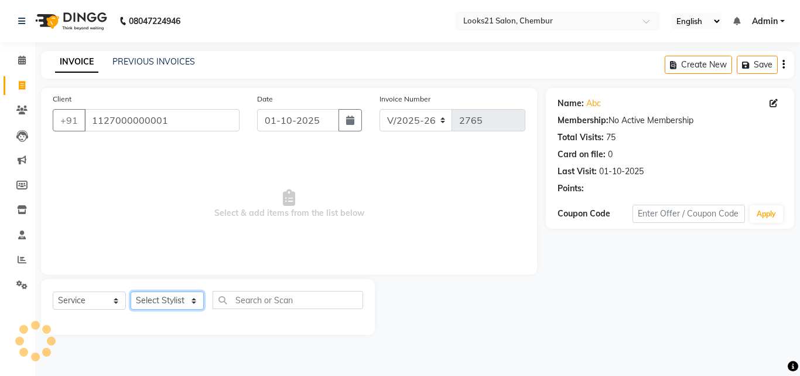
click at [171, 303] on select "Select Stylist [PERSON_NAME] LOOKS 21 [PERSON_NAME] [PERSON_NAME] [PERSON_NAME]…" at bounding box center [167, 300] width 73 height 18
select select "13885"
click at [131, 291] on select "Select Stylist [PERSON_NAME] LOOKS 21 [PERSON_NAME] [PERSON_NAME] [PERSON_NAME]…" at bounding box center [167, 300] width 73 height 18
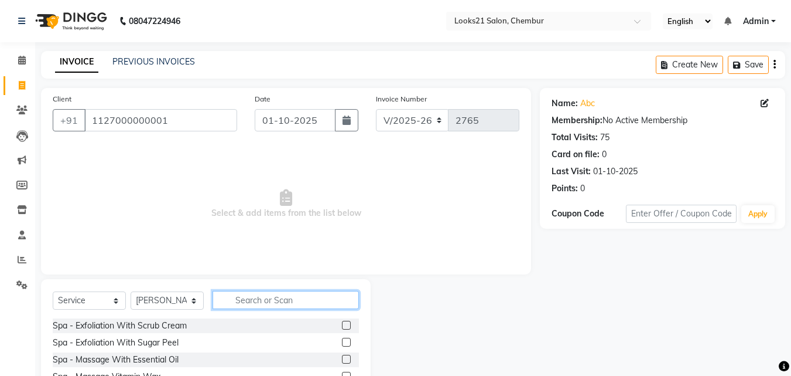
click at [299, 302] on input "text" at bounding box center [286, 300] width 146 height 18
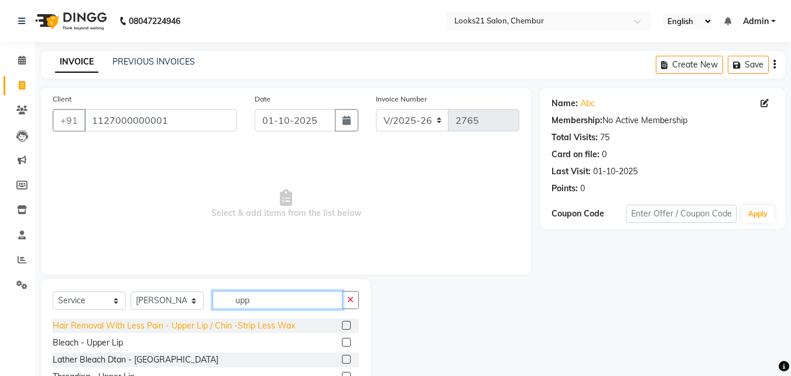
type input "upp"
click at [212, 326] on div "Hair Removal With Less Pain - Upper Lip / Chin -Strip Less Wax" at bounding box center [174, 325] width 243 height 12
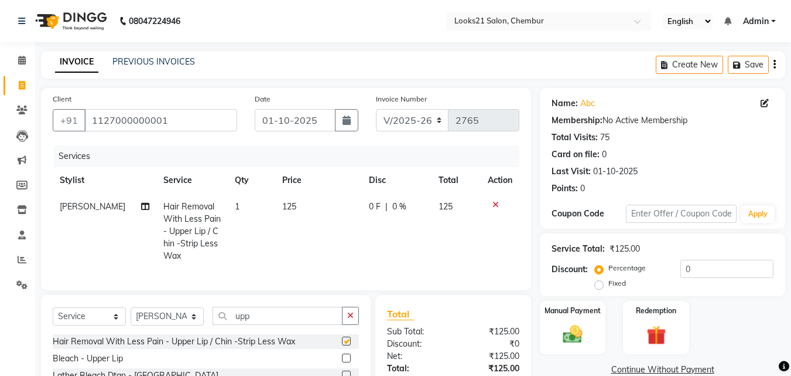
checkbox input "false"
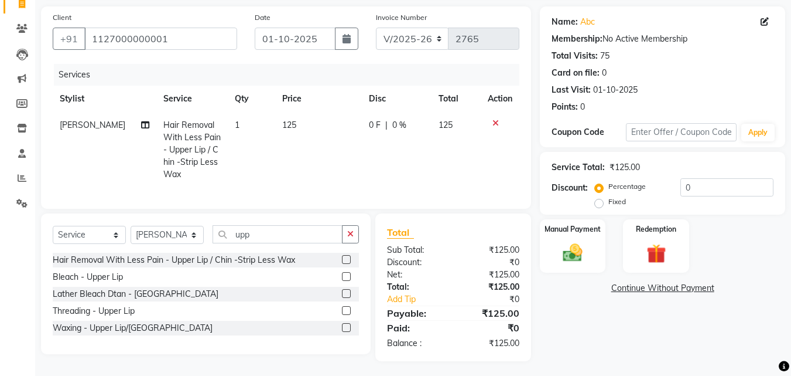
scroll to position [93, 0]
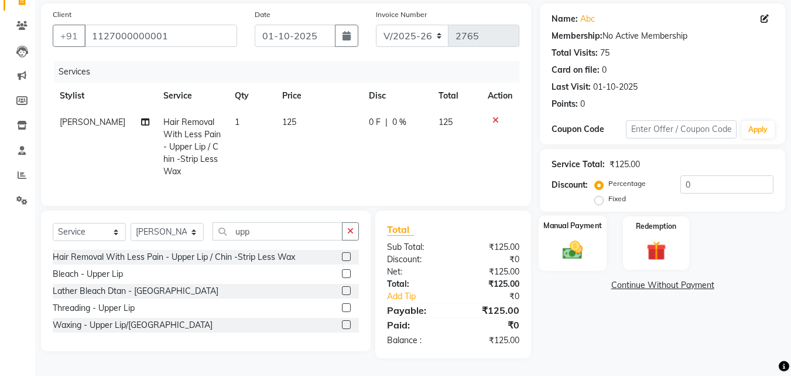
click at [554, 237] on div "Manual Payment" at bounding box center [573, 243] width 69 height 56
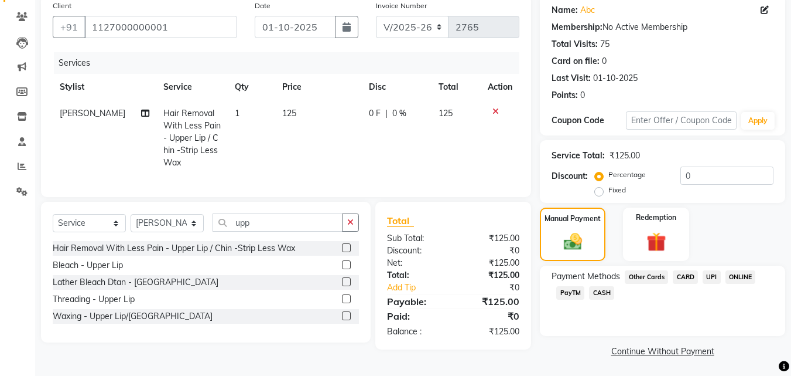
click at [709, 277] on span "UPI" at bounding box center [712, 276] width 18 height 13
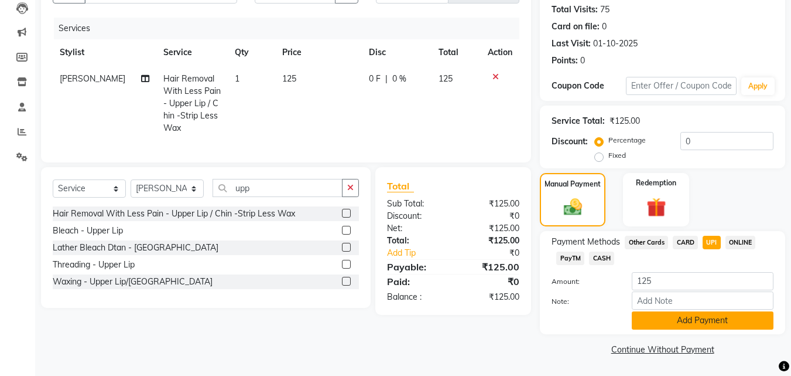
click at [724, 320] on button "Add Payment" at bounding box center [703, 320] width 142 height 18
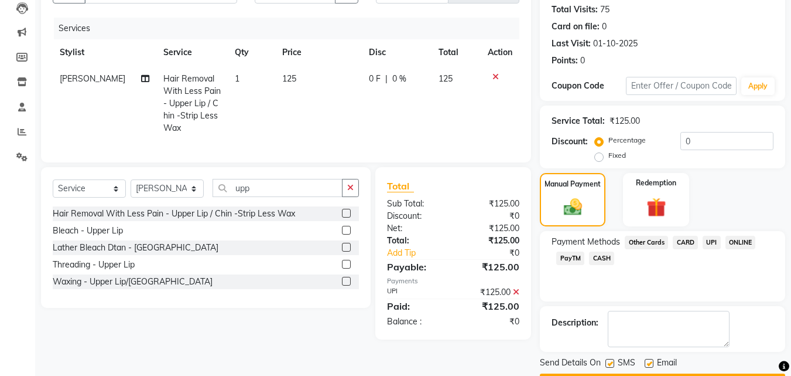
scroll to position [161, 0]
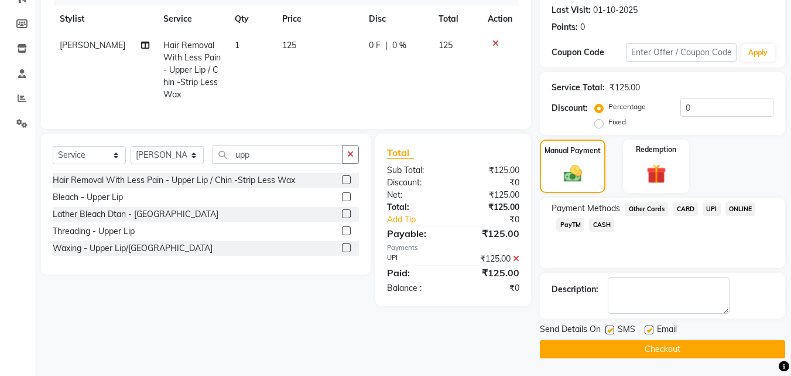
click at [735, 343] on button "Checkout" at bounding box center [662, 349] width 245 height 18
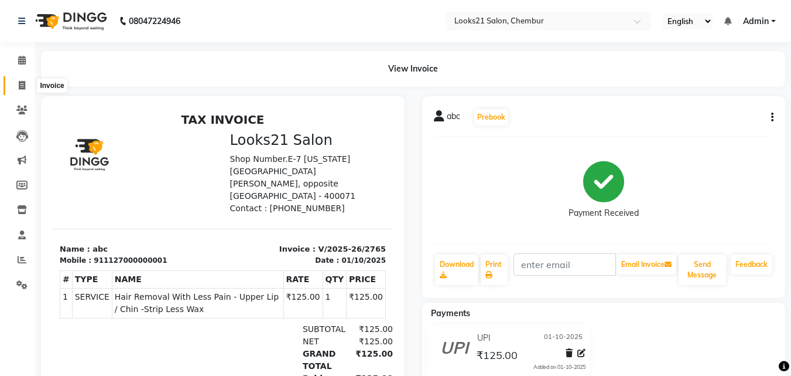
click at [22, 82] on icon at bounding box center [22, 85] width 6 height 9
select select "service"
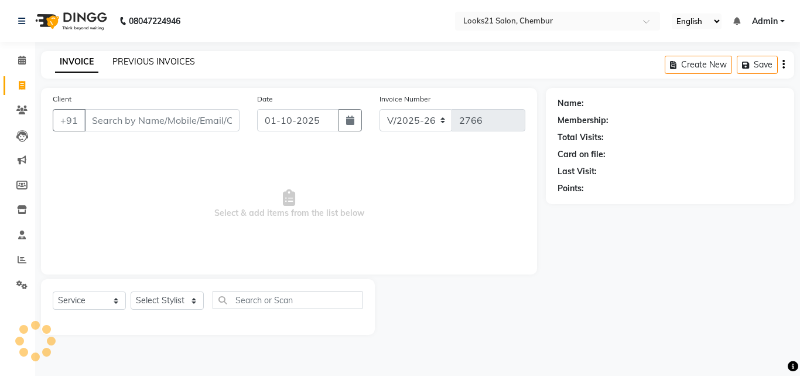
click at [125, 64] on link "PREVIOUS INVOICES" at bounding box center [153, 61] width 83 height 11
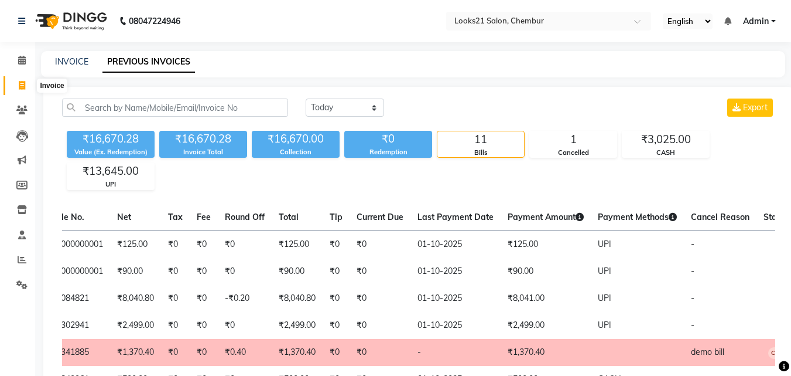
click at [16, 81] on span at bounding box center [22, 85] width 21 height 13
select select "service"
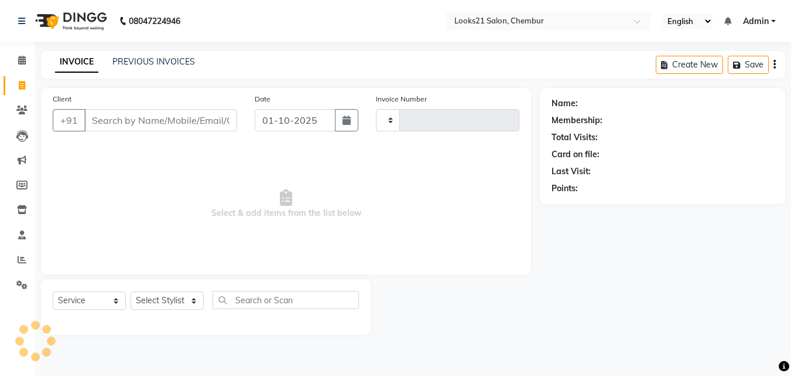
type input "2766"
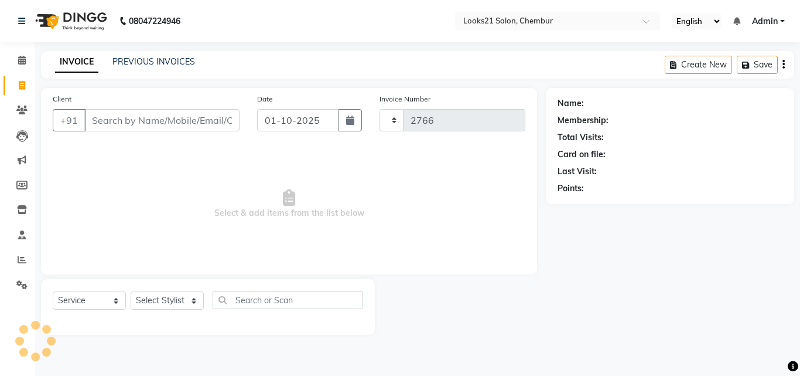
select select "844"
click at [119, 120] on input "Client" at bounding box center [161, 120] width 155 height 22
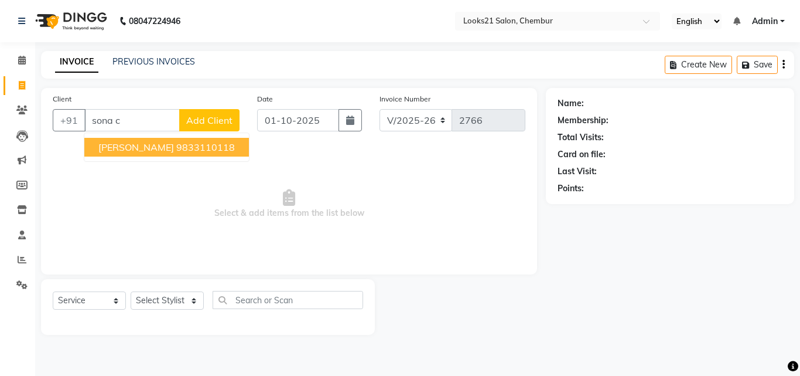
click at [170, 149] on span "[PERSON_NAME]" at bounding box center [136, 147] width 76 height 12
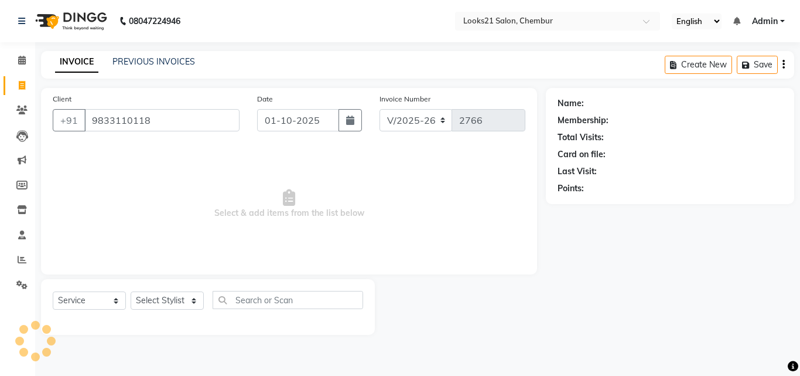
type input "9833110118"
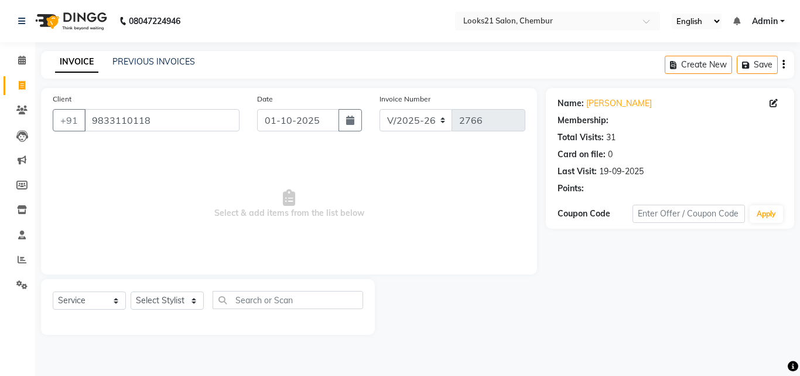
select select "1: Object"
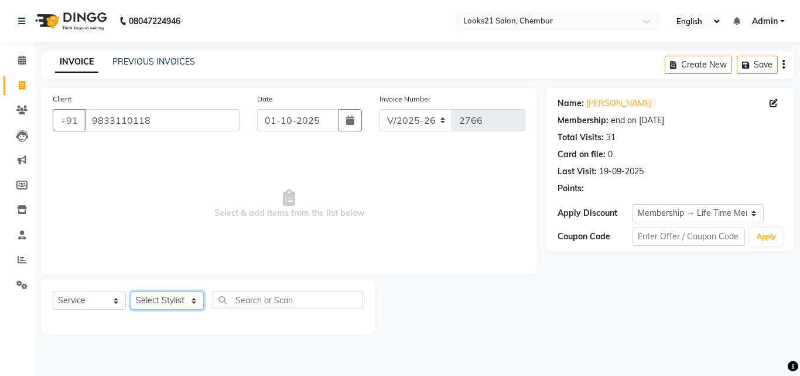
click at [161, 298] on select "Select Stylist [PERSON_NAME] LOOKS 21 [PERSON_NAME] [PERSON_NAME] [PERSON_NAME]…" at bounding box center [167, 300] width 73 height 18
select select "13882"
click at [131, 291] on select "Select Stylist [PERSON_NAME] LOOKS 21 [PERSON_NAME] [PERSON_NAME] [PERSON_NAME]…" at bounding box center [167, 300] width 73 height 18
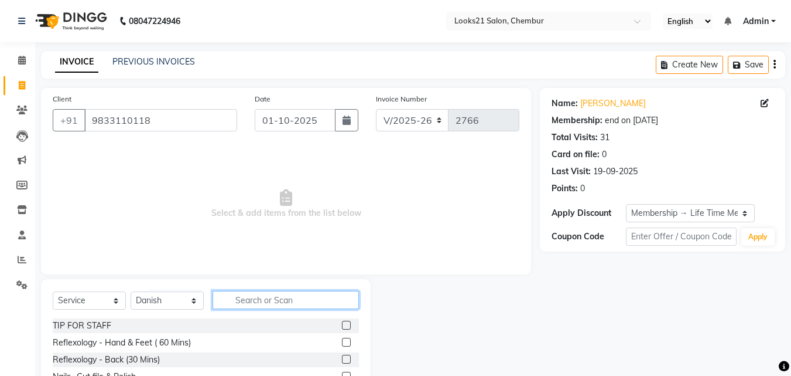
click at [269, 301] on input "text" at bounding box center [286, 300] width 146 height 18
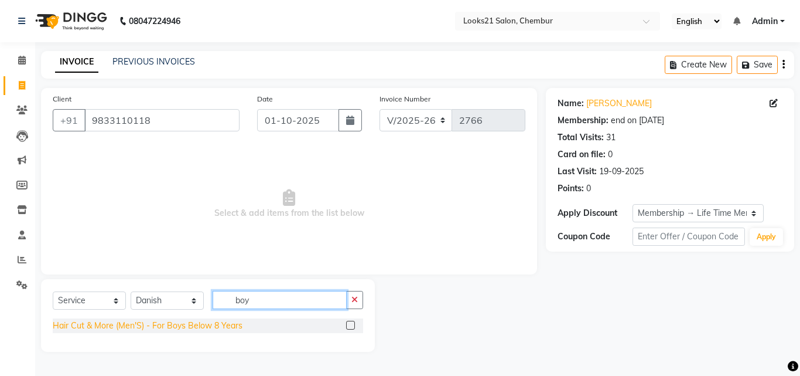
type input "boy"
click at [214, 323] on div "Hair Cut & More (Men'S) - For Boys Below 8 Years" at bounding box center [148, 325] width 190 height 12
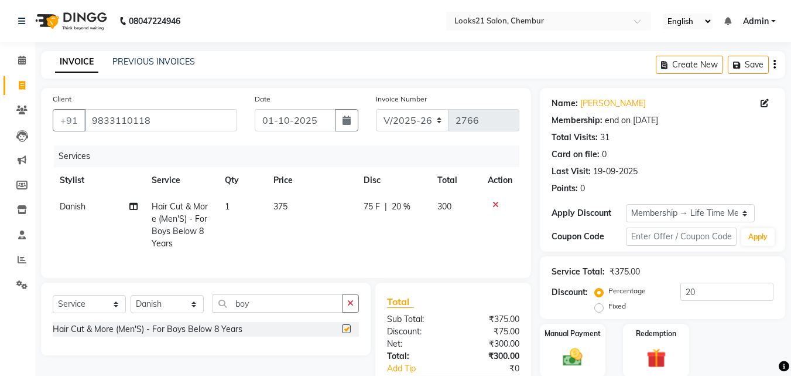
checkbox input "false"
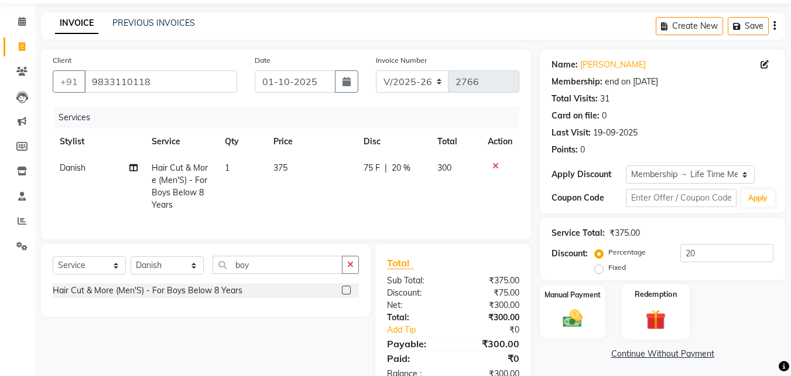
scroll to position [59, 0]
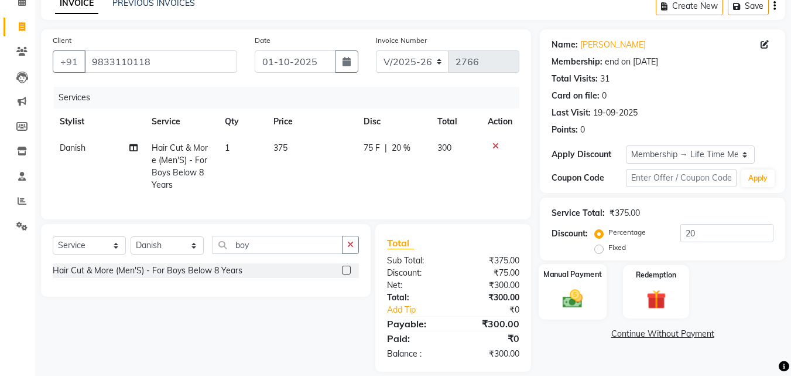
click at [567, 285] on div "Manual Payment" at bounding box center [573, 292] width 69 height 56
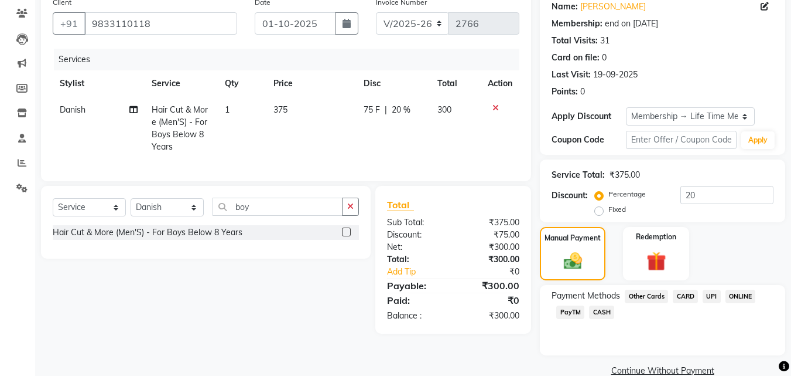
scroll to position [117, 0]
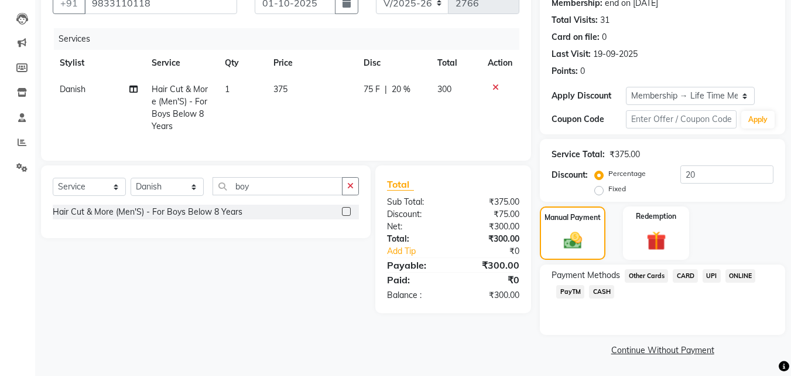
click at [685, 275] on span "CARD" at bounding box center [685, 275] width 25 height 13
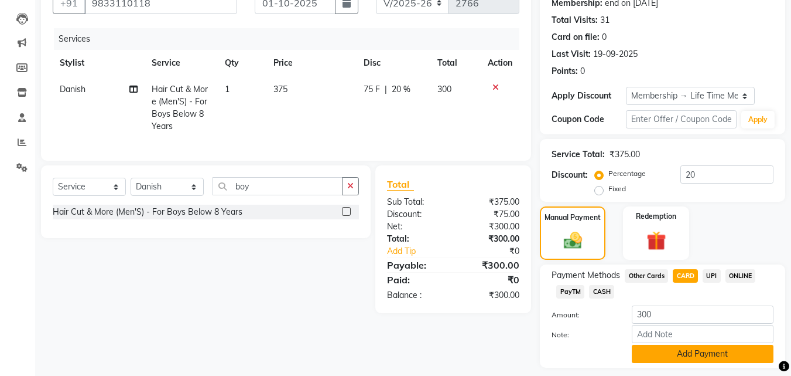
click at [663, 344] on button "Add Payment" at bounding box center [703, 353] width 142 height 18
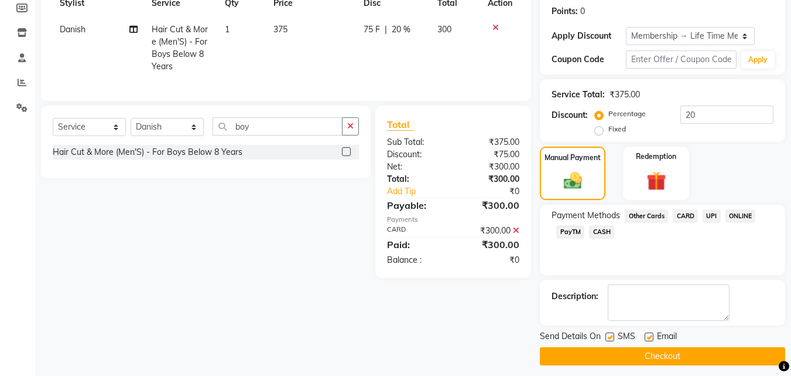
scroll to position [184, 0]
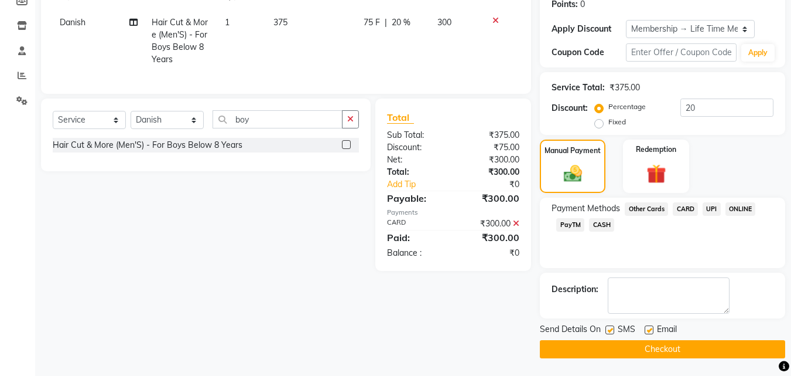
click at [691, 344] on button "Checkout" at bounding box center [662, 349] width 245 height 18
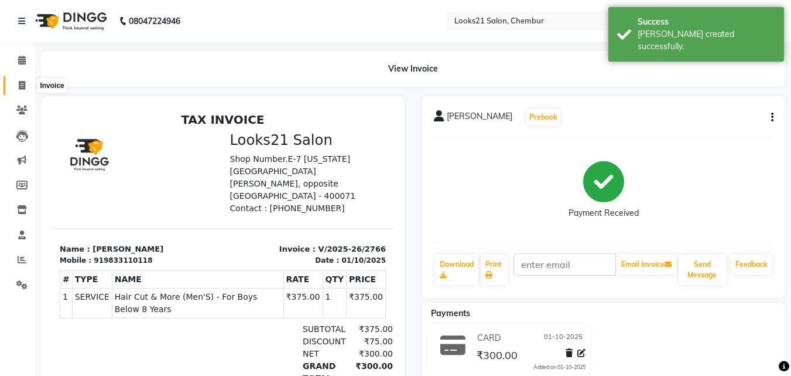
click at [22, 85] on icon at bounding box center [22, 85] width 6 height 9
select select "service"
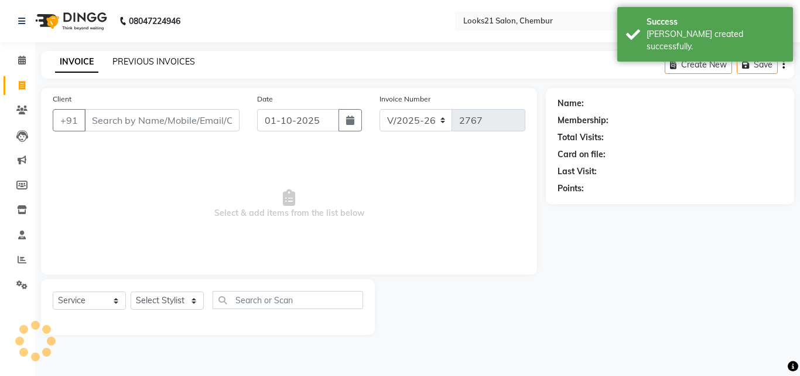
click at [149, 62] on link "PREVIOUS INVOICES" at bounding box center [153, 61] width 83 height 11
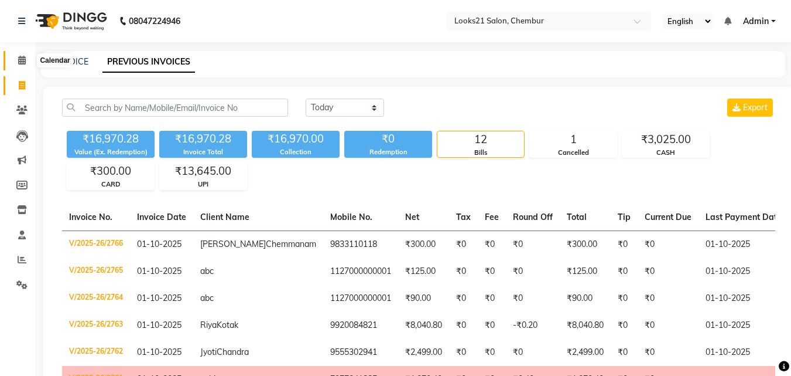
click at [21, 57] on icon at bounding box center [22, 60] width 8 height 9
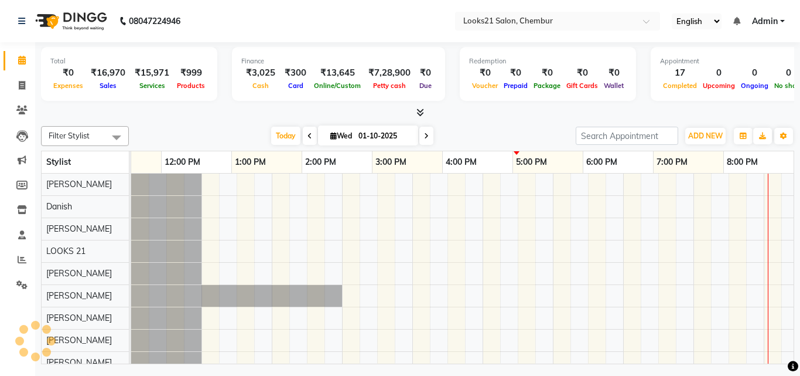
scroll to position [0, 251]
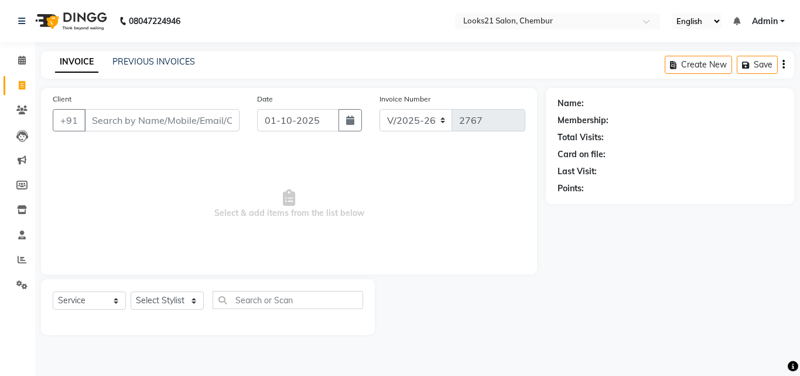
click at [18, 77] on link "Invoice" at bounding box center [18, 85] width 28 height 19
select select "service"
type input "2767"
select select "844"
